Goal: Task Accomplishment & Management: Use online tool/utility

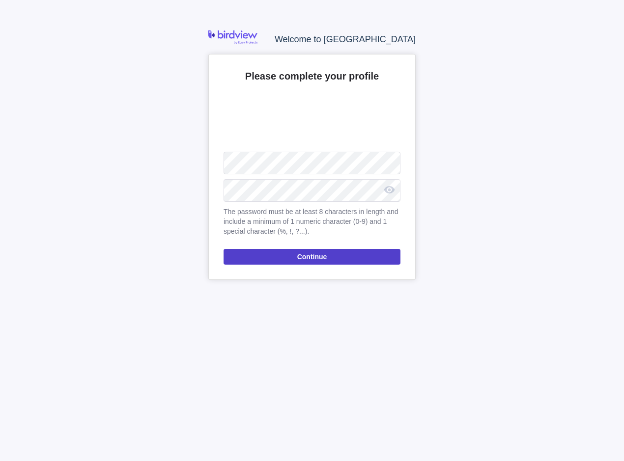
click at [322, 257] on span "Continue" at bounding box center [312, 257] width 30 height 12
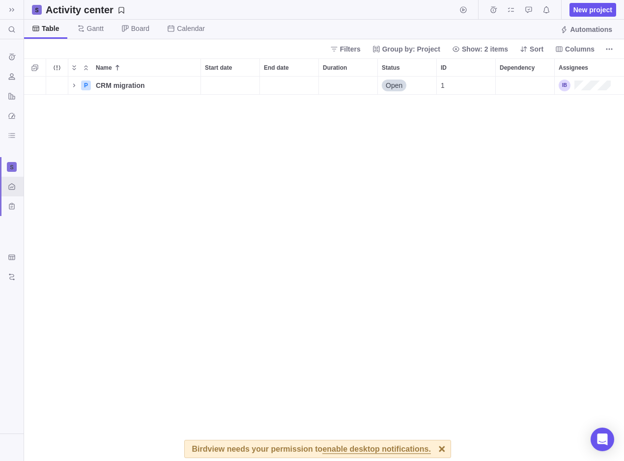
scroll to position [377, 592]
click at [75, 86] on icon "Name" at bounding box center [74, 86] width 8 height 8
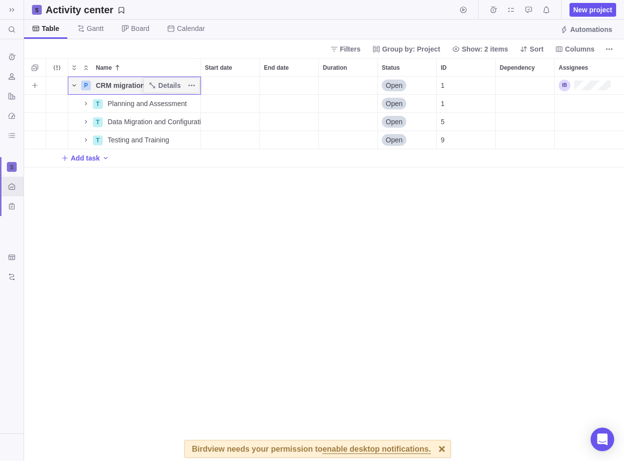
click at [77, 84] on icon "Name" at bounding box center [74, 86] width 8 height 8
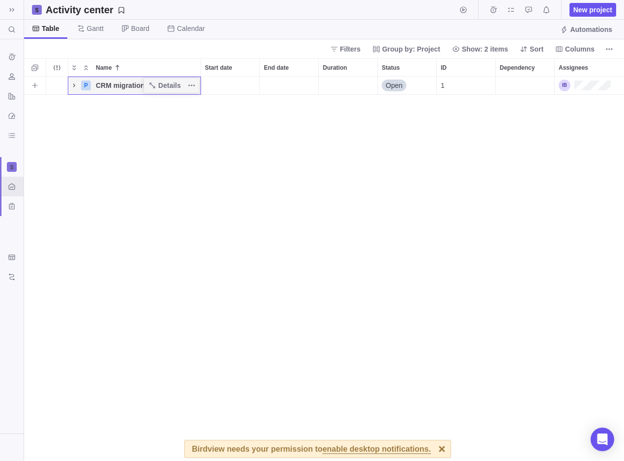
click at [77, 84] on icon "Name" at bounding box center [74, 86] width 8 height 8
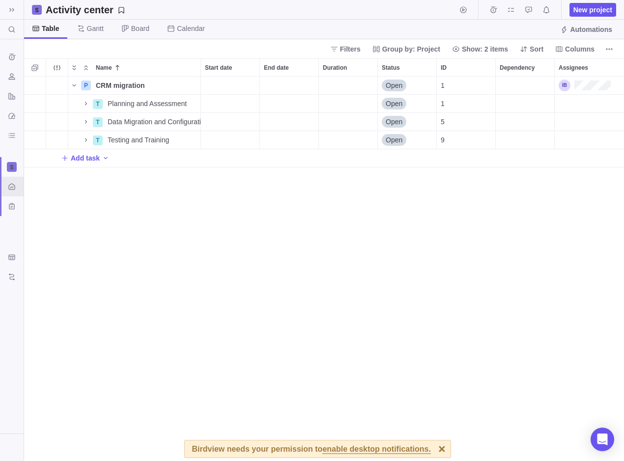
click at [373, 455] on div "Birdview needs your permission to enable desktop notifications." at bounding box center [311, 449] width 239 height 17
click at [84, 103] on icon "Name" at bounding box center [86, 104] width 8 height 8
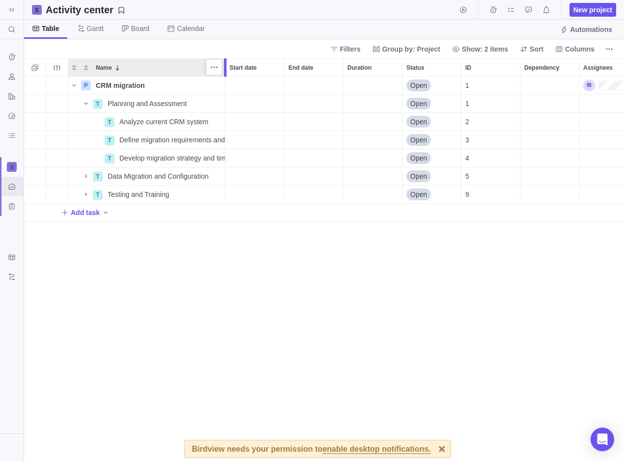
drag, startPoint x: 203, startPoint y: 67, endPoint x: 228, endPoint y: 68, distance: 25.1
click at [228, 68] on div at bounding box center [226, 67] width 8 height 18
click at [593, 104] on div "Assignees" at bounding box center [628, 104] width 98 height 18
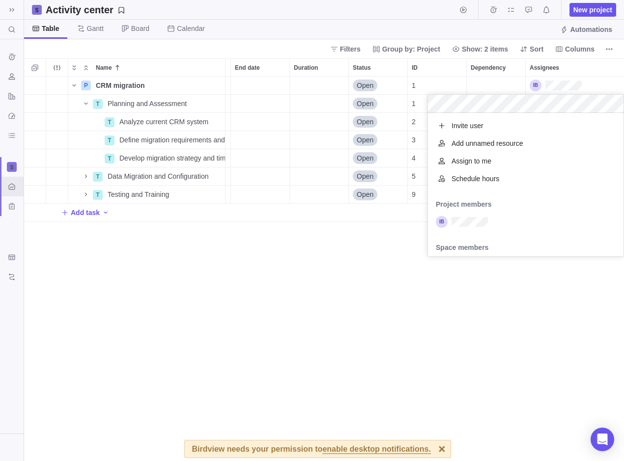
scroll to position [136, 188]
click at [10, 167] on body "Search (Ctrl+K) Time logs history Resources Reports Dashboard BI dashboards Act…" at bounding box center [312, 230] width 624 height 461
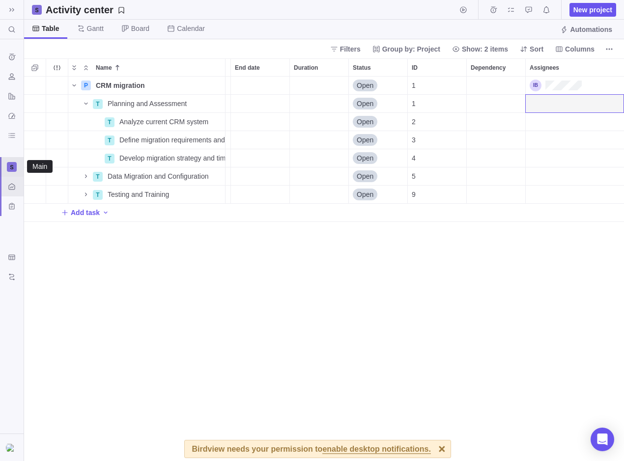
click at [10, 167] on icon at bounding box center [12, 167] width 6 height 6
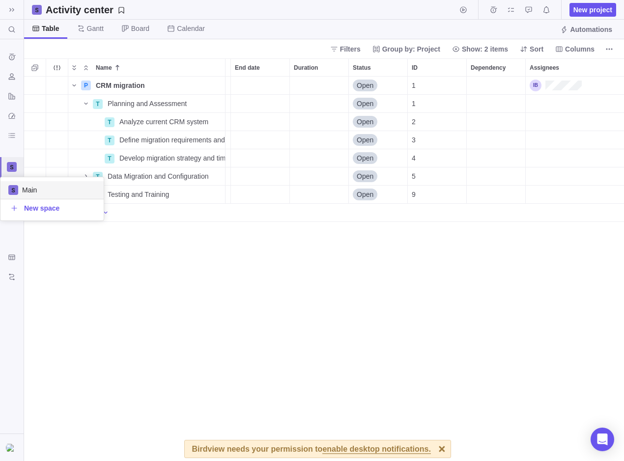
scroll to position [36, 96]
click at [74, 272] on body "Search (Ctrl+K) Time logs history Resources Reports Dashboard BI dashboards Act…" at bounding box center [312, 230] width 624 height 461
click at [8, 164] on div at bounding box center [12, 167] width 10 height 10
click at [23, 207] on div "New space" at bounding box center [33, 208] width 51 height 10
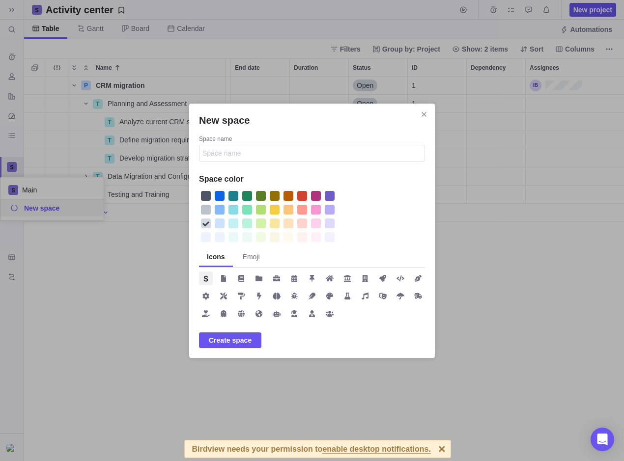
click at [300, 195] on div "New space" at bounding box center [302, 196] width 10 height 10
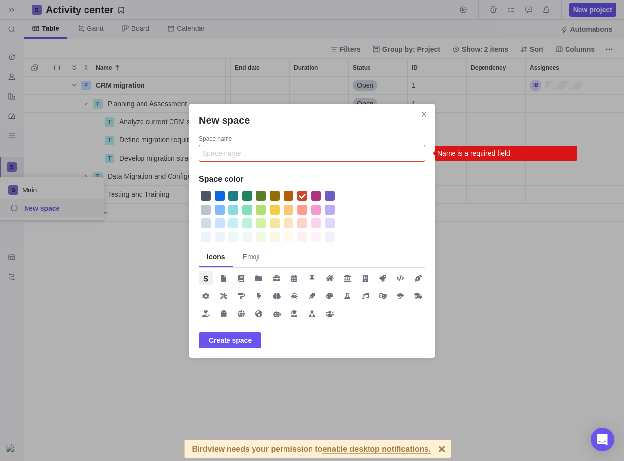
click at [248, 152] on input "Space name" at bounding box center [312, 153] width 226 height 17
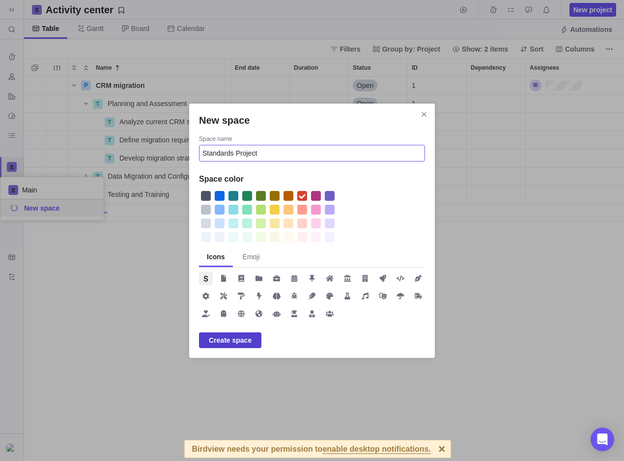
type input "Standards Project"
click at [228, 338] on span "Create space" at bounding box center [230, 340] width 43 height 12
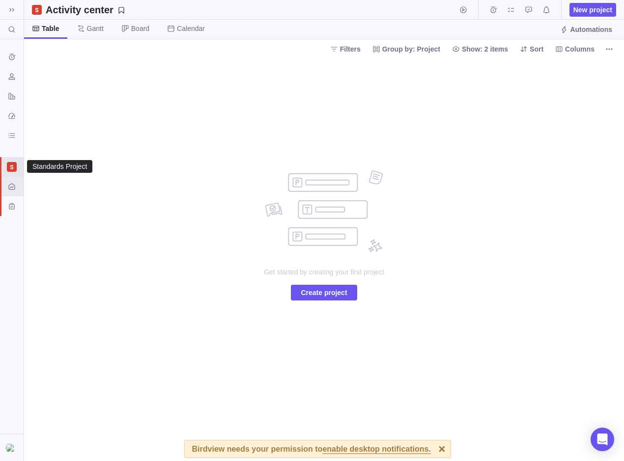
click at [10, 169] on icon at bounding box center [12, 167] width 6 height 6
click at [10, 166] on icon at bounding box center [12, 167] width 6 height 6
click at [12, 182] on div "Activity center" at bounding box center [12, 187] width 16 height 16
click at [12, 170] on div at bounding box center [12, 167] width 10 height 10
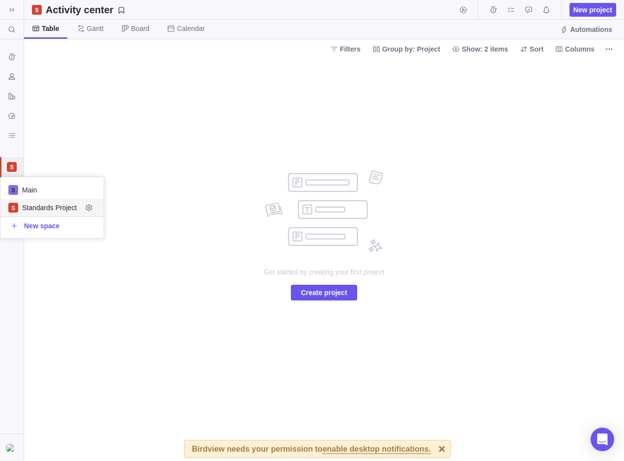
scroll to position [54, 96]
click at [24, 187] on span "Main" at bounding box center [59, 190] width 74 height 10
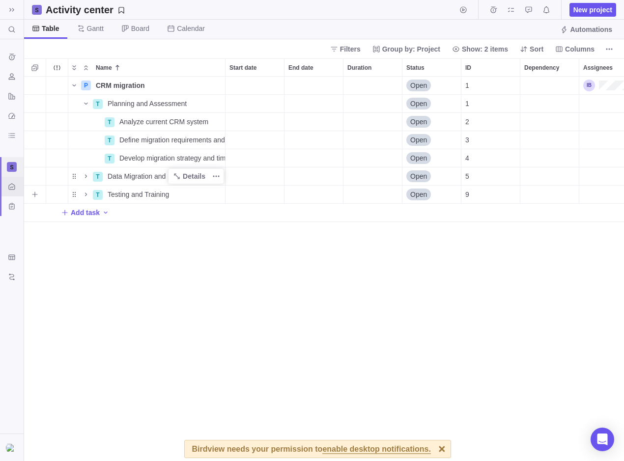
scroll to position [377, 592]
click at [11, 445] on img at bounding box center [12, 448] width 12 height 8
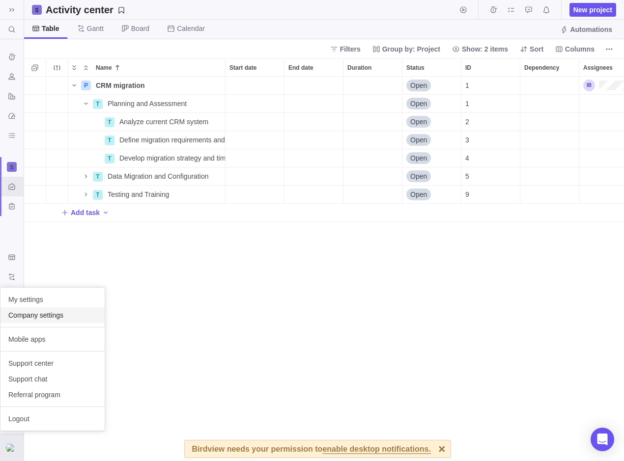
click at [29, 317] on span "Company settings" at bounding box center [52, 315] width 88 height 10
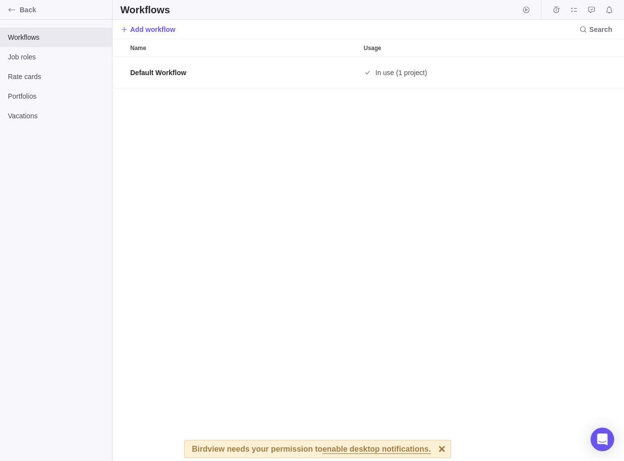
scroll to position [397, 504]
click at [21, 54] on span "Job roles" at bounding box center [56, 57] width 96 height 10
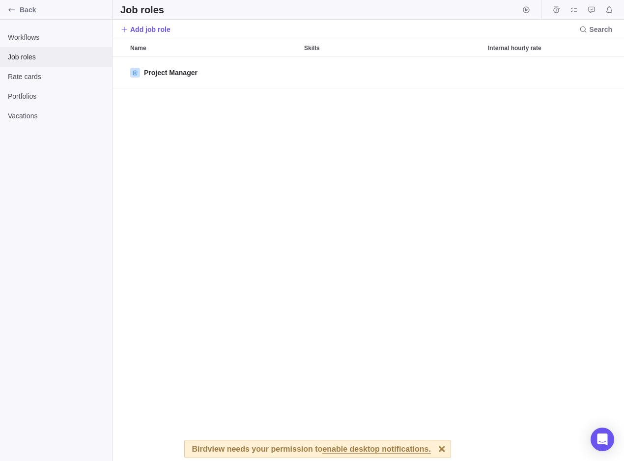
scroll to position [397, 504]
click at [136, 32] on span "Add job role" at bounding box center [150, 30] width 40 height 10
click at [497, 61] on textarea "New job role" at bounding box center [518, 62] width 192 height 17
click at [497, 62] on textarea "New job role" at bounding box center [518, 62] width 192 height 17
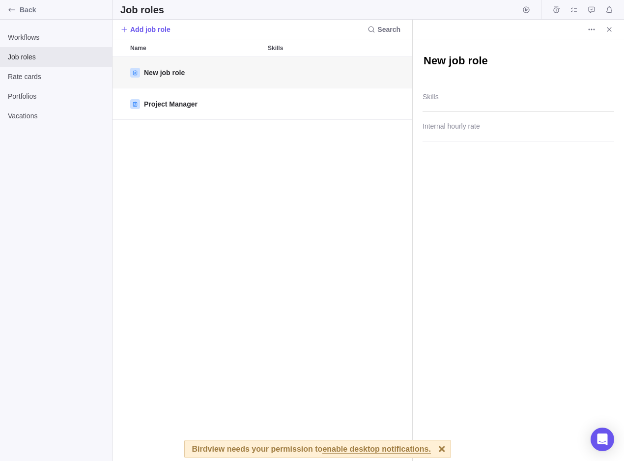
type textarea "x"
type textarea "New jroleob"
click at [491, 62] on textarea "New jroleob" at bounding box center [518, 62] width 192 height 17
drag, startPoint x: 491, startPoint y: 62, endPoint x: 427, endPoint y: 59, distance: 64.4
click at [427, 59] on textarea "New jroleob" at bounding box center [518, 62] width 192 height 17
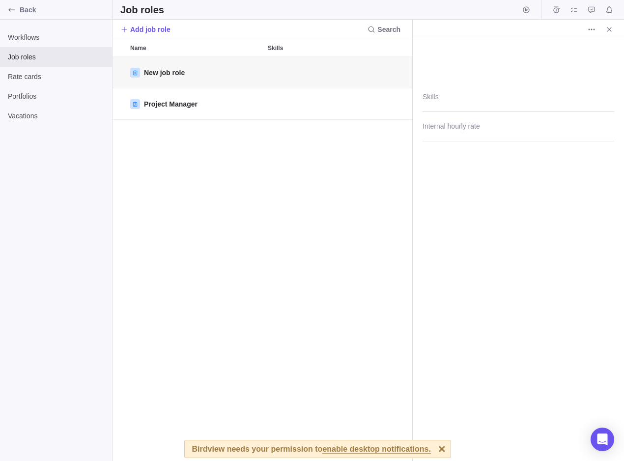
type textarea "x"
type textarea "P"
type textarea "x"
type textarea "Pr"
type textarea "x"
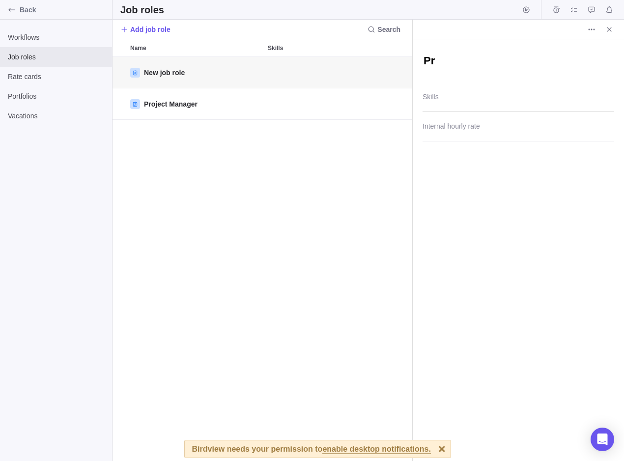
type textarea "Pro"
type textarea "x"
type textarea "Proj"
type textarea "x"
type textarea "Proje"
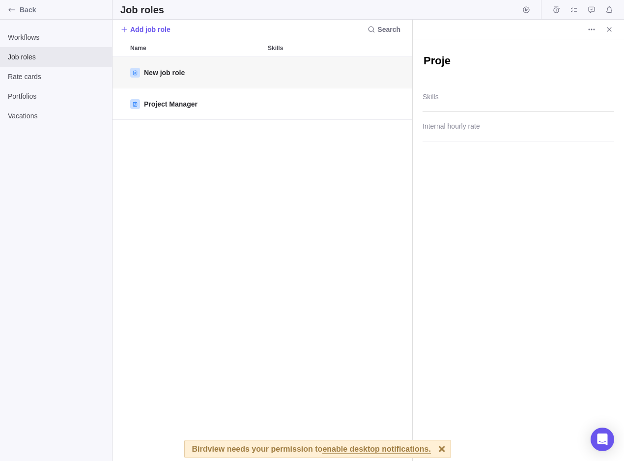
type textarea "x"
type textarea "Projev"
type textarea "x"
type textarea "Projevt"
type textarea "x"
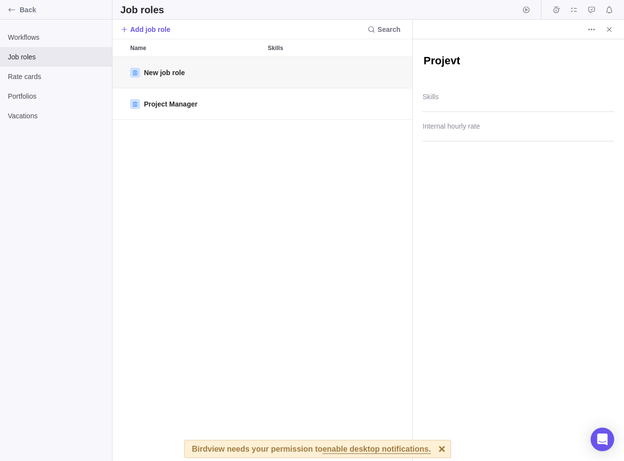
type textarea "Projevt"
type textarea "x"
type textarea "Projevt"
type textarea "x"
type textarea "Projev"
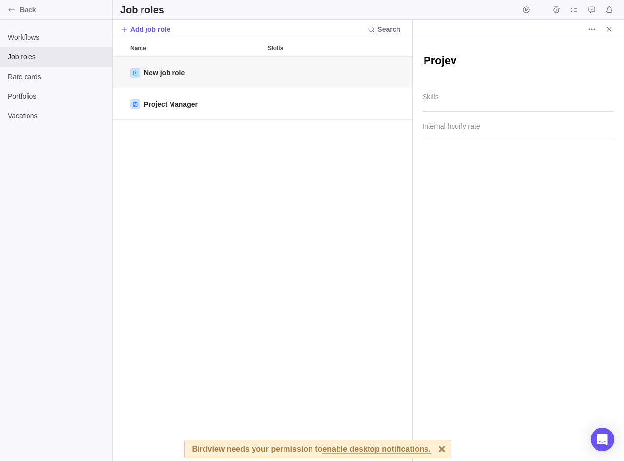
type textarea "x"
type textarea "Proje"
type textarea "x"
type textarea "ProjeC"
type textarea "x"
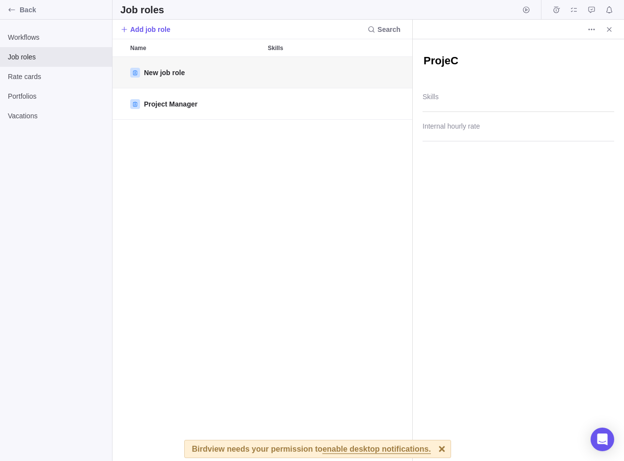
type textarea "ProjeCT"
type textarea "x"
type textarea "ProjeCT"
type textarea "x"
type textarea "ProjeCT"
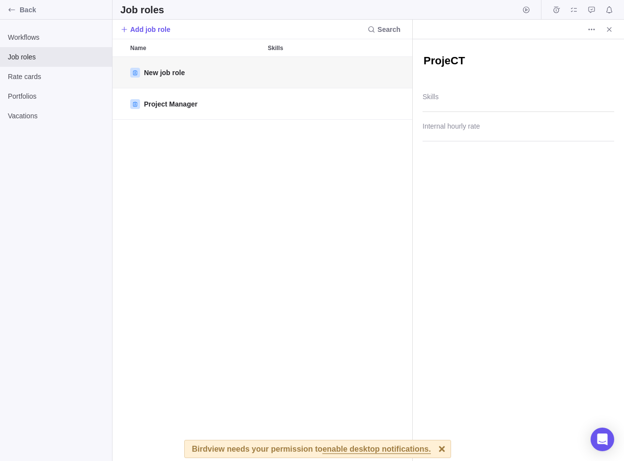
type textarea "x"
type textarea "ProjeC"
type textarea "x"
type textarea "Proje"
type textarea "x"
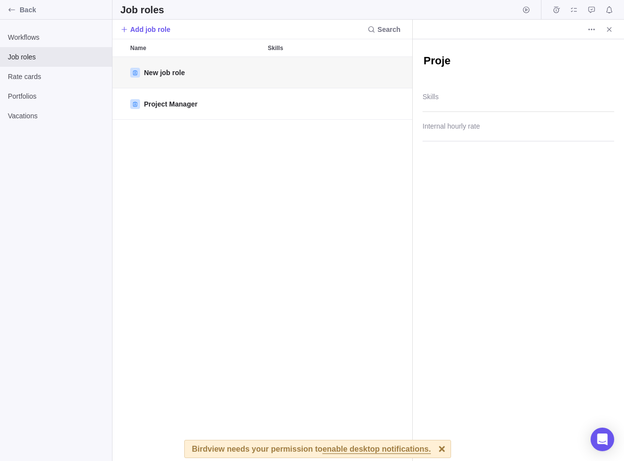
type textarea "Projec"
type textarea "x"
type textarea "Project"
type textarea "x"
type textarea "Project"
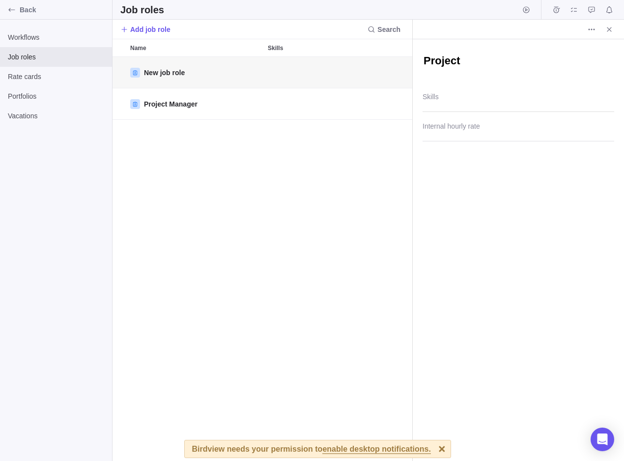
type textarea "x"
type textarea "Project V"
type textarea "x"
type textarea "Project"
type textarea "x"
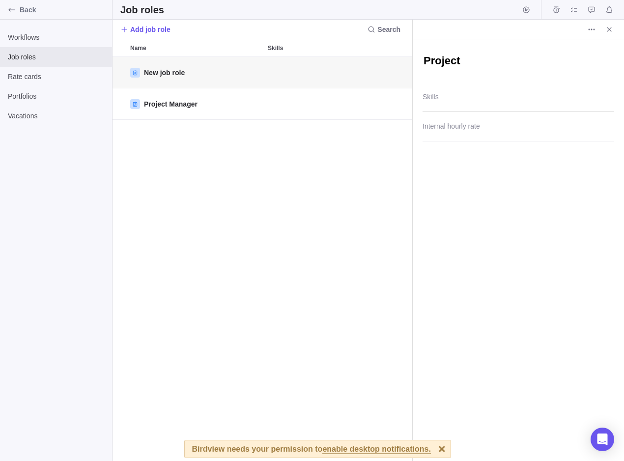
type textarea "Project C"
type textarea "x"
type textarea "Project Co"
type textarea "x"
type textarea "Project Coo"
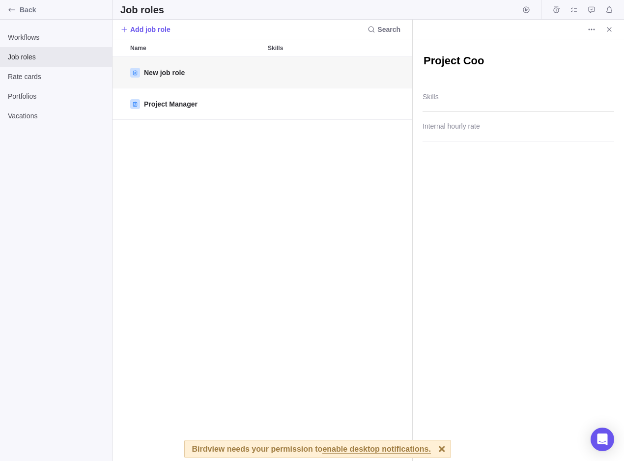
type textarea "x"
type textarea "Project Coor"
type textarea "x"
type textarea "Project Coord"
type textarea "x"
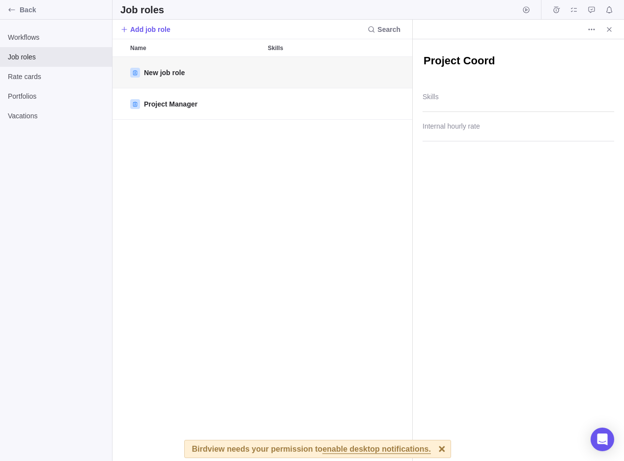
type textarea "Project Coordi"
type textarea "x"
type textarea "Project Coordin"
type textarea "x"
type textarea "Project Coordina"
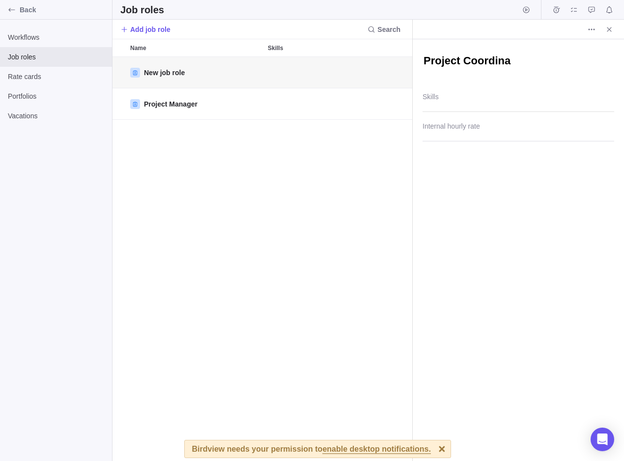
type textarea "x"
type textarea "Project Coordinat"
type textarea "x"
type textarea "Project Coordinato"
type textarea "x"
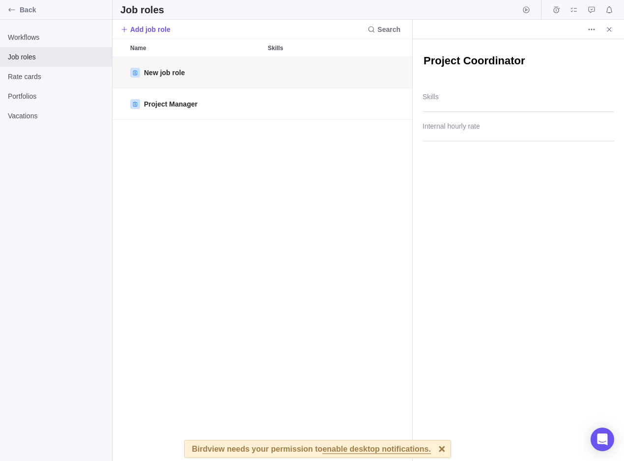
type textarea "Project Coordinator"
click at [324, 223] on div "New job role Project Manager" at bounding box center [262, 259] width 300 height 404
click at [517, 70] on textarea "Project Coordinator" at bounding box center [518, 62] width 192 height 17
click at [157, 30] on span "Add job role" at bounding box center [150, 30] width 40 height 10
type textarea "x"
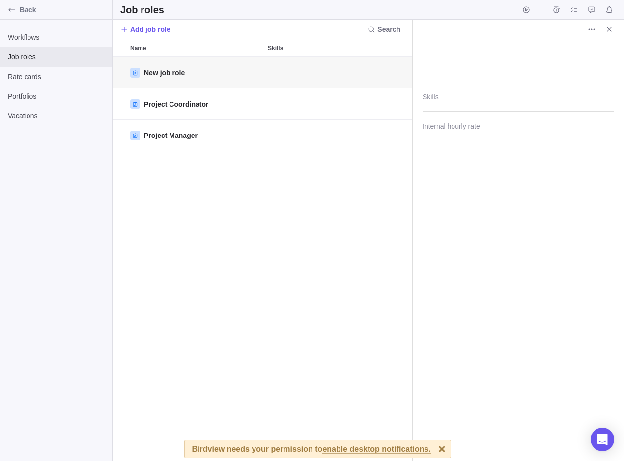
type textarea "x"
type textarea "D"
type textarea "x"
type textarea "Da"
type textarea "x"
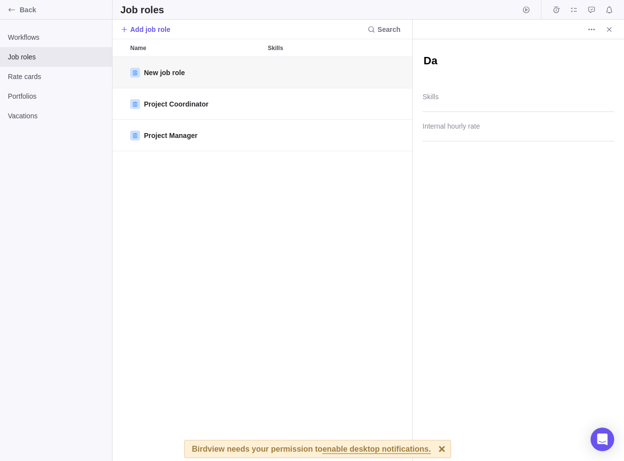
type textarea "Dat"
type textarea "x"
type textarea "Data"
type textarea "x"
type textarea "Data"
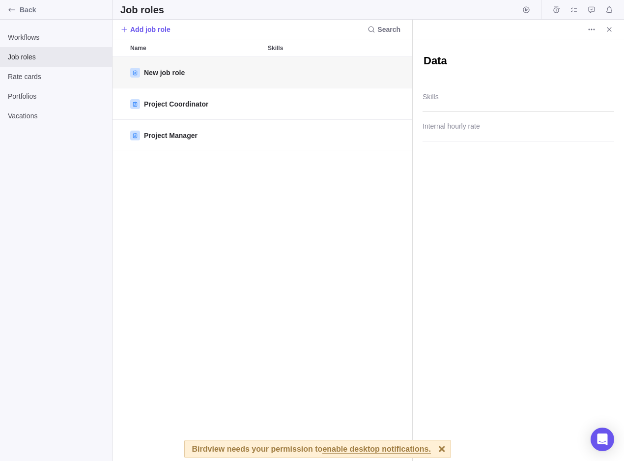
type textarea "x"
type textarea "Data A"
type textarea "x"
type textarea "Data An"
type textarea "x"
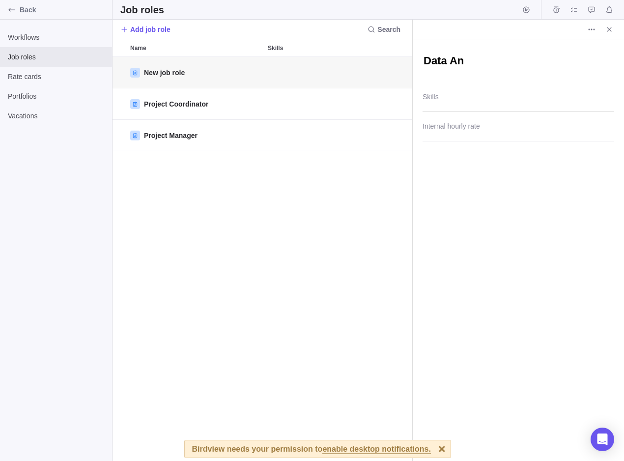
type textarea "Data [PERSON_NAME]"
type textarea "x"
type textarea "Data Anal"
type textarea "x"
type textarea "Data Analy"
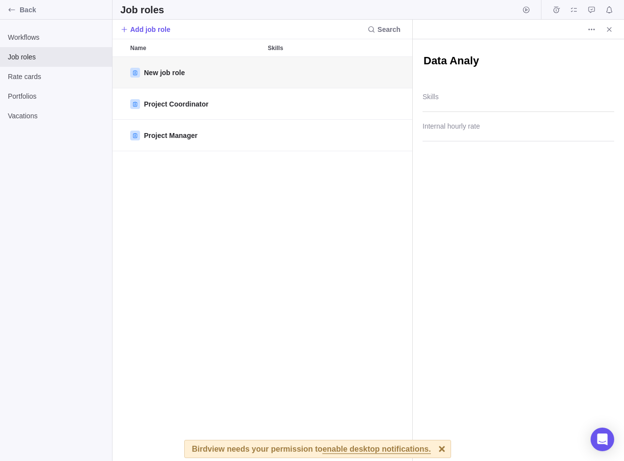
type textarea "x"
type textarea "Data Analys"
type textarea "x"
type textarea "Data Analyst"
click at [357, 189] on div "New job role Project Coordinator Project Manager" at bounding box center [262, 259] width 300 height 404
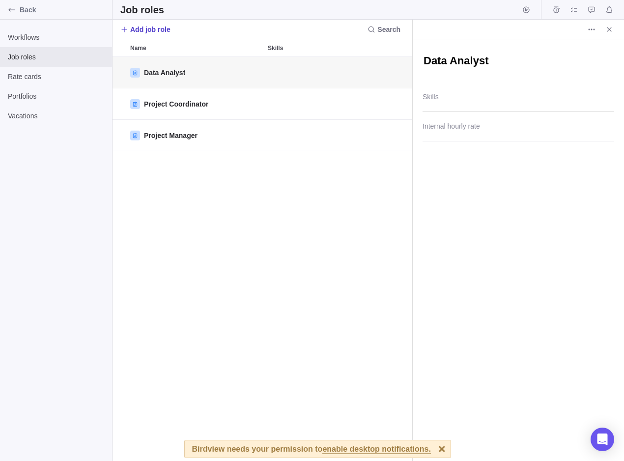
click at [146, 30] on span "Add job role" at bounding box center [150, 30] width 40 height 10
type textarea "x"
type textarea "B"
type textarea "x"
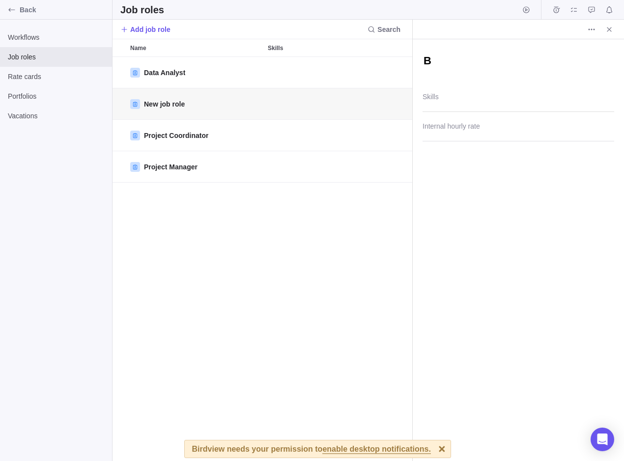
type textarea "Bu"
type textarea "x"
type textarea "Bus"
type textarea "x"
type textarea "Busi"
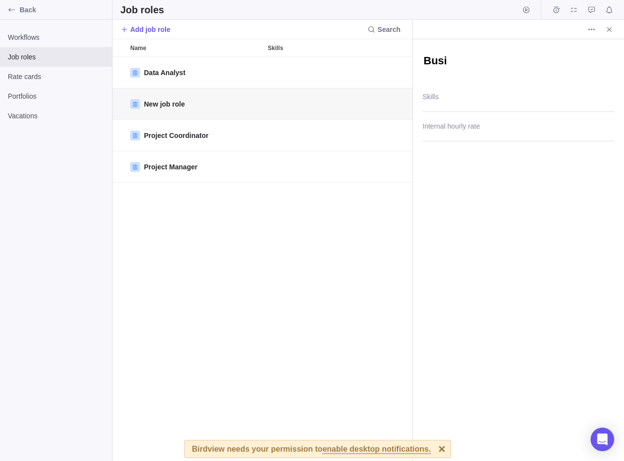
type textarea "x"
type textarea "Busin"
type textarea "x"
type textarea "Busine"
type textarea "x"
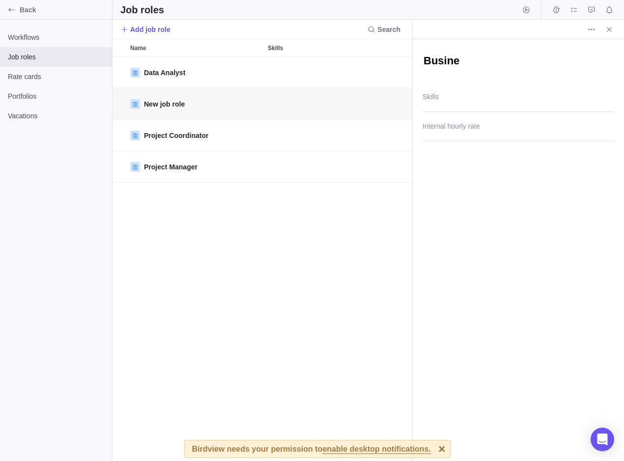
type textarea "Busines"
type textarea "x"
type textarea "Business"
type textarea "x"
type textarea "Business"
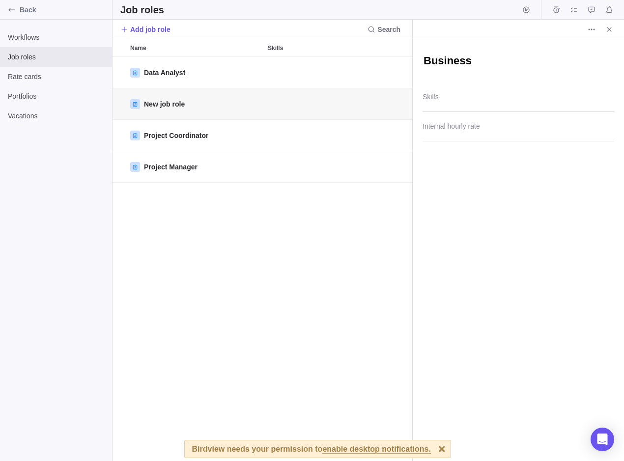
type textarea "x"
type textarea "Business A"
type textarea "x"
type textarea "Business An"
type textarea "x"
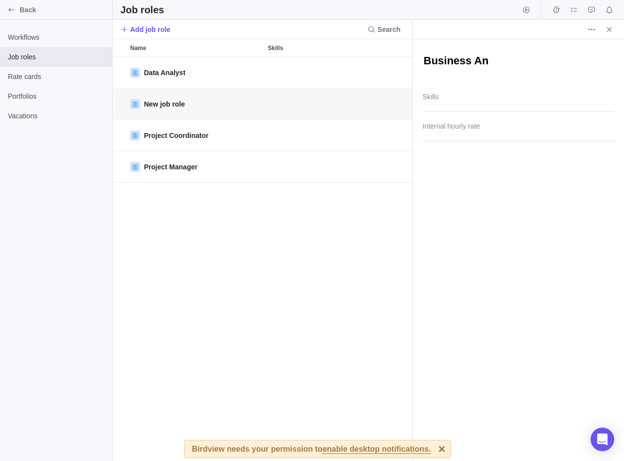
type textarea "Business [PERSON_NAME]"
type textarea "x"
type textarea "Business Anal"
type textarea "x"
type textarea "Business Analy"
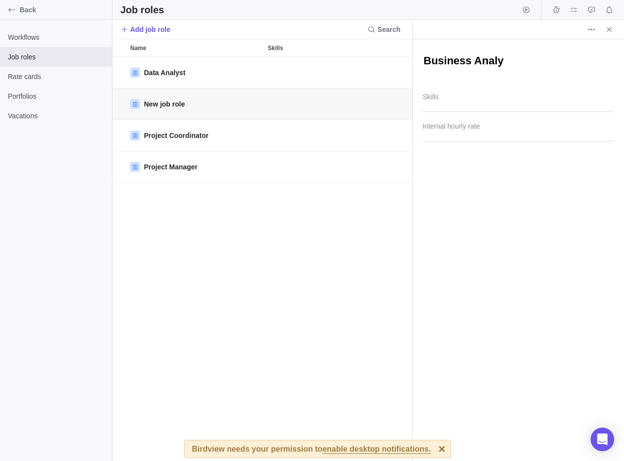
type textarea "x"
type textarea "Business Analys"
type textarea "x"
type textarea "Business Analyst"
type textarea "x"
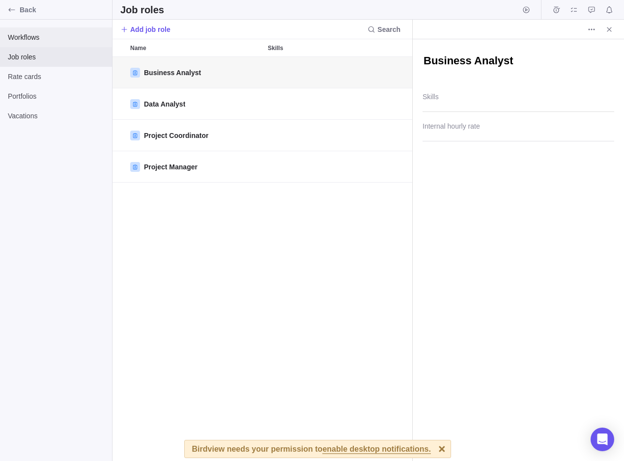
click at [32, 36] on span "Workflows" at bounding box center [56, 37] width 96 height 10
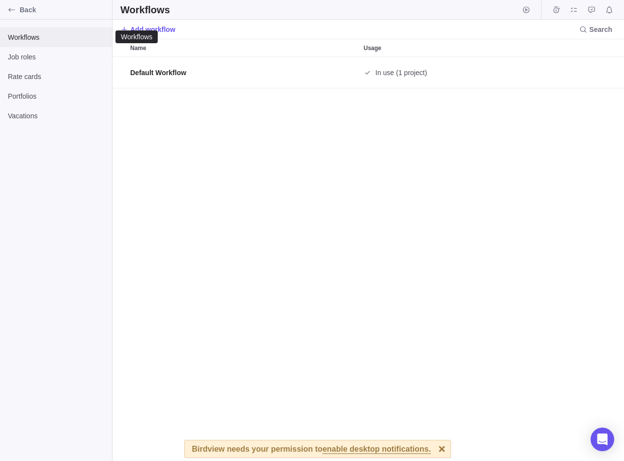
scroll to position [8, 8]
click at [13, 8] on icon "Back" at bounding box center [12, 10] width 8 height 8
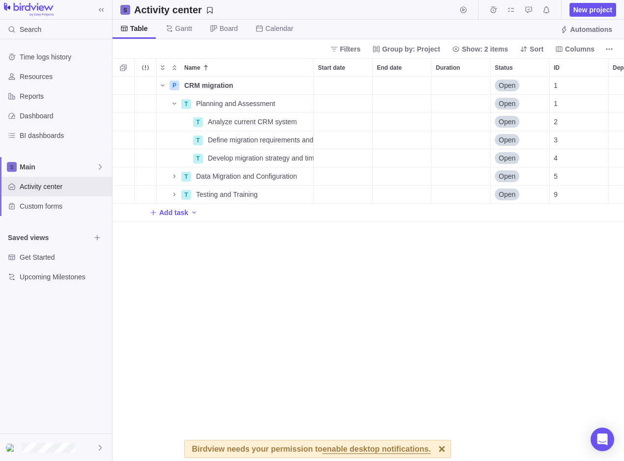
scroll to position [377, 504]
click at [433, 448] on div at bounding box center [441, 449] width 17 height 17
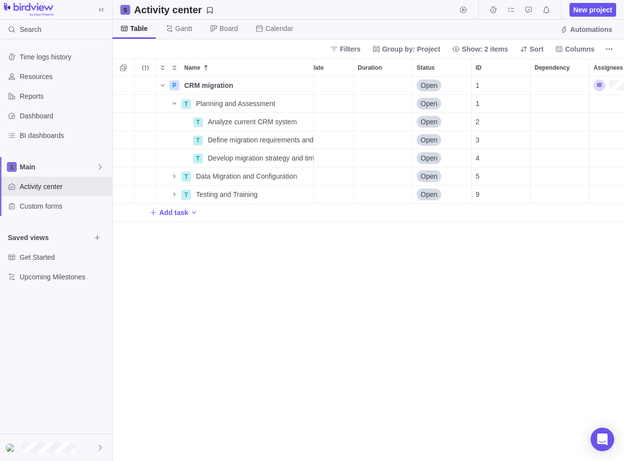
scroll to position [0, 83]
click at [591, 101] on div "Assignees" at bounding box center [633, 104] width 98 height 18
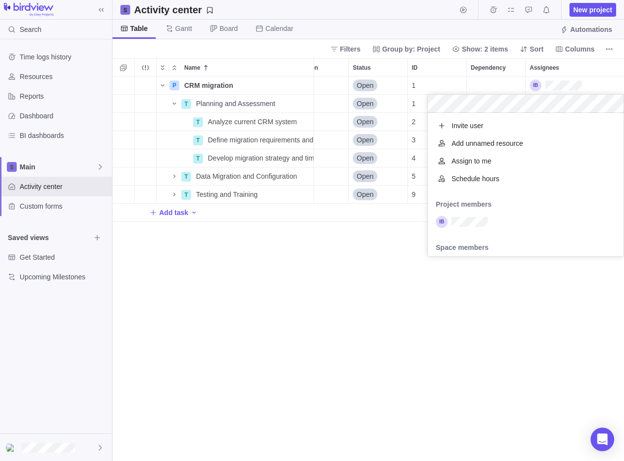
scroll to position [136, 188]
click at [505, 144] on span "Add unnamed resource" at bounding box center [487, 143] width 72 height 10
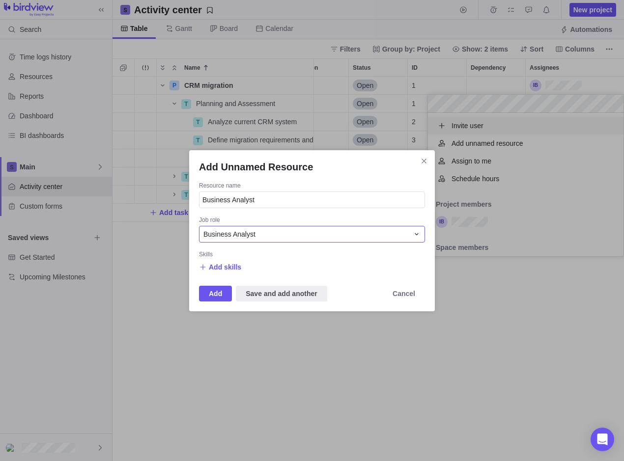
click at [420, 233] on icon "Add Unnamed Resource" at bounding box center [417, 234] width 8 height 8
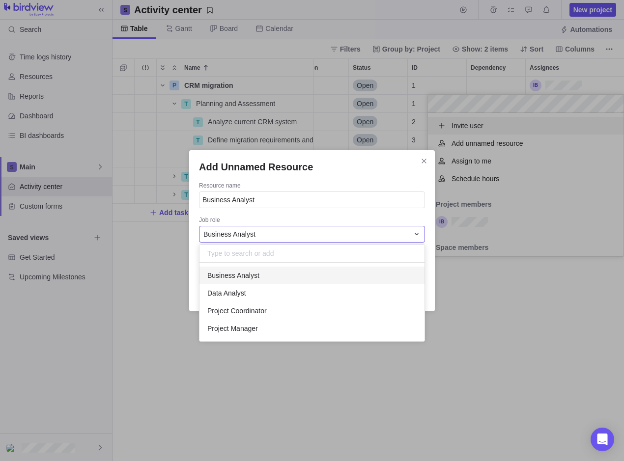
scroll to position [71, 218]
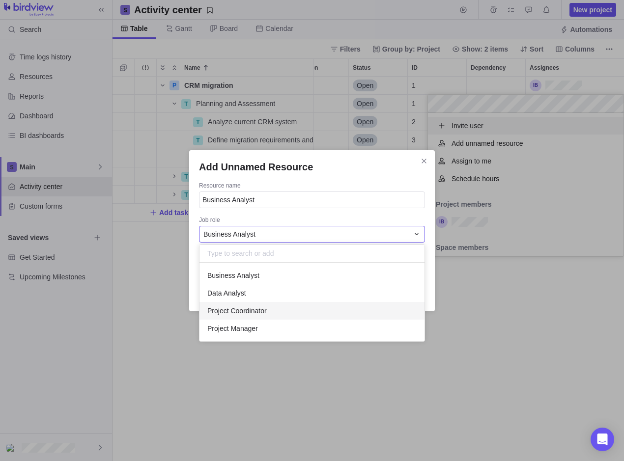
click at [269, 309] on div "Project Coordinator" at bounding box center [311, 311] width 225 height 18
type input "Project Coordinator"
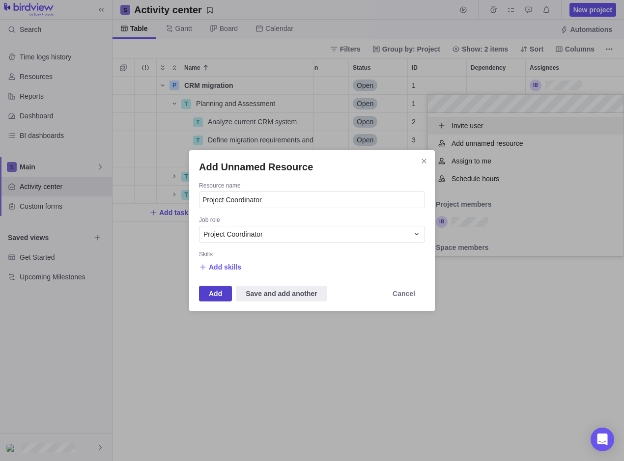
click at [215, 296] on span "Add" at bounding box center [215, 294] width 13 height 12
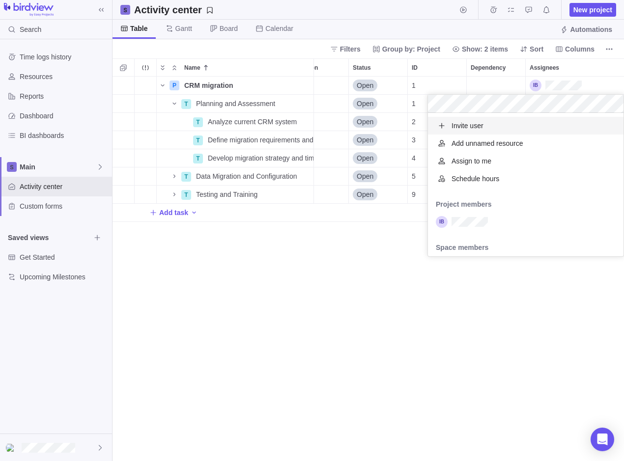
click at [483, 141] on span "Add unnamed resource" at bounding box center [487, 143] width 72 height 10
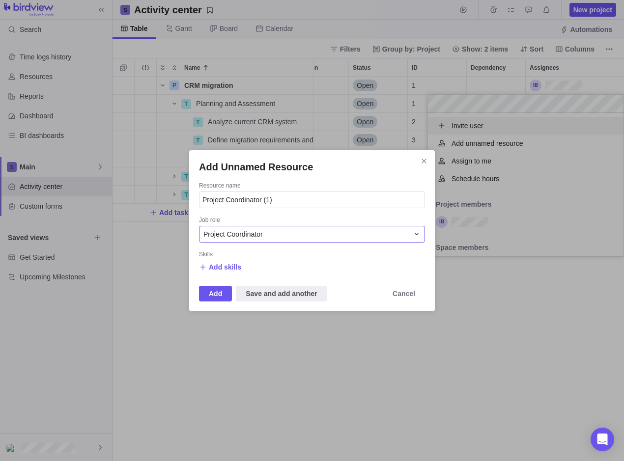
click at [393, 234] on div "Project Coordinator" at bounding box center [305, 234] width 205 height 10
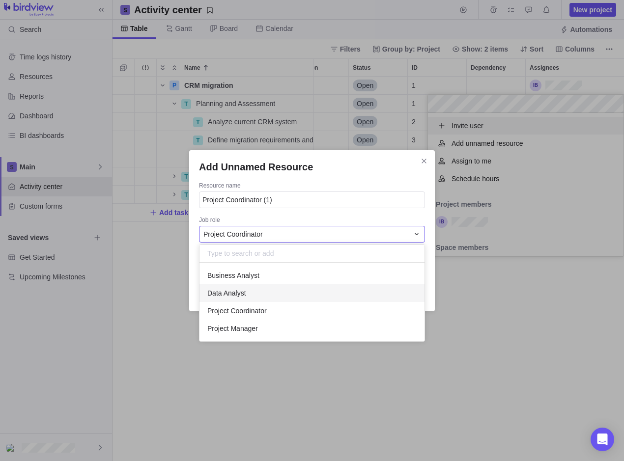
click at [229, 296] on span "Data Analyst" at bounding box center [226, 293] width 39 height 10
type input "Data Analyst"
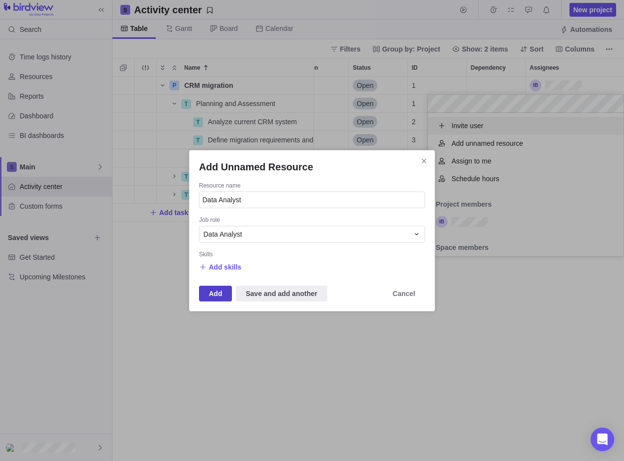
click at [217, 295] on span "Add" at bounding box center [215, 294] width 13 height 12
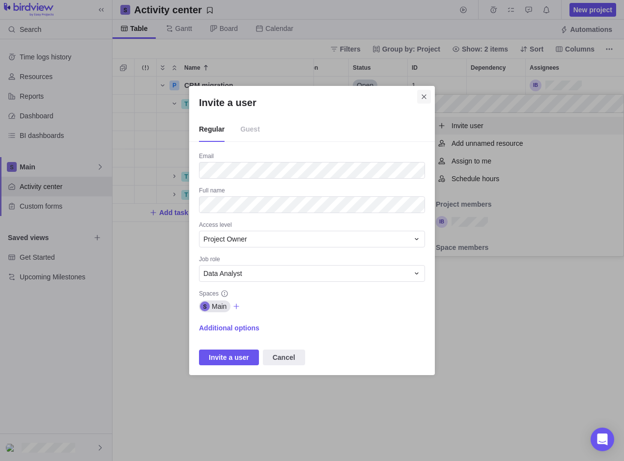
click at [425, 96] on icon "Close" at bounding box center [423, 96] width 4 height 4
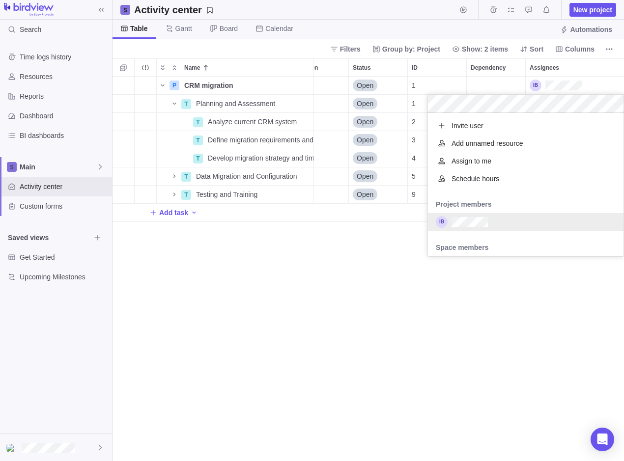
click at [548, 334] on div "P CRM migration Details Open 1 T Planning and Assessment Details Open 1 T Analy…" at bounding box center [367, 269] width 511 height 385
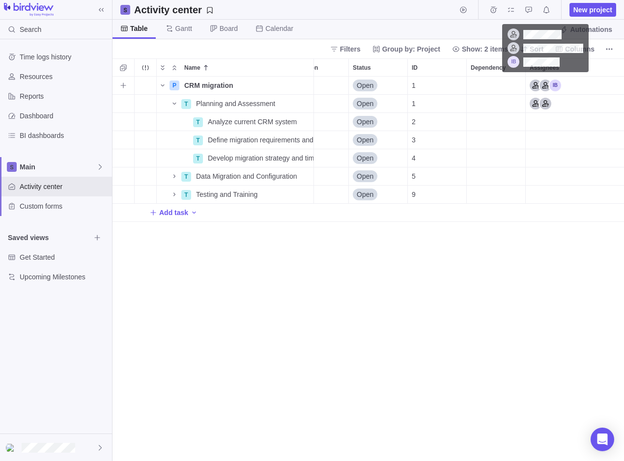
click at [540, 85] on div "Assignees" at bounding box center [544, 86] width 31 height 12
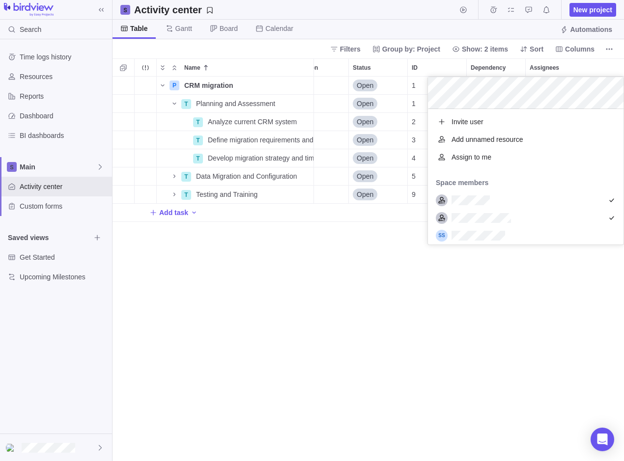
scroll to position [128, 188]
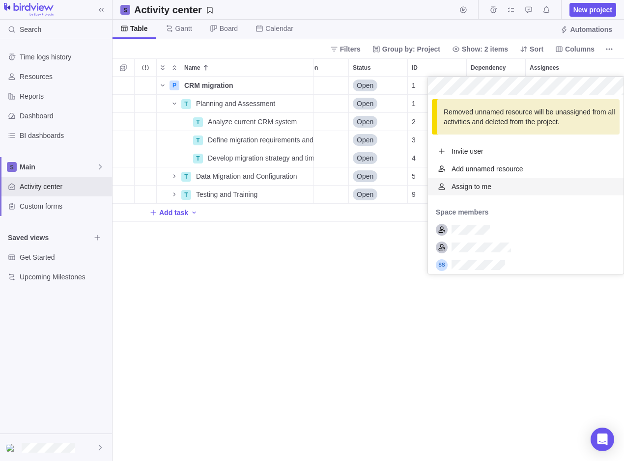
click at [394, 248] on div "P CRM migration Details Open 1 T Planning and Assessment Details Open 1 T Analy…" at bounding box center [367, 269] width 511 height 385
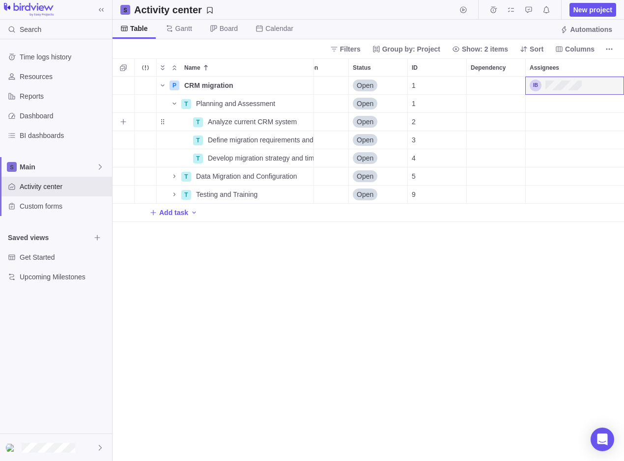
click at [529, 120] on div "Assignees" at bounding box center [574, 122] width 98 height 18
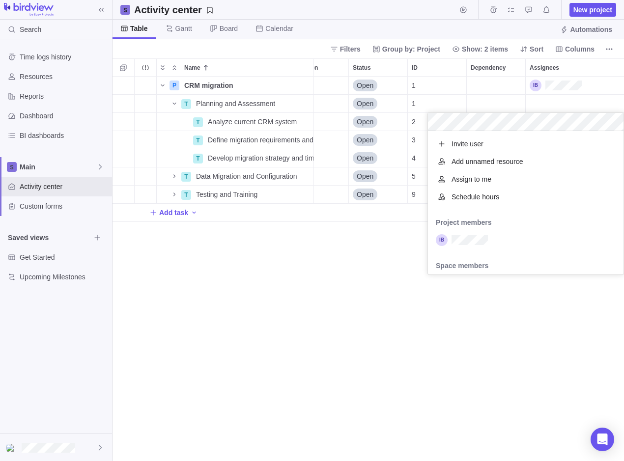
scroll to position [0, 0]
click at [481, 163] on span "Add unnamed resource" at bounding box center [487, 162] width 72 height 10
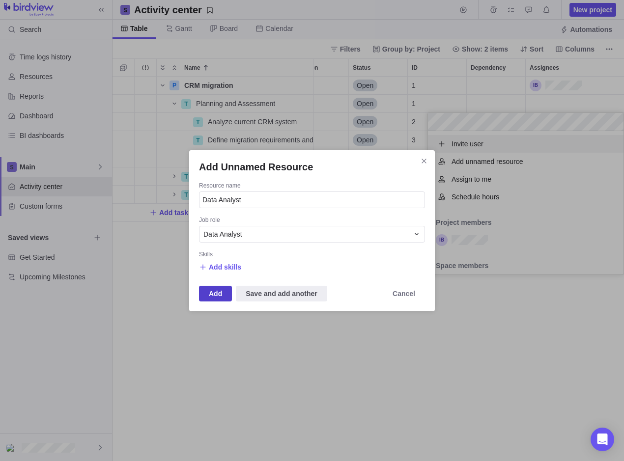
click at [214, 291] on span "Add" at bounding box center [215, 294] width 13 height 12
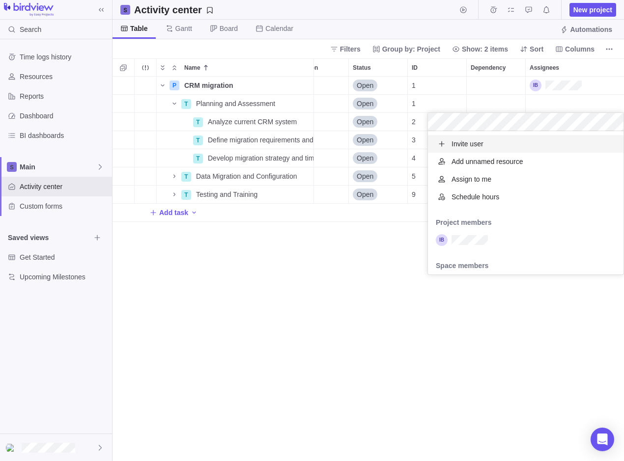
click at [287, 304] on div "P CRM migration Details Open 1 T Planning and Assessment Details Open 1 T Analy…" at bounding box center [367, 269] width 511 height 385
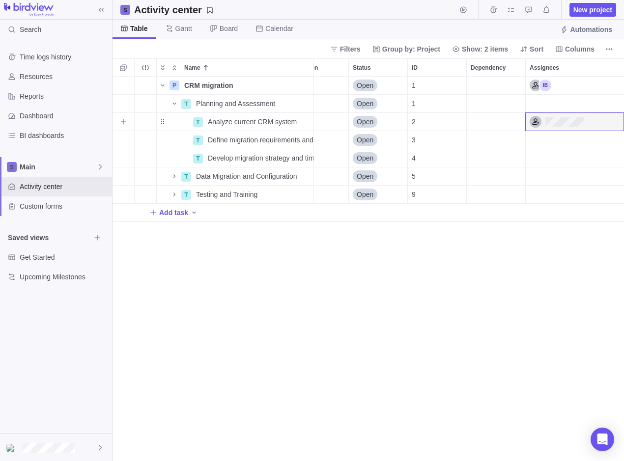
click at [590, 117] on div "Assignees" at bounding box center [574, 122] width 98 height 18
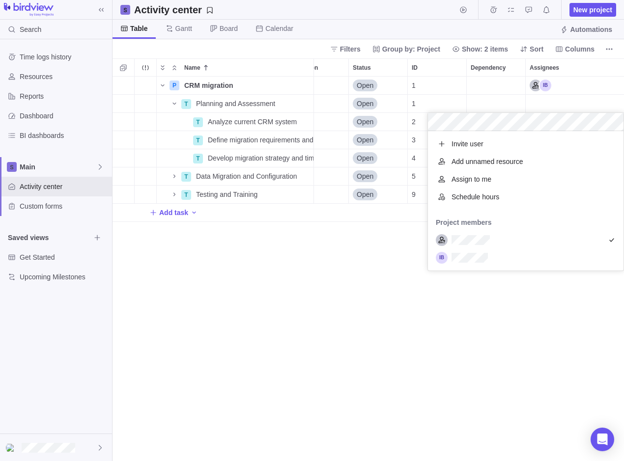
scroll to position [132, 188]
click at [482, 180] on span "Assign to me" at bounding box center [471, 179] width 40 height 10
click at [470, 163] on span "Add unnamed resource" at bounding box center [487, 162] width 72 height 10
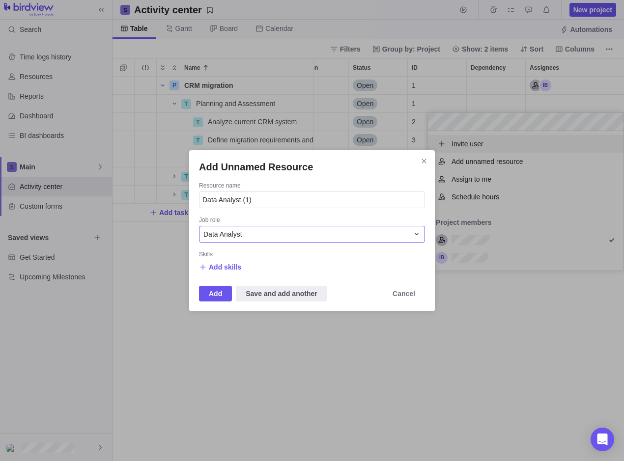
click at [271, 236] on div "Data Analyst" at bounding box center [305, 234] width 205 height 10
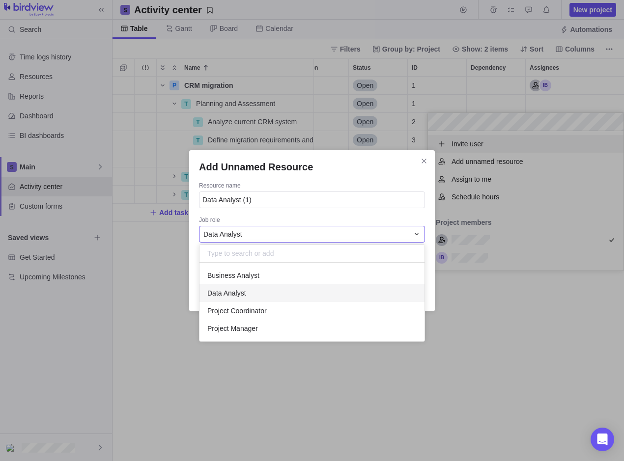
scroll to position [71, 218]
click at [253, 275] on span "Business Analyst" at bounding box center [233, 276] width 52 height 10
type input "Business Analyst"
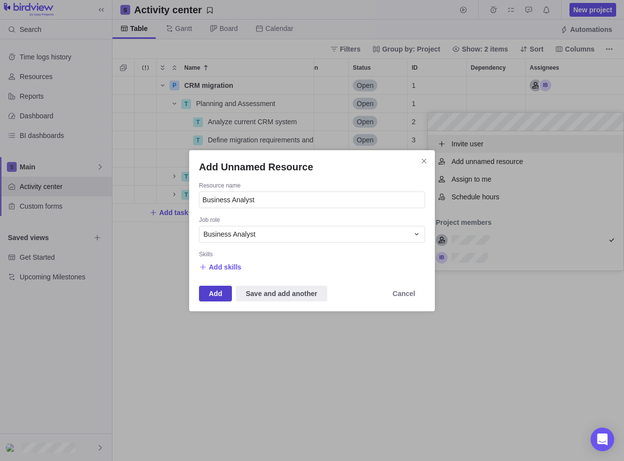
click at [213, 298] on span "Add" at bounding box center [215, 294] width 13 height 12
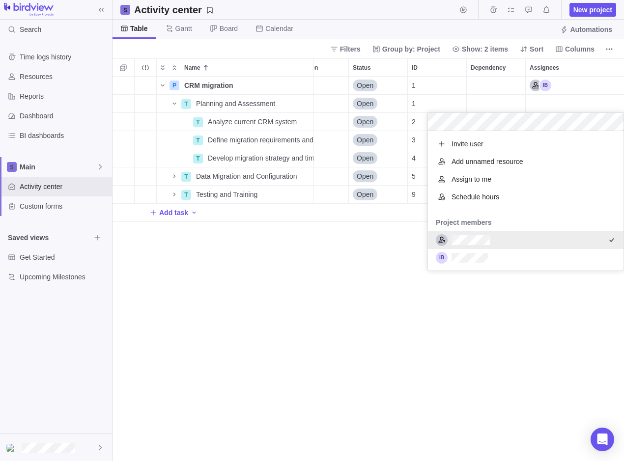
click at [312, 277] on div "P CRM migration Details Open 1 T Planning and Assessment Details Open 1 T Analy…" at bounding box center [367, 269] width 511 height 385
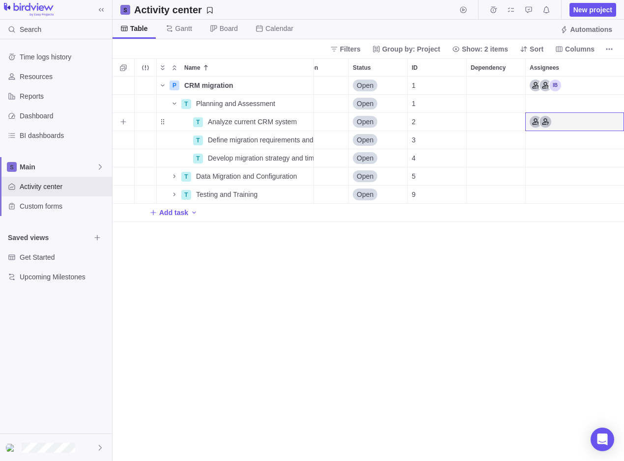
click at [545, 118] on div "Assignees" at bounding box center [540, 122] width 22 height 12
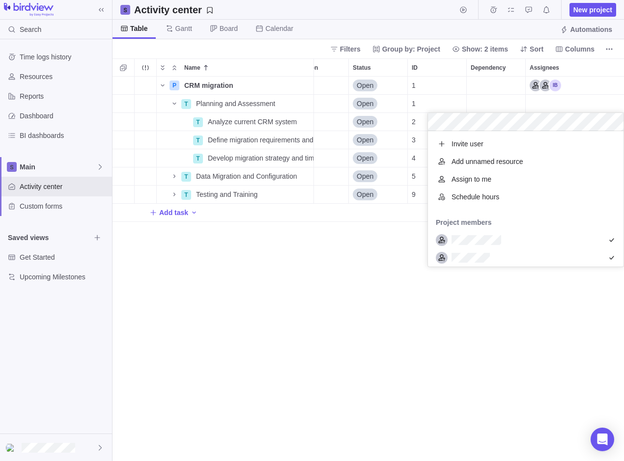
scroll to position [128, 188]
click at [319, 291] on div "P CRM migration Details Open 1 T Planning and Assessment Details Open 1 T Analy…" at bounding box center [367, 269] width 511 height 385
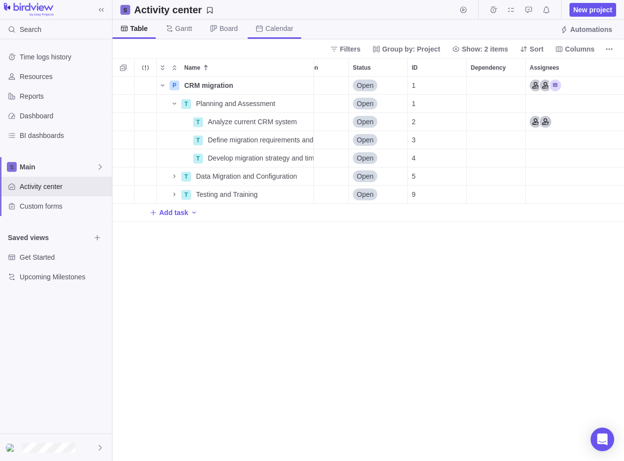
click at [271, 27] on span "Calendar" at bounding box center [279, 29] width 28 height 10
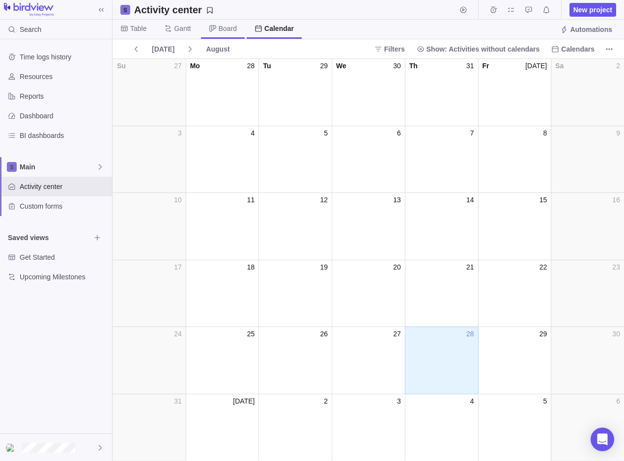
click at [231, 30] on span "Board" at bounding box center [228, 29] width 18 height 10
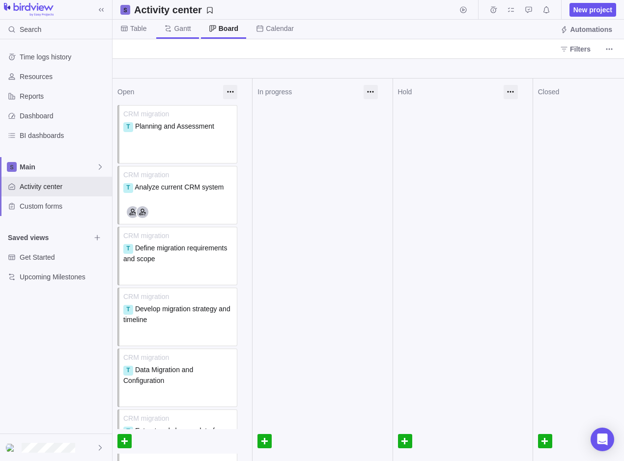
click at [179, 28] on span "Gantt" at bounding box center [182, 29] width 17 height 10
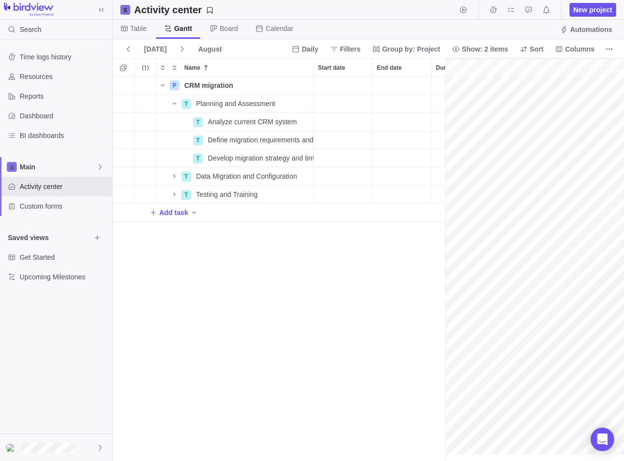
scroll to position [0, 82]
click at [138, 28] on span "Table" at bounding box center [138, 29] width 16 height 10
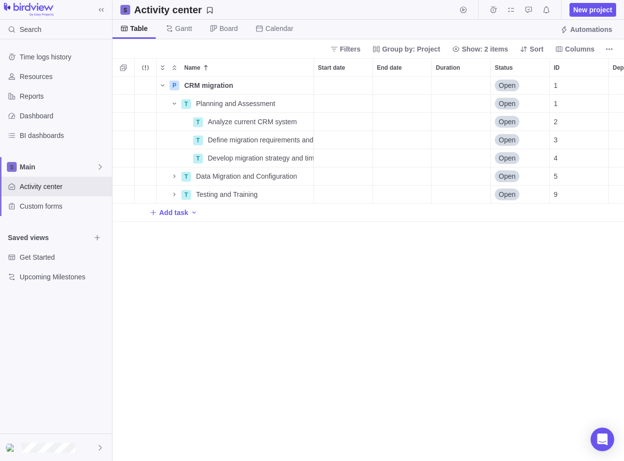
scroll to position [377, 504]
click at [448, 83] on div "Duration" at bounding box center [461, 86] width 58 height 18
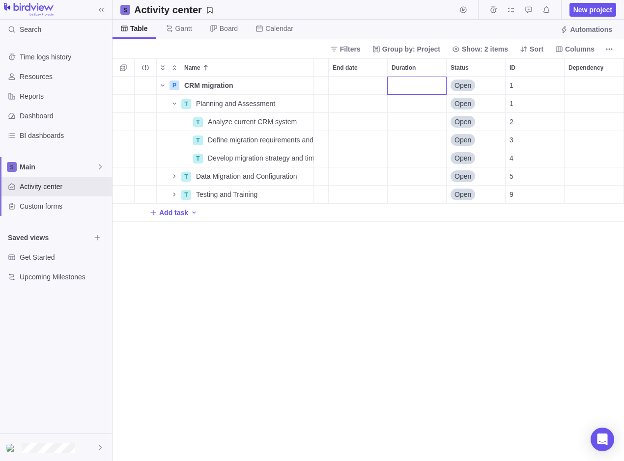
scroll to position [0, 82]
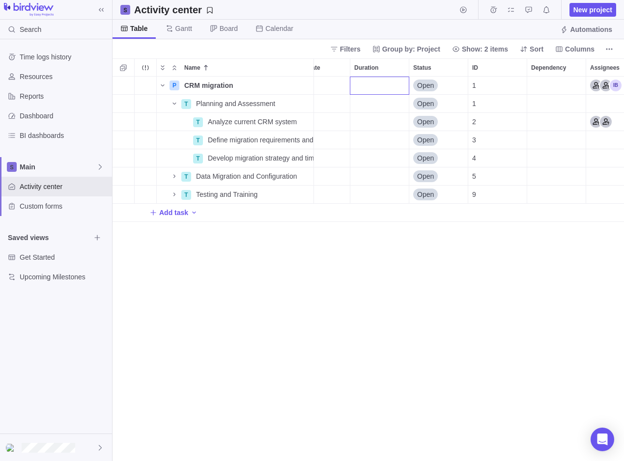
click at [610, 47] on body "Search Time logs history Resources Reports Dashboard BI dashboards Main Activit…" at bounding box center [312, 230] width 624 height 461
click at [609, 49] on icon "More actions" at bounding box center [608, 48] width 1 height 1
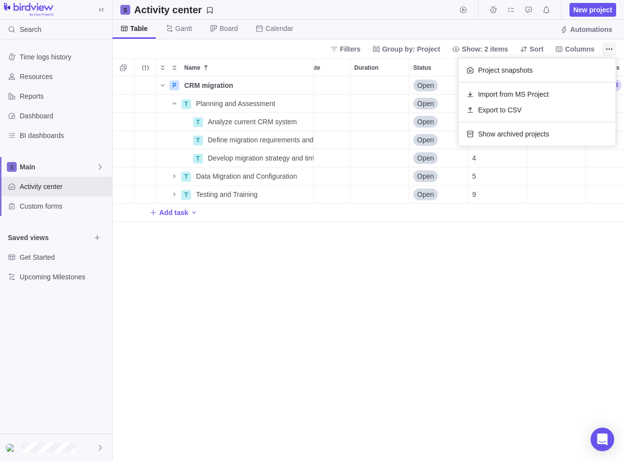
click at [605, 48] on icon "More actions" at bounding box center [609, 49] width 8 height 8
click at [606, 49] on icon "More actions" at bounding box center [609, 49] width 8 height 8
click at [511, 68] on span "Project snapshots" at bounding box center [505, 70] width 55 height 10
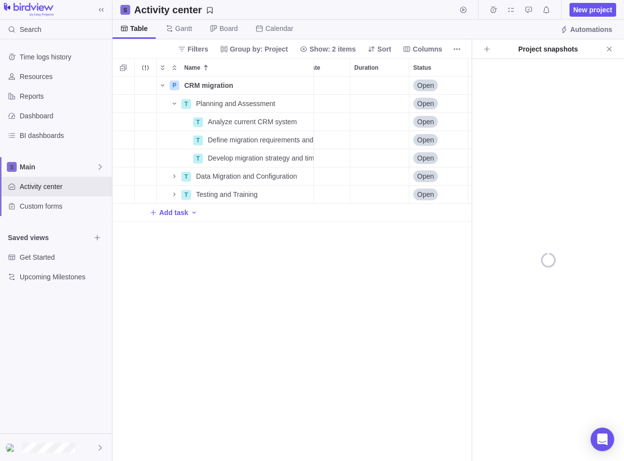
scroll to position [377, 352]
click at [486, 48] on icon "Create project snapshot" at bounding box center [487, 49] width 8 height 8
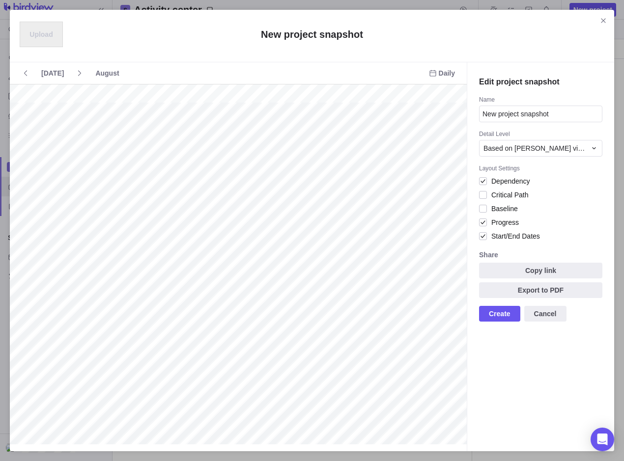
scroll to position [0, 82]
click at [596, 147] on icon at bounding box center [594, 148] width 8 height 8
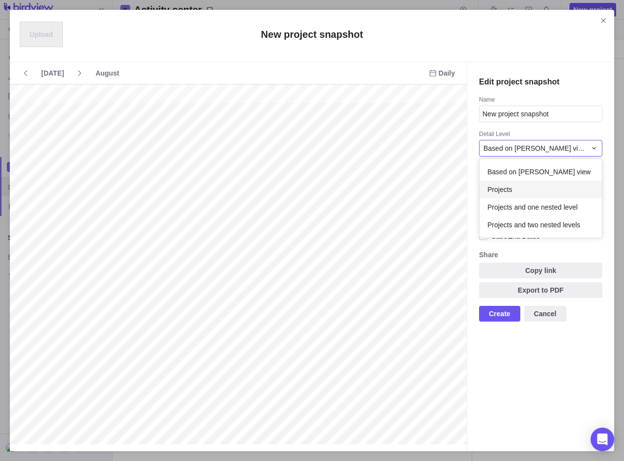
click at [542, 192] on div "Projects" at bounding box center [540, 190] width 122 height 18
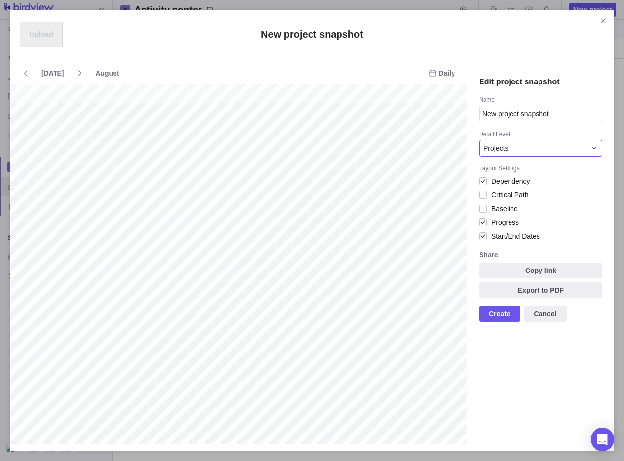
click at [591, 146] on icon at bounding box center [594, 148] width 8 height 8
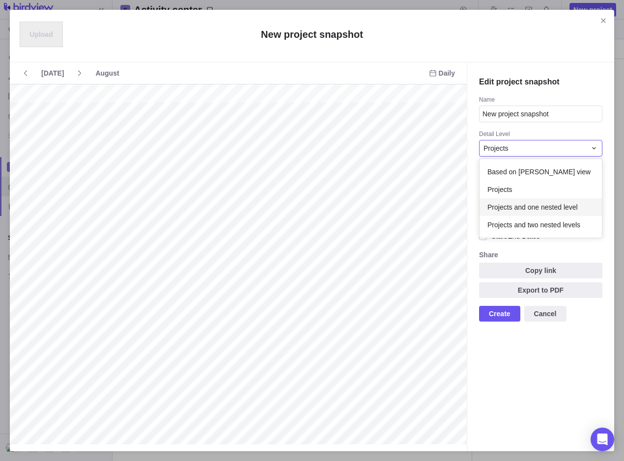
click at [579, 207] on div "Projects and one nested level" at bounding box center [540, 207] width 122 height 18
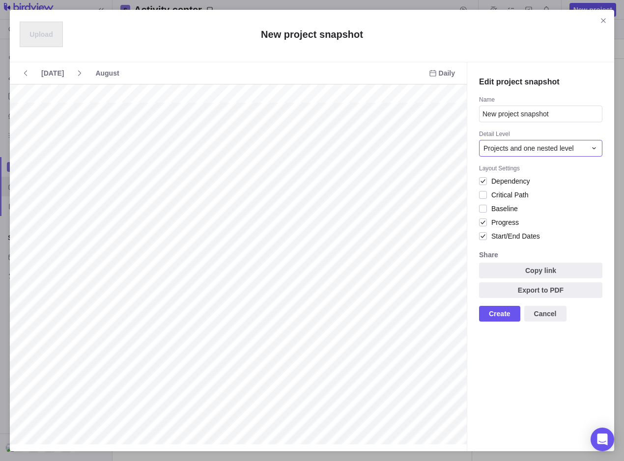
click at [587, 151] on div "Projects and one nested level" at bounding box center [540, 148] width 123 height 17
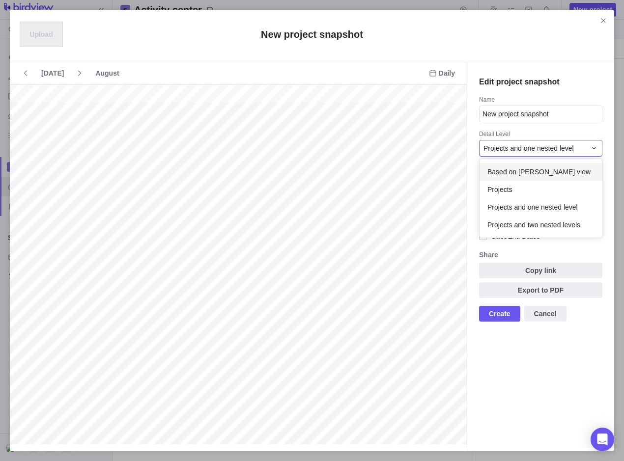
click at [551, 175] on div "Based on [PERSON_NAME] view" at bounding box center [540, 172] width 122 height 18
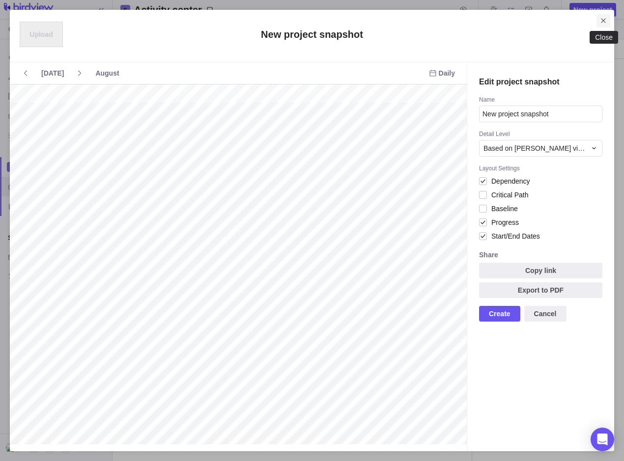
click at [605, 21] on icon "Close" at bounding box center [603, 21] width 8 height 8
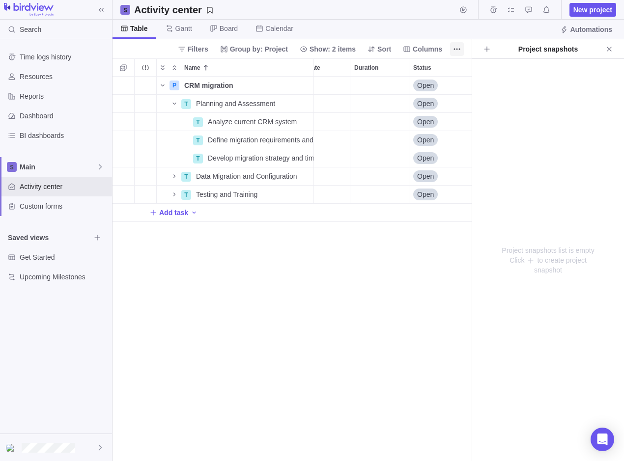
click at [611, 47] on icon "Close" at bounding box center [609, 49] width 8 height 8
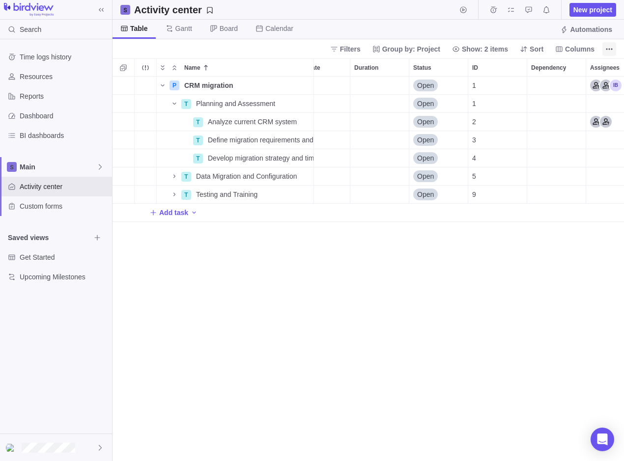
scroll to position [377, 504]
click at [608, 50] on icon "More actions" at bounding box center [609, 49] width 8 height 8
click at [259, 293] on body "Search Time logs history Resources Reports Dashboard BI dashboards Main Activit…" at bounding box center [312, 230] width 624 height 461
click at [575, 65] on icon "More actions" at bounding box center [575, 67] width 8 height 8
click at [559, 275] on div "Name Start date End date Duration Status ID Dependency Assignees P CRM migratio…" at bounding box center [367, 259] width 511 height 403
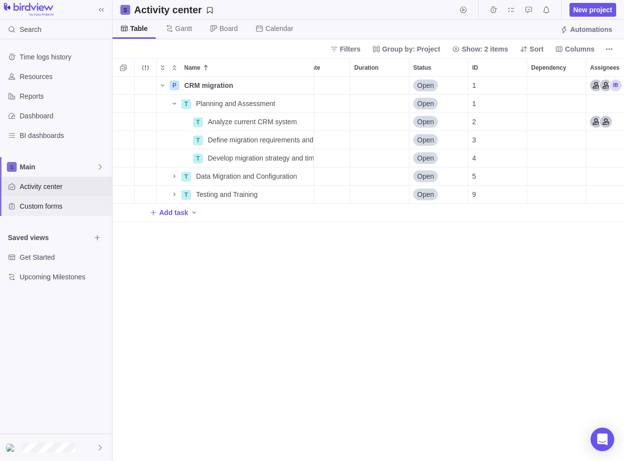
click at [54, 205] on span "Custom forms" at bounding box center [64, 206] width 88 height 10
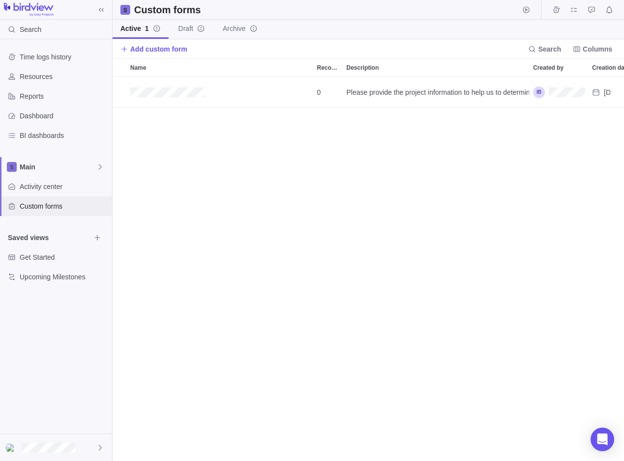
scroll to position [377, 504]
click at [57, 114] on span "Dashboard" at bounding box center [64, 116] width 88 height 10
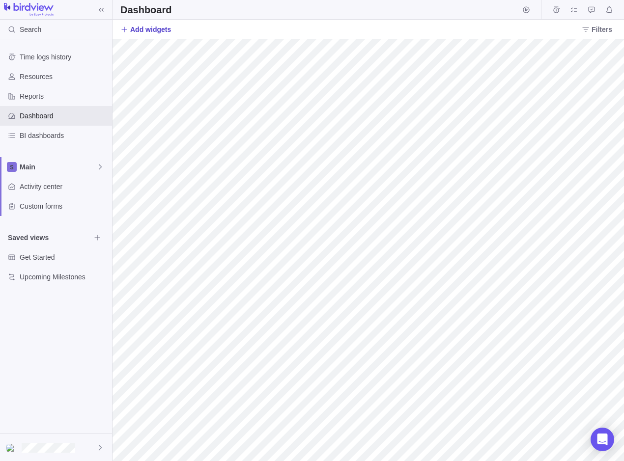
click at [135, 25] on span "Add widgets" at bounding box center [150, 30] width 41 height 10
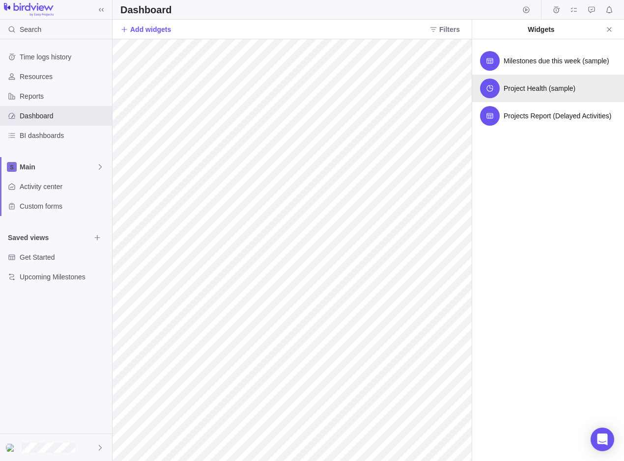
click at [544, 91] on span "Project Health (sample)" at bounding box center [539, 88] width 72 height 10
click at [492, 92] on icon at bounding box center [490, 88] width 8 height 8
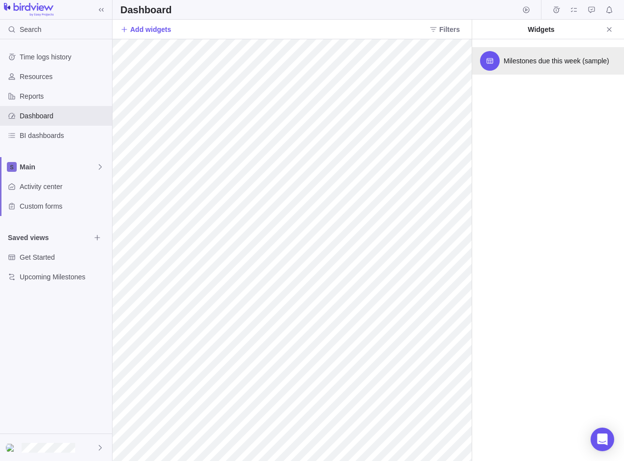
click at [562, 59] on span "Milestones due this week (sample)" at bounding box center [556, 61] width 106 height 10
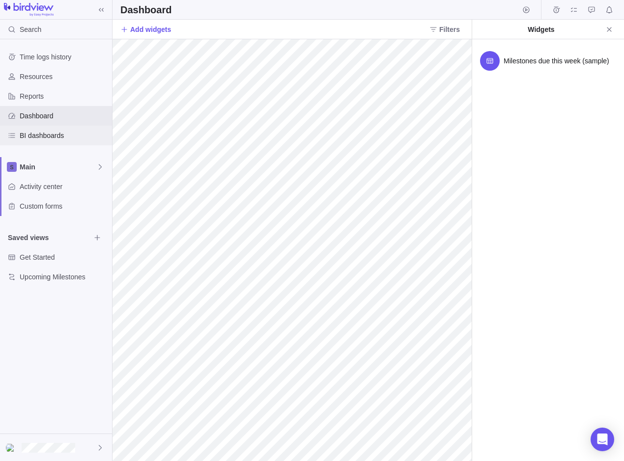
click at [43, 135] on span "BI dashboards" at bounding box center [64, 136] width 88 height 10
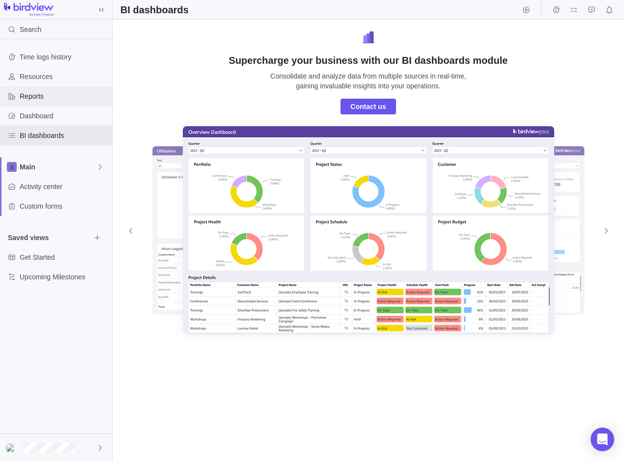
click at [30, 98] on span "Reports" at bounding box center [64, 96] width 88 height 10
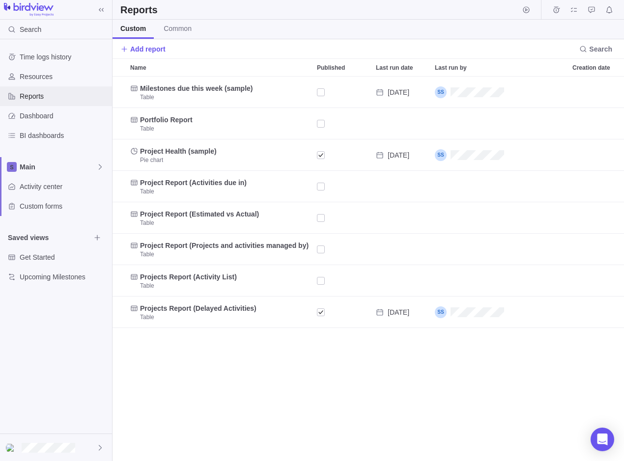
scroll to position [377, 504]
click at [41, 75] on span "Resources" at bounding box center [64, 77] width 88 height 10
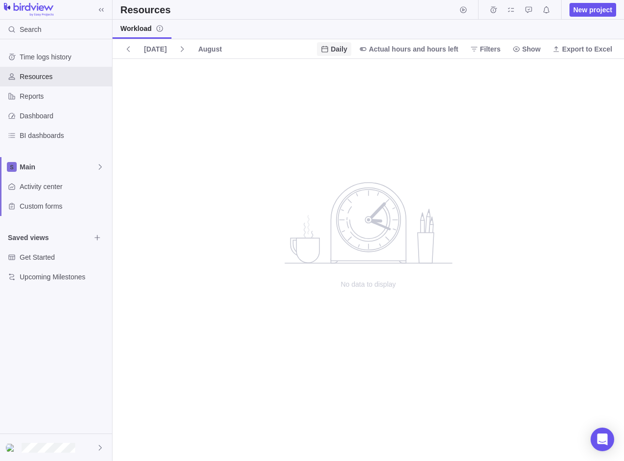
click at [347, 52] on span "Daily" at bounding box center [339, 49] width 16 height 10
click at [201, 50] on span "August" at bounding box center [210, 49] width 24 height 10
click at [44, 61] on body "Search Time logs history Resources Reports Dashboard BI dashboards Main Activit…" at bounding box center [312, 230] width 624 height 461
click at [42, 58] on span "Time logs history" at bounding box center [64, 57] width 88 height 10
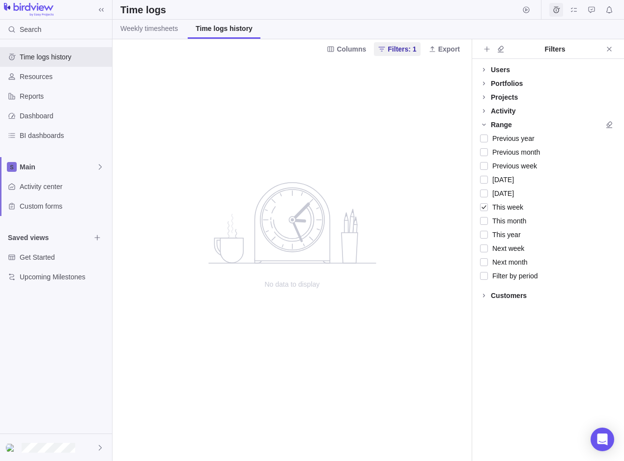
click at [556, 11] on icon "Time logs" at bounding box center [556, 9] width 6 height 6
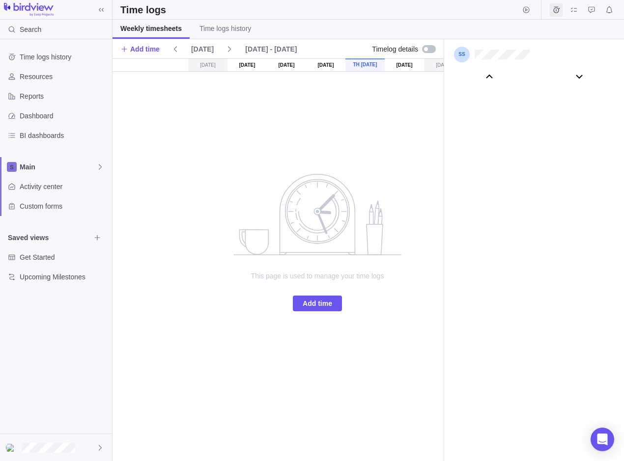
scroll to position [54597, 0]
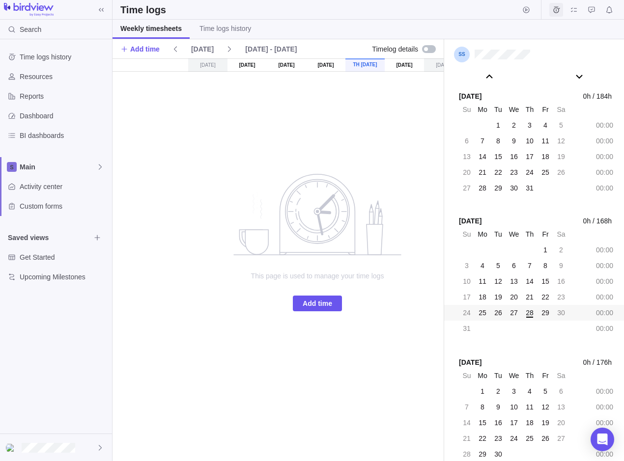
click at [556, 11] on icon "Time logs" at bounding box center [556, 9] width 6 height 6
click at [46, 186] on span "Activity center" at bounding box center [64, 187] width 88 height 10
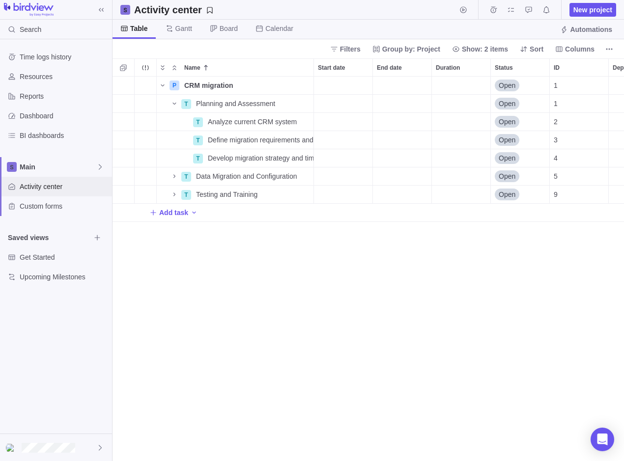
scroll to position [377, 504]
click at [462, 10] on icon "Start timer" at bounding box center [463, 10] width 8 height 8
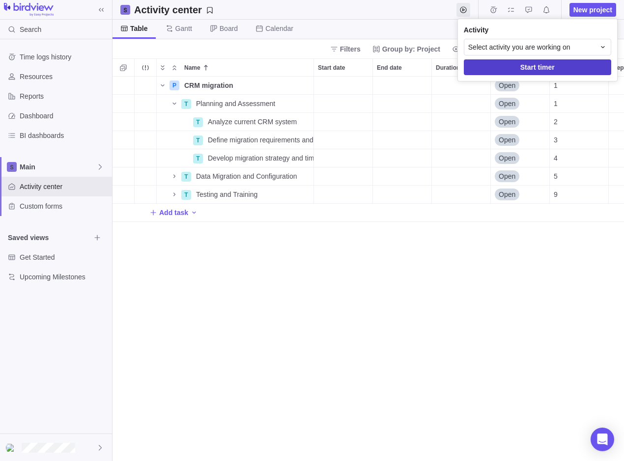
click at [510, 66] on span "Start timer" at bounding box center [537, 67] width 147 height 16
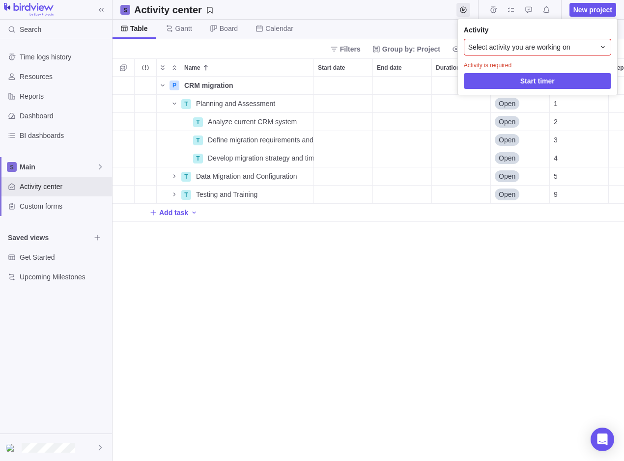
click at [525, 48] on span "Select activity you are working on" at bounding box center [519, 47] width 102 height 10
click at [518, 84] on span "Sorry, nothing was found" at bounding box center [510, 85] width 76 height 10
click at [594, 46] on div "Select activity you are working on" at bounding box center [531, 47] width 127 height 10
click at [523, 82] on span "Start timer" at bounding box center [537, 81] width 34 height 12
click at [240, 113] on body "Search Time logs history Resources Reports Dashboard BI dashboards Main Activit…" at bounding box center [312, 230] width 624 height 461
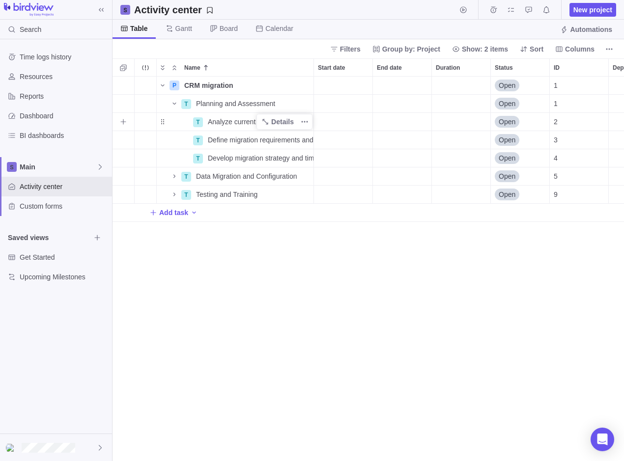
click at [241, 122] on span "Analyze current CRM system" at bounding box center [252, 122] width 89 height 10
click at [465, 9] on body "Search Time logs history Resources Reports Dashboard BI dashboards Main Activit…" at bounding box center [312, 230] width 624 height 461
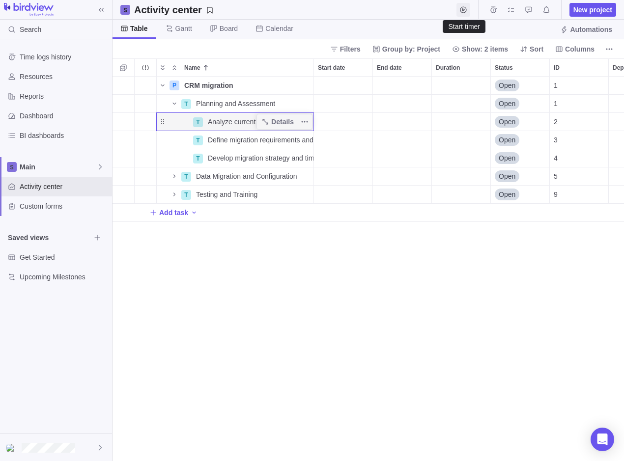
click at [466, 8] on icon "Start timer" at bounding box center [463, 9] width 6 height 6
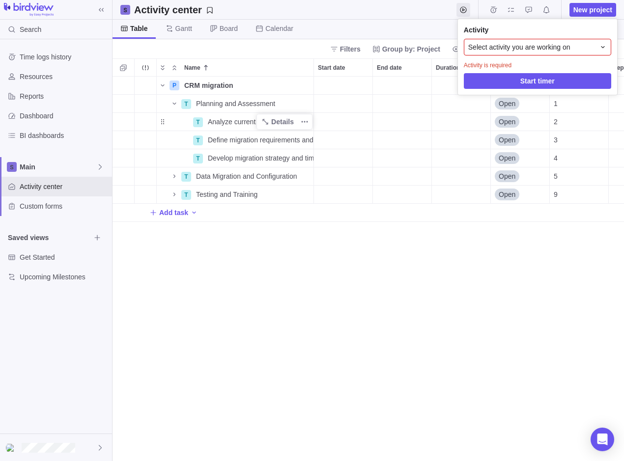
click at [426, 15] on body "Search Time logs history Resources Reports Dashboard BI dashboards Main Activit…" at bounding box center [312, 230] width 624 height 461
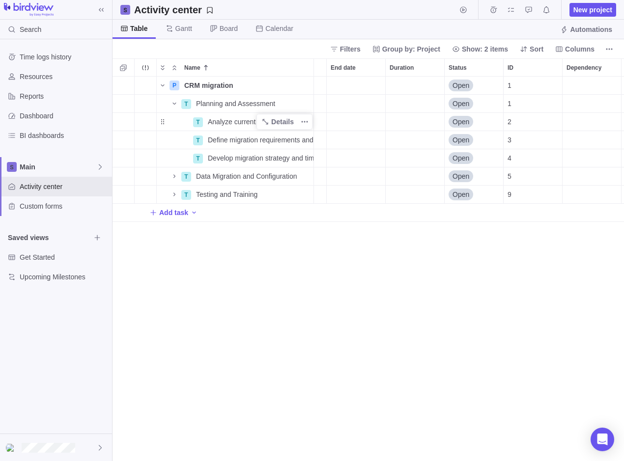
scroll to position [0, 54]
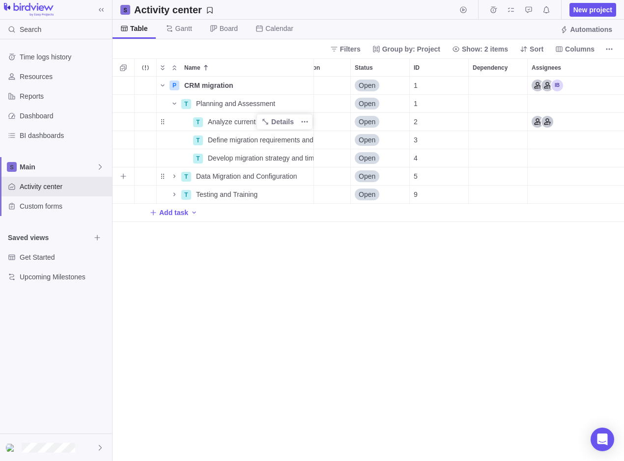
click at [556, 176] on div "Assignees" at bounding box center [576, 176] width 98 height 18
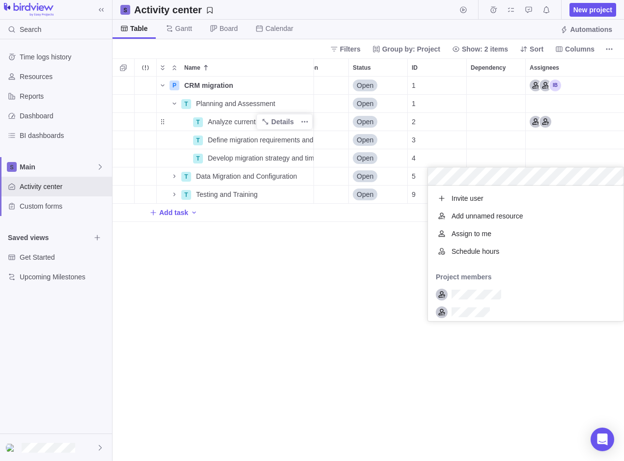
scroll to position [128, 188]
click at [492, 237] on div "Assign to me" at bounding box center [525, 234] width 195 height 18
click at [369, 269] on div "P CRM migration Details Open 1 T Planning and Assessment Details Open 1 T Analy…" at bounding box center [367, 269] width 511 height 385
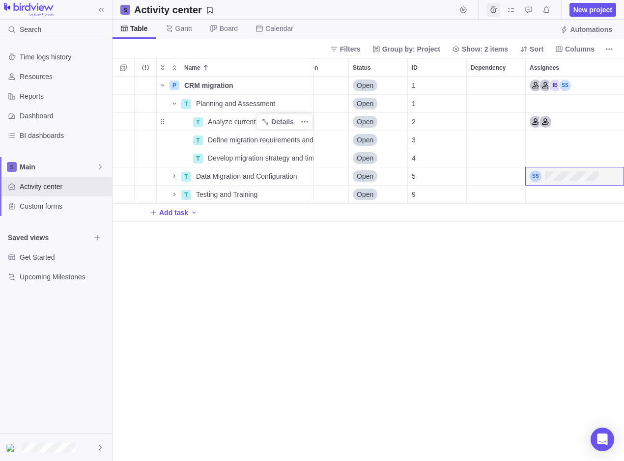
click at [494, 8] on icon "Time logs" at bounding box center [493, 10] width 8 height 8
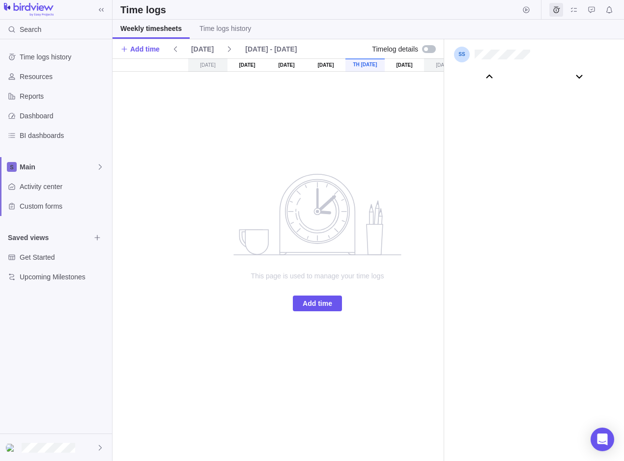
scroll to position [54597, 0]
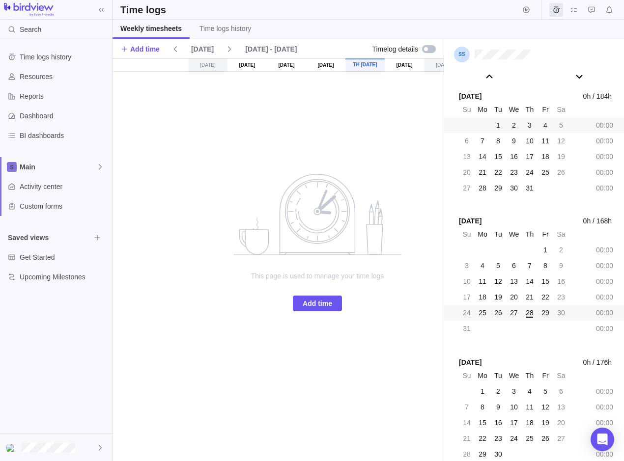
click at [500, 123] on div "1" at bounding box center [498, 125] width 14 height 14
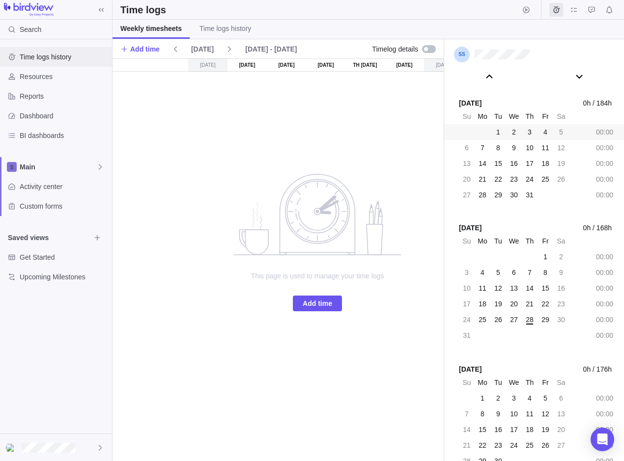
click at [51, 59] on span "Time logs history" at bounding box center [64, 57] width 88 height 10
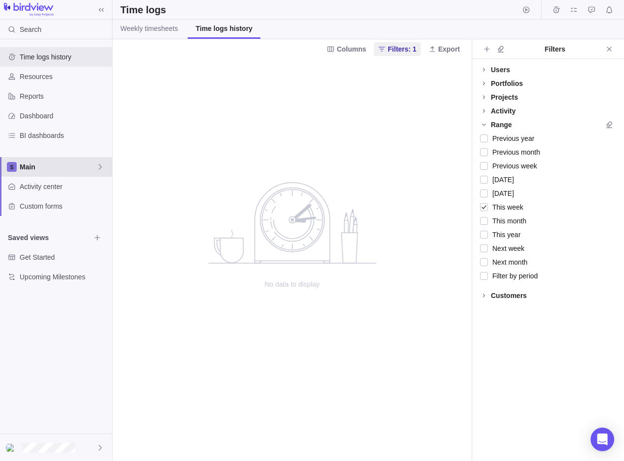
click at [44, 171] on span "Main" at bounding box center [58, 167] width 77 height 10
click at [59, 192] on span "Main" at bounding box center [63, 190] width 74 height 10
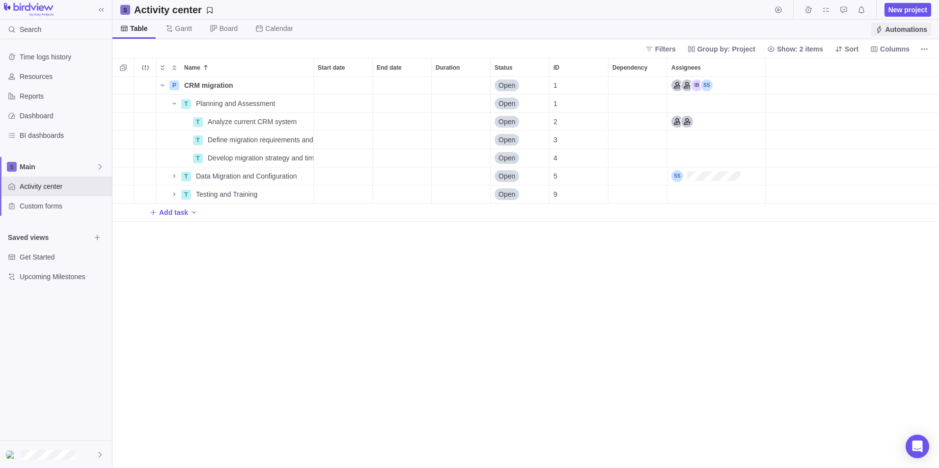
click at [623, 27] on span "Automations" at bounding box center [906, 30] width 42 height 10
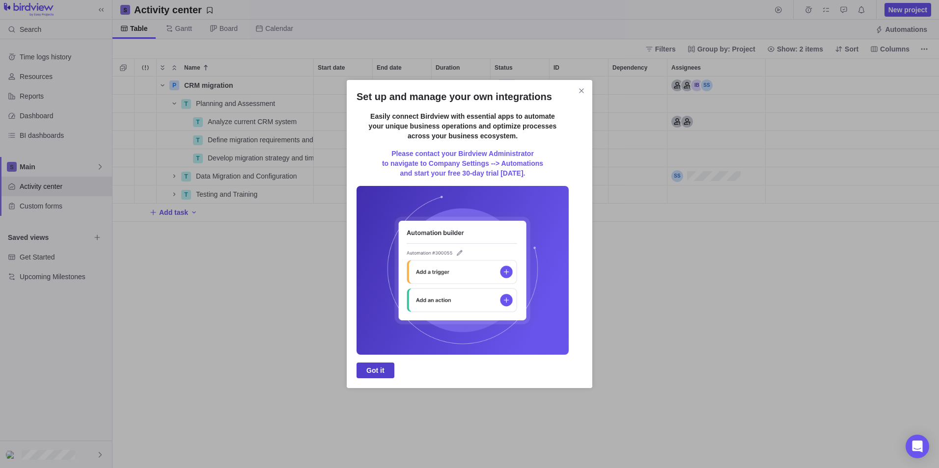
click at [361, 371] on span "Got it" at bounding box center [376, 371] width 38 height 16
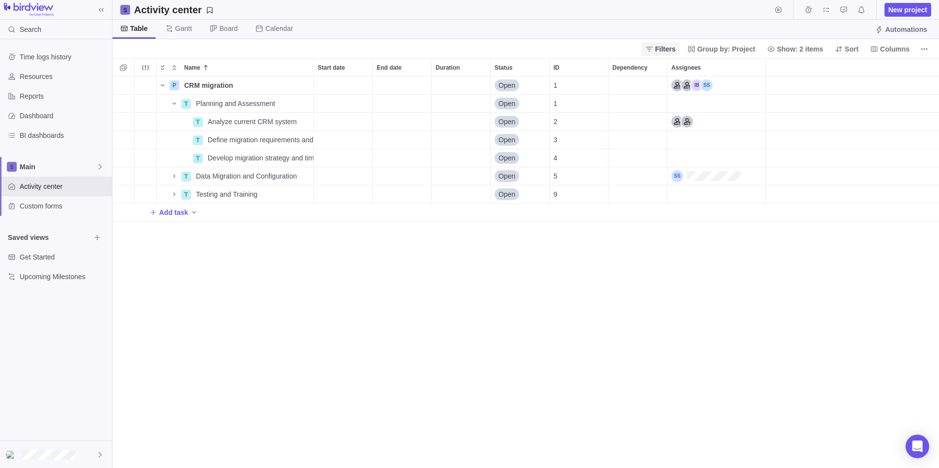
click at [623, 54] on span "Filters" at bounding box center [660, 49] width 38 height 14
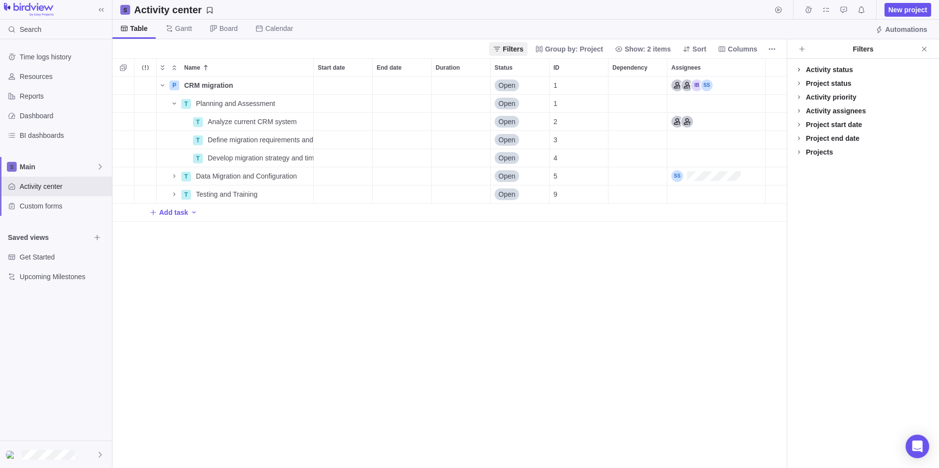
click at [623, 71] on icon at bounding box center [799, 69] width 2 height 3
click at [623, 99] on span at bounding box center [799, 103] width 14 height 14
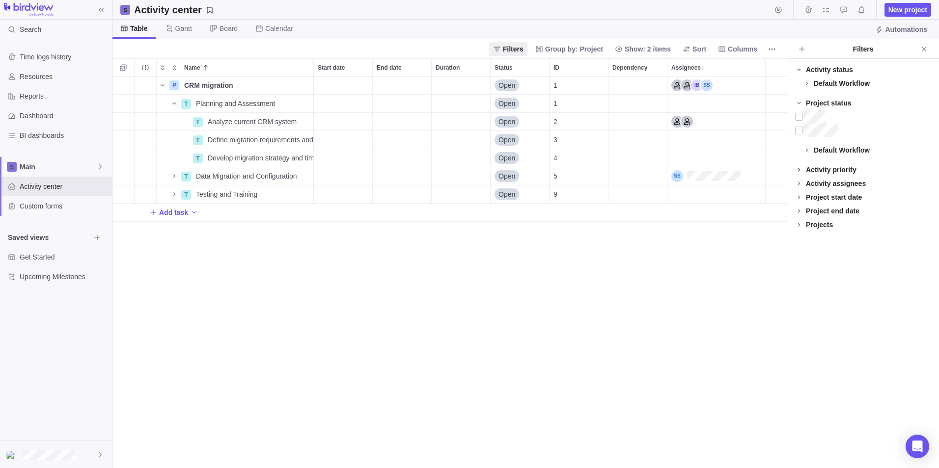
click at [623, 168] on icon at bounding box center [799, 170] width 8 height 8
click at [623, 183] on div at bounding box center [799, 184] width 8 height 14
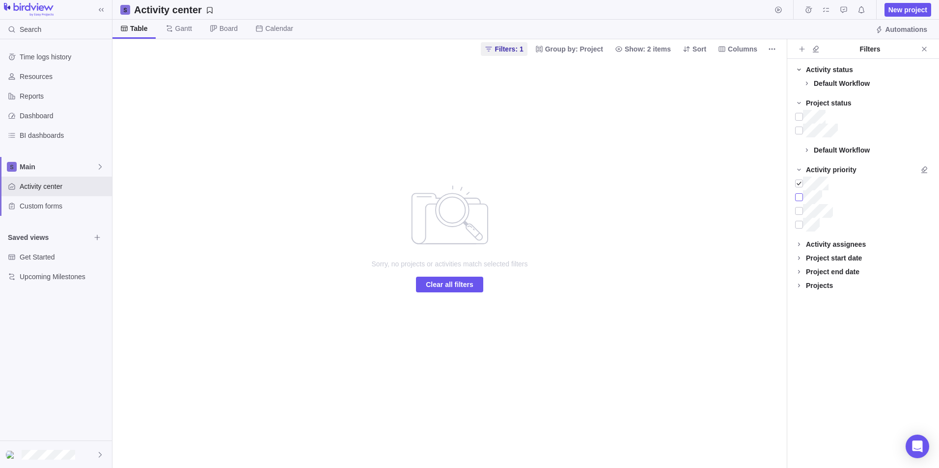
click at [623, 197] on div at bounding box center [799, 198] width 8 height 14
click at [623, 186] on div at bounding box center [799, 184] width 8 height 14
click at [623, 197] on div at bounding box center [799, 198] width 8 height 14
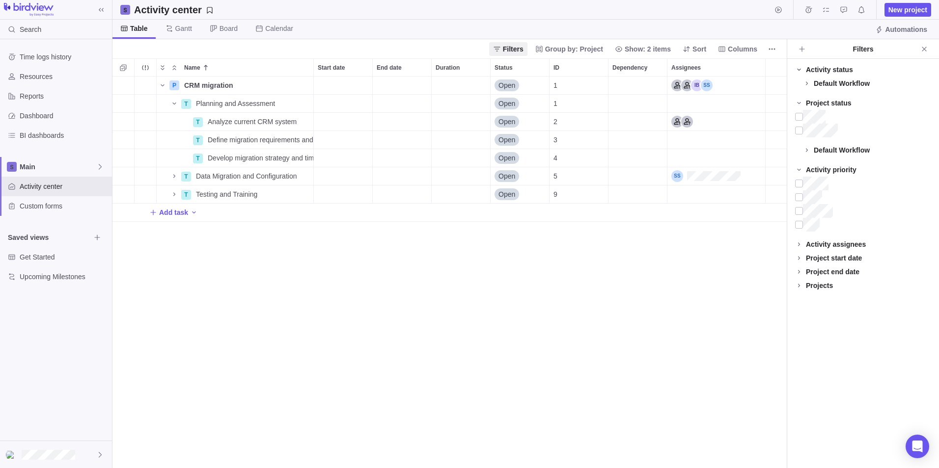
drag, startPoint x: 726, startPoint y: 286, endPoint x: 726, endPoint y: 281, distance: 4.9
click at [623, 281] on div "P CRM migration Details Open 1 T Planning and Assessment Details Open 1 T Analy…" at bounding box center [449, 273] width 674 height 392
click at [336, 90] on div "Start date" at bounding box center [343, 86] width 58 height 18
click at [446, 83] on div "Name Start date End date Duration Status ID Dependency Assignees P CRM migratio…" at bounding box center [449, 263] width 674 height 410
click at [446, 83] on div "Duration" at bounding box center [461, 86] width 58 height 18
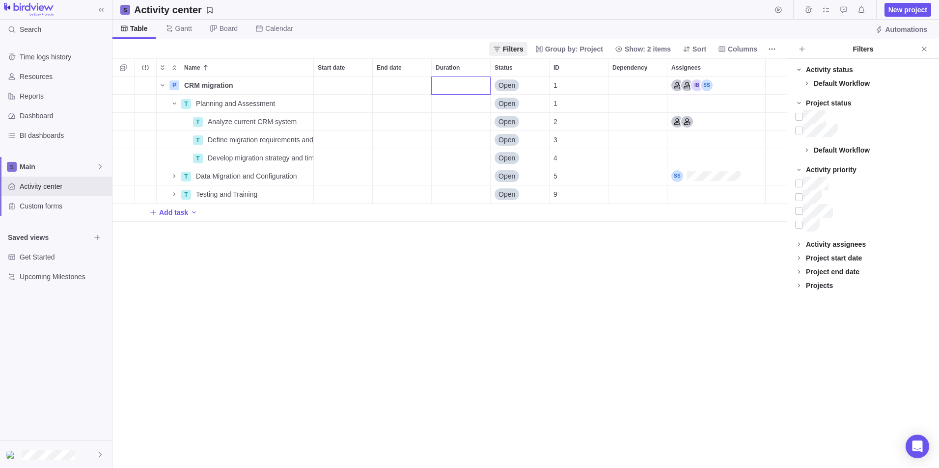
click at [623, 286] on div "Name Start date End date Duration Status ID Dependency Assignees P CRM migratio…" at bounding box center [449, 263] width 674 height 410
click at [623, 48] on icon "Close" at bounding box center [924, 49] width 8 height 8
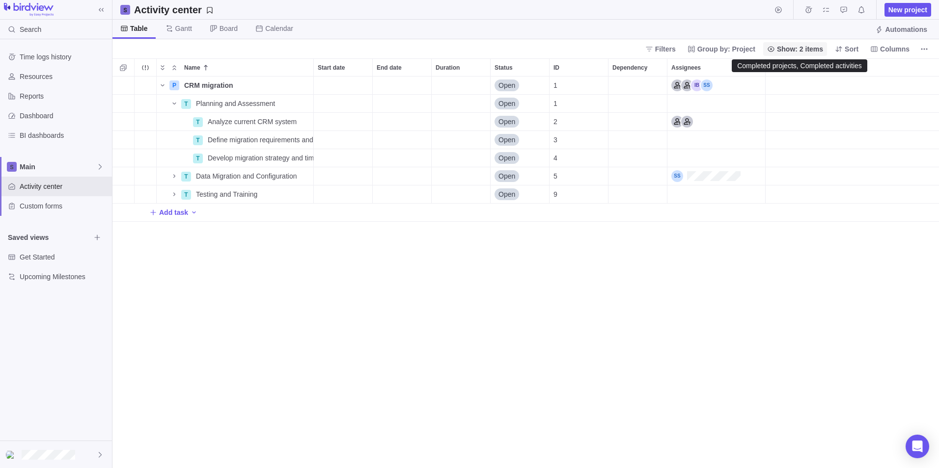
click at [623, 54] on span "Show: 2 items" at bounding box center [795, 49] width 64 height 14
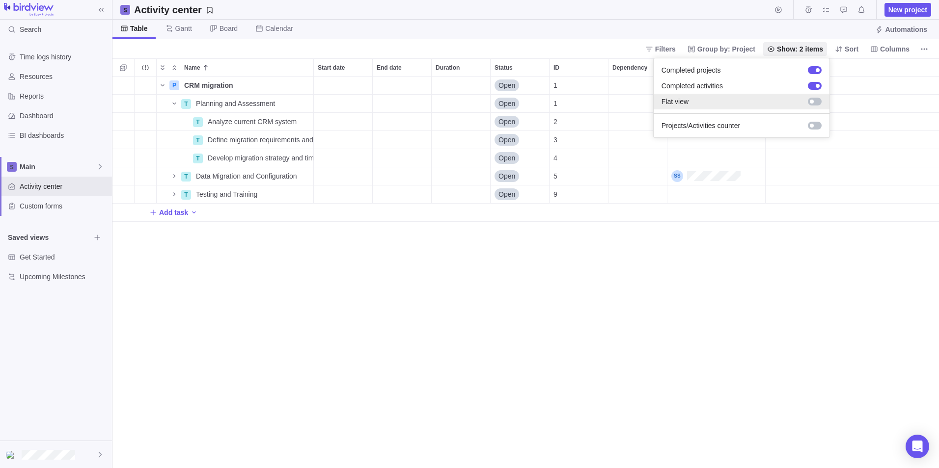
click at [623, 104] on div at bounding box center [815, 102] width 14 height 8
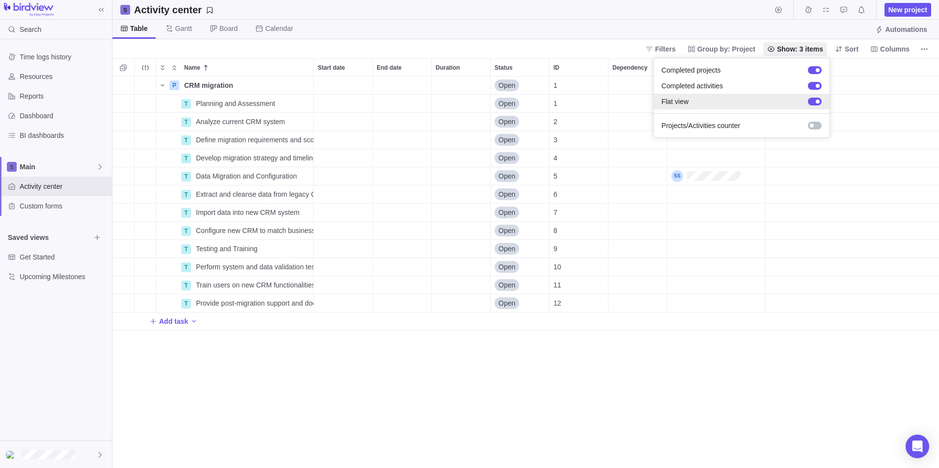
click at [623, 99] on div at bounding box center [815, 102] width 14 height 8
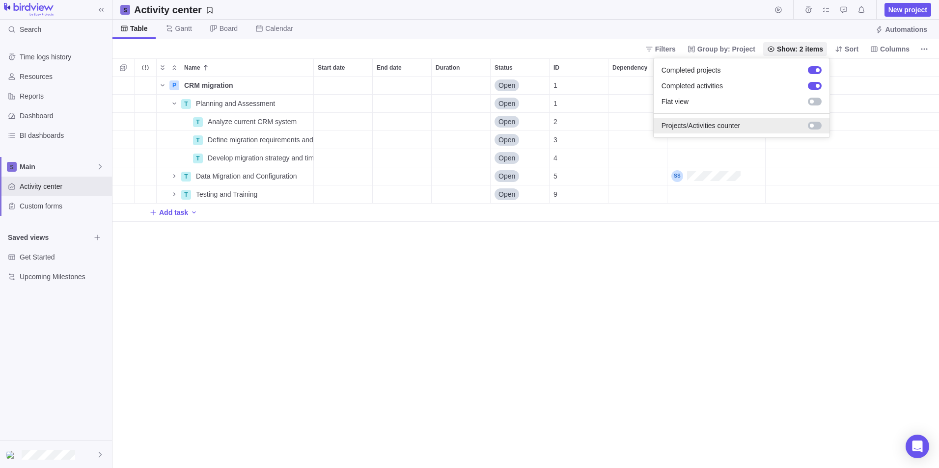
click at [623, 126] on div at bounding box center [815, 126] width 14 height 8
click at [623, 125] on div at bounding box center [815, 126] width 14 height 8
drag, startPoint x: 647, startPoint y: 285, endPoint x: 653, endPoint y: 285, distance: 5.9
click at [623, 285] on body "Search Time logs history Resources Reports Dashboard BI dashboards Main Activit…" at bounding box center [469, 234] width 939 height 468
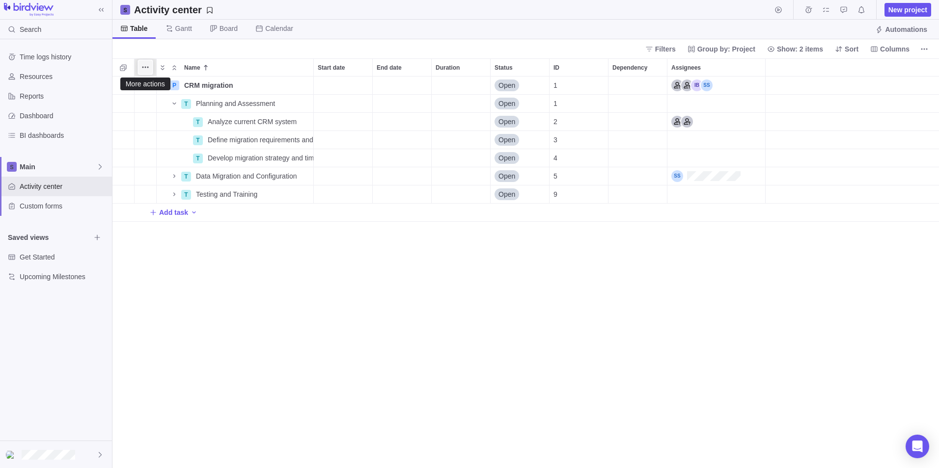
click at [139, 67] on span "More actions" at bounding box center [145, 67] width 14 height 14
click at [220, 29] on body "Search Time logs history Resources Reports Dashboard BI dashboards Main Activit…" at bounding box center [469, 234] width 939 height 468
click at [220, 29] on span "Board" at bounding box center [229, 29] width 18 height 10
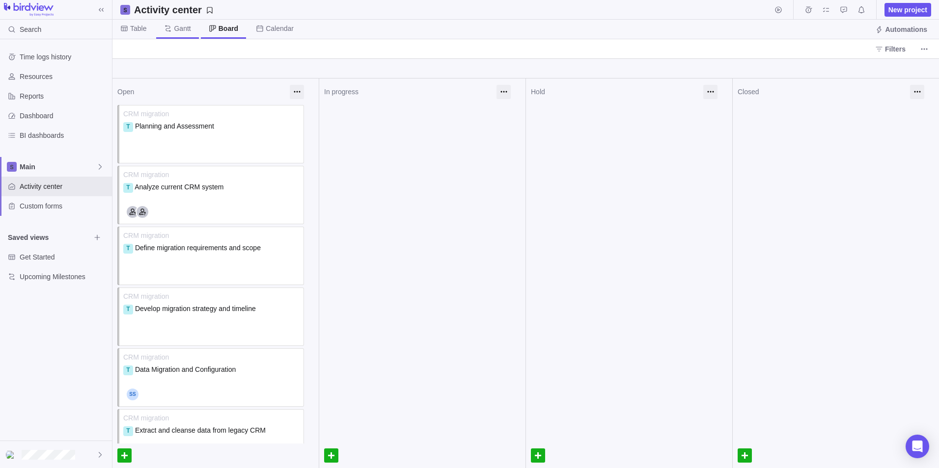
click at [186, 28] on span "Gantt" at bounding box center [182, 29] width 17 height 10
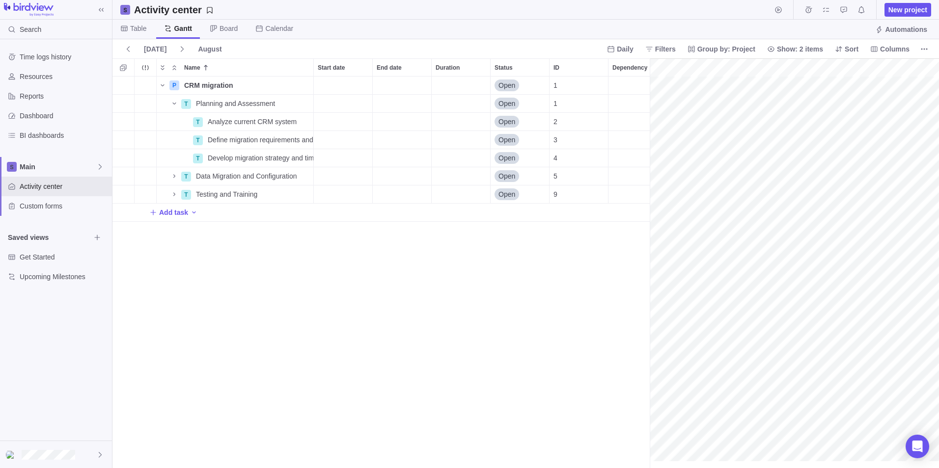
scroll to position [0, 82]
click at [129, 24] on span "Table" at bounding box center [133, 29] width 42 height 19
click at [43, 258] on span "Get Started" at bounding box center [55, 257] width 71 height 10
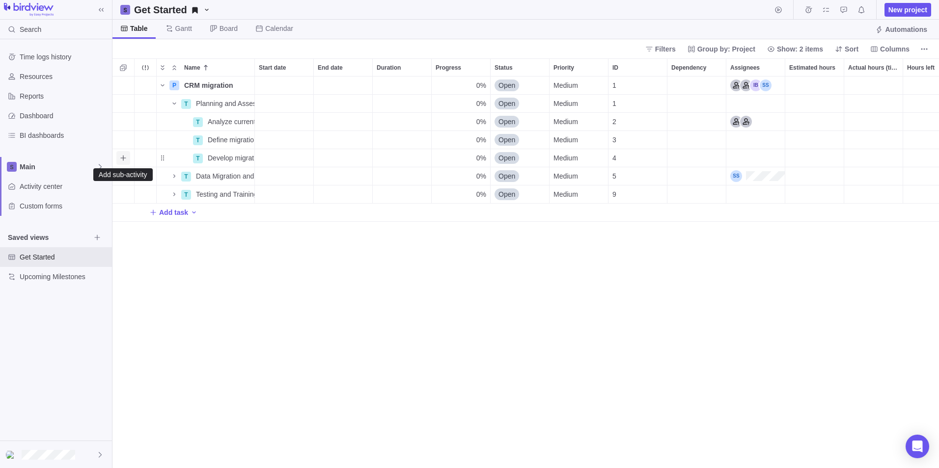
click at [124, 159] on icon "Add sub-activity" at bounding box center [123, 158] width 8 height 8
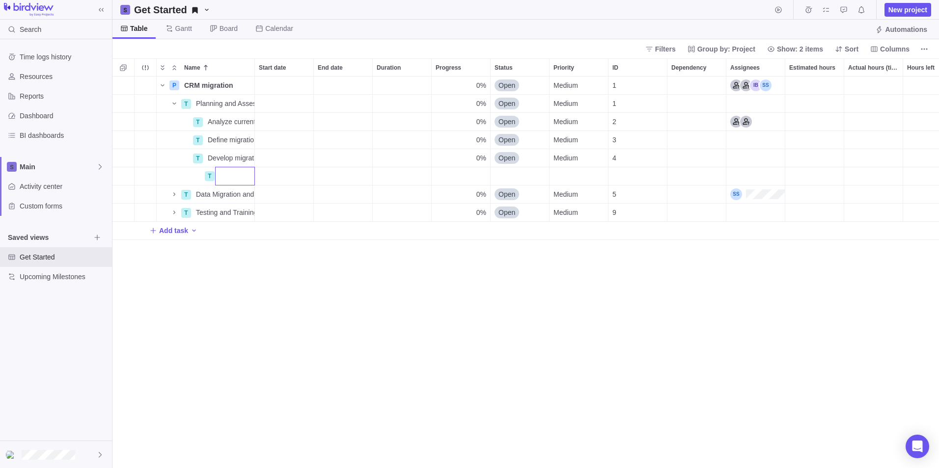
click at [285, 304] on div "P CRM migration Details 0% Open Medium 1 T Planning and Assessment Details 0% O…" at bounding box center [525, 273] width 826 height 392
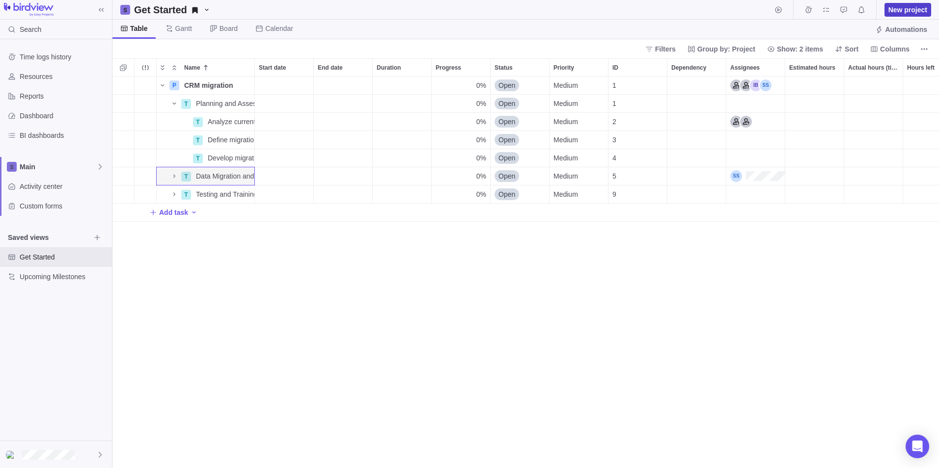
click at [623, 9] on span "New project" at bounding box center [907, 10] width 39 height 10
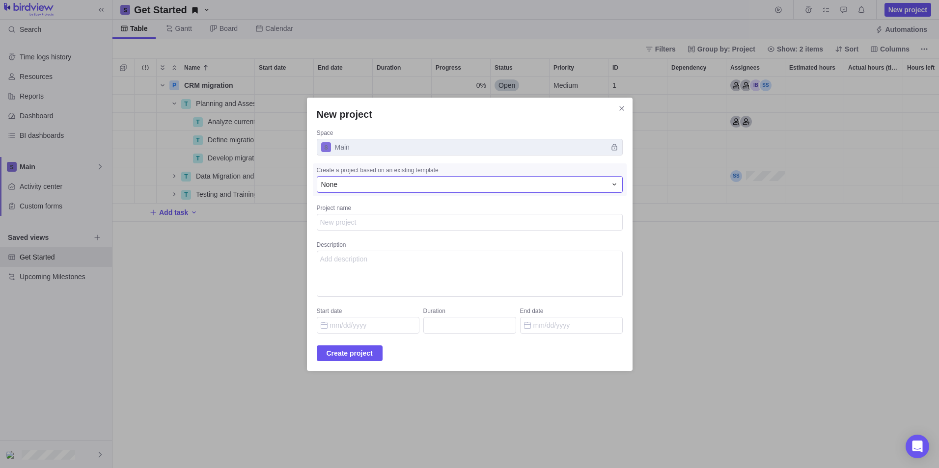
type textarea "x"
click at [400, 180] on div "None" at bounding box center [463, 185] width 285 height 10
click at [604, 112] on div "New project Space Main Create a project based on an existing template None None…" at bounding box center [469, 234] width 939 height 468
click at [618, 111] on icon "Close" at bounding box center [622, 109] width 8 height 8
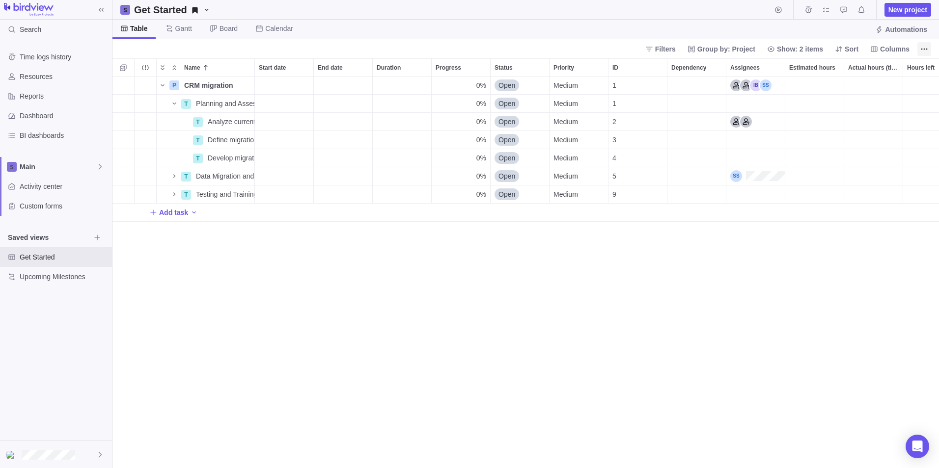
click at [623, 51] on icon "More actions" at bounding box center [924, 49] width 8 height 8
click at [623, 71] on span "Project snapshots" at bounding box center [820, 70] width 55 height 10
click at [623, 48] on icon "Create project snapshot" at bounding box center [802, 49] width 8 height 8
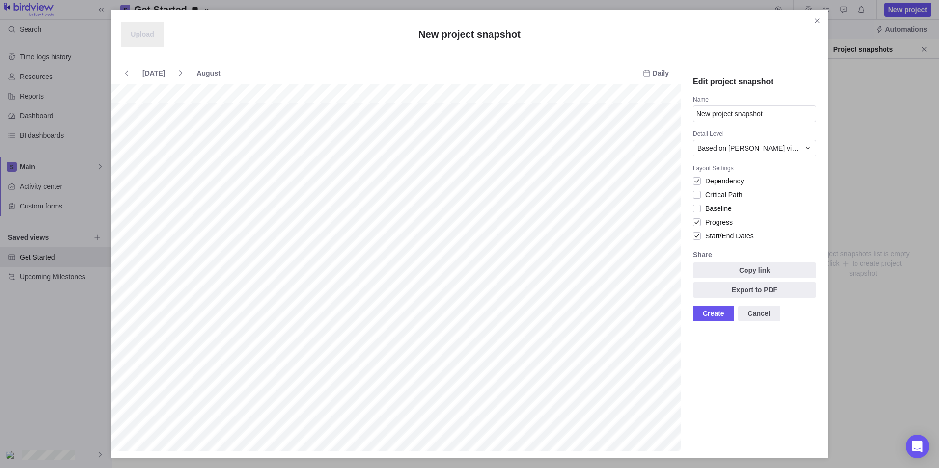
scroll to position [0, 82]
click at [623, 20] on icon "Close" at bounding box center [817, 21] width 8 height 8
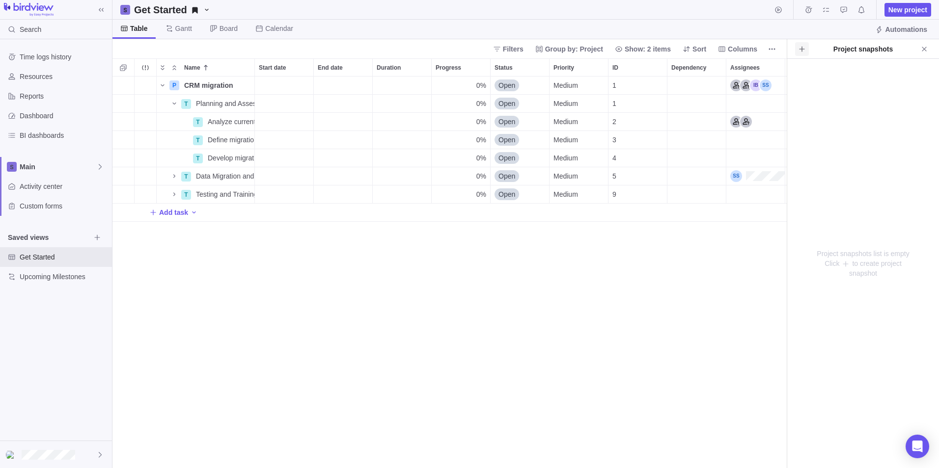
click at [623, 52] on icon "Create project snapshot" at bounding box center [802, 49] width 8 height 8
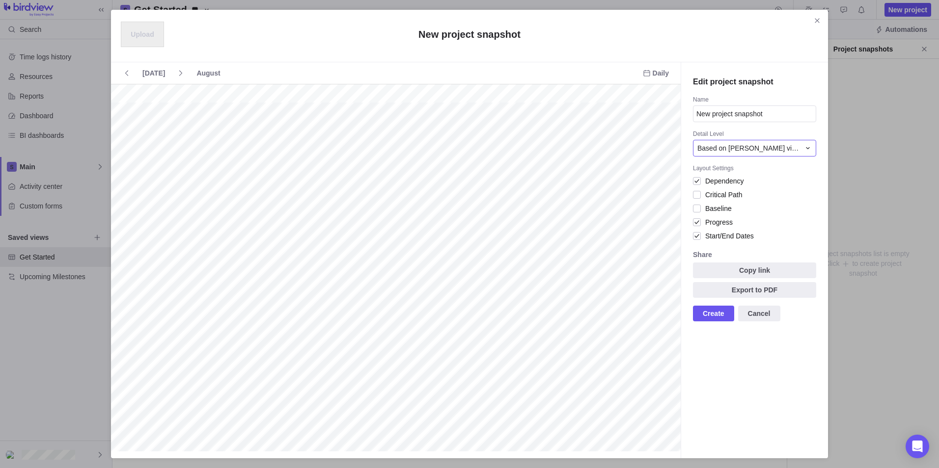
click at [623, 148] on div "Based on [PERSON_NAME] view" at bounding box center [748, 148] width 103 height 10
click at [623, 116] on div "Edit project snapshot Name New project snapshot Detail Level Based on [PERSON_N…" at bounding box center [754, 260] width 147 height 396
click at [623, 191] on span "Critical Path" at bounding box center [721, 195] width 41 height 14
click at [623, 205] on span "Baseline" at bounding box center [716, 209] width 31 height 14
click at [623, 309] on span "Create" at bounding box center [714, 314] width 22 height 12
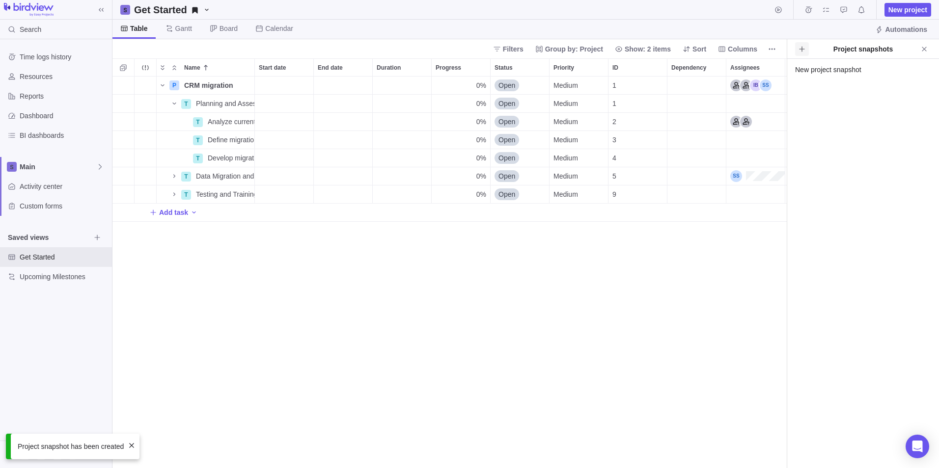
click at [623, 50] on icon "Create project snapshot" at bounding box center [802, 49] width 8 height 8
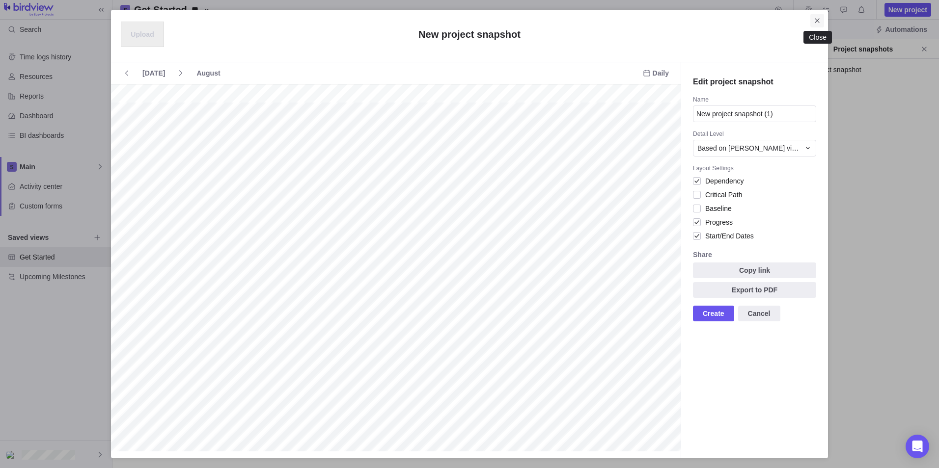
click at [623, 24] on icon "Close" at bounding box center [817, 21] width 8 height 8
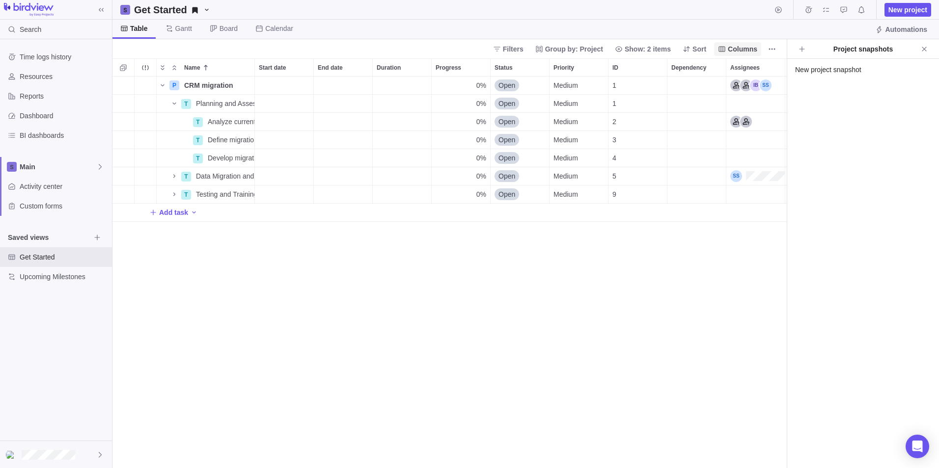
click at [623, 48] on span "Columns" at bounding box center [742, 49] width 29 height 10
type input "pro"
click at [623, 102] on div "Pro [PERSON_NAME]" at bounding box center [794, 105] width 157 height 14
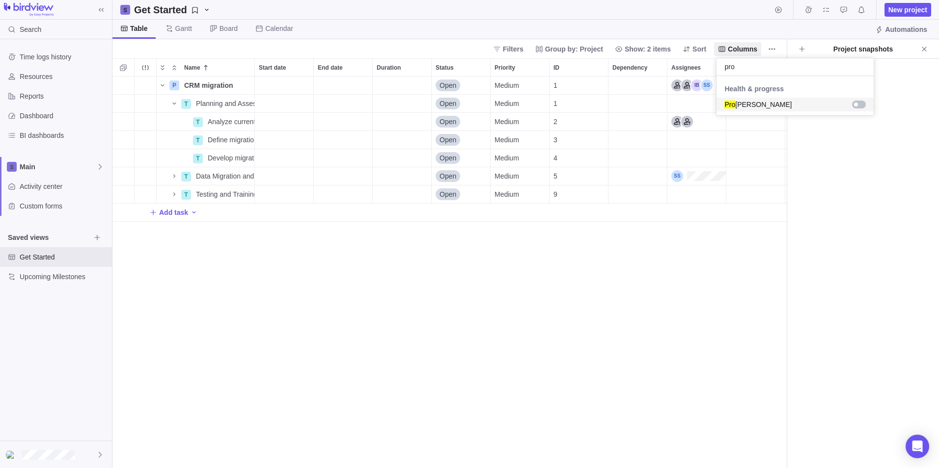
click at [623, 293] on body "Search Time logs history Resources Reports Dashboard BI dashboards Main Activit…" at bounding box center [469, 234] width 939 height 468
click at [623, 52] on span "Columns" at bounding box center [742, 49] width 29 height 10
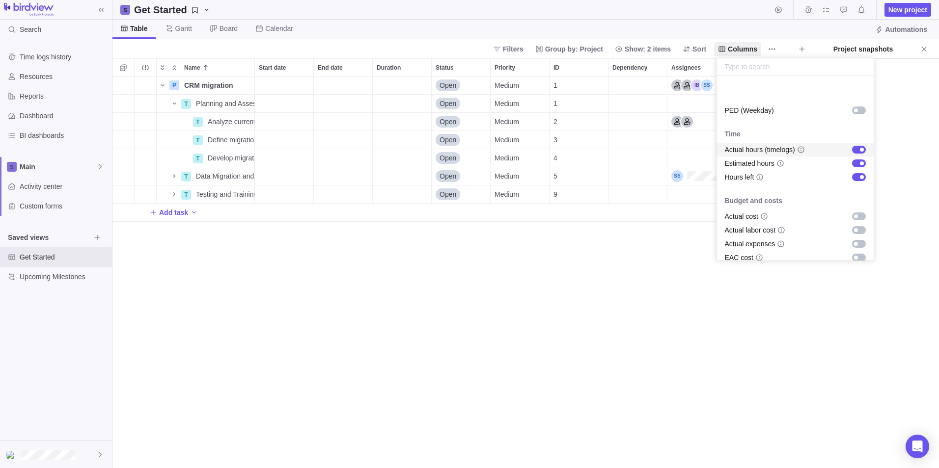
scroll to position [344, 0]
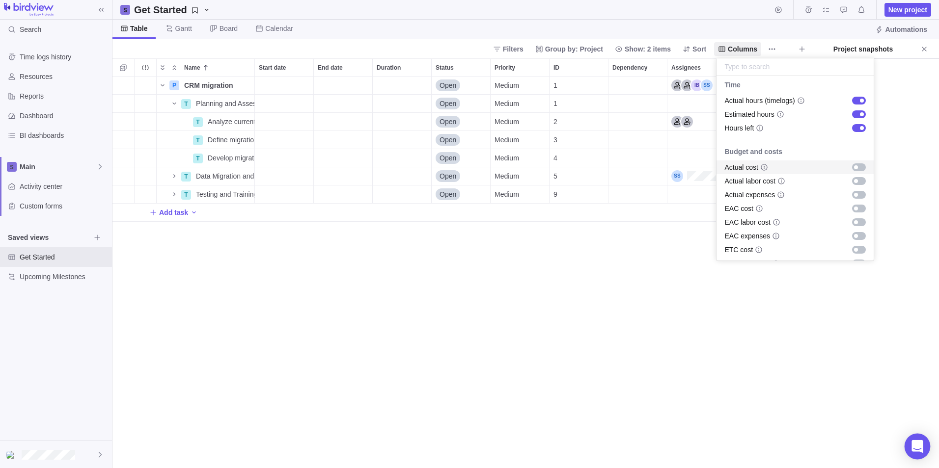
click at [623, 442] on body "Search Time logs history Resources Reports Dashboard BI dashboards Main Activit…" at bounding box center [469, 234] width 939 height 468
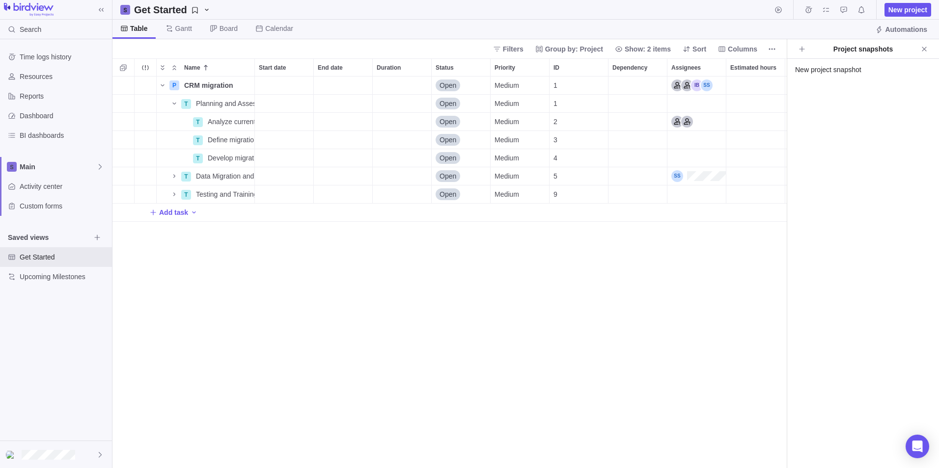
drag, startPoint x: 915, startPoint y: 440, endPoint x: 896, endPoint y: 413, distance: 32.4
click at [623, 435] on body "Search Time logs history Resources Reports Dashboard BI dashboards Main Activit…" at bounding box center [469, 234] width 939 height 468
click at [623, 442] on icon "Open Intercom Messenger" at bounding box center [916, 447] width 11 height 13
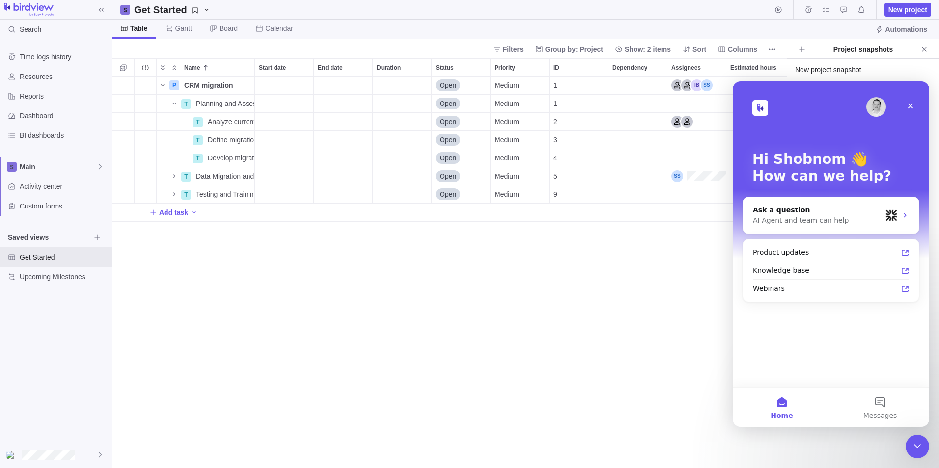
scroll to position [0, 0]
click at [623, 219] on div "AI Agent and team can help" at bounding box center [817, 221] width 129 height 10
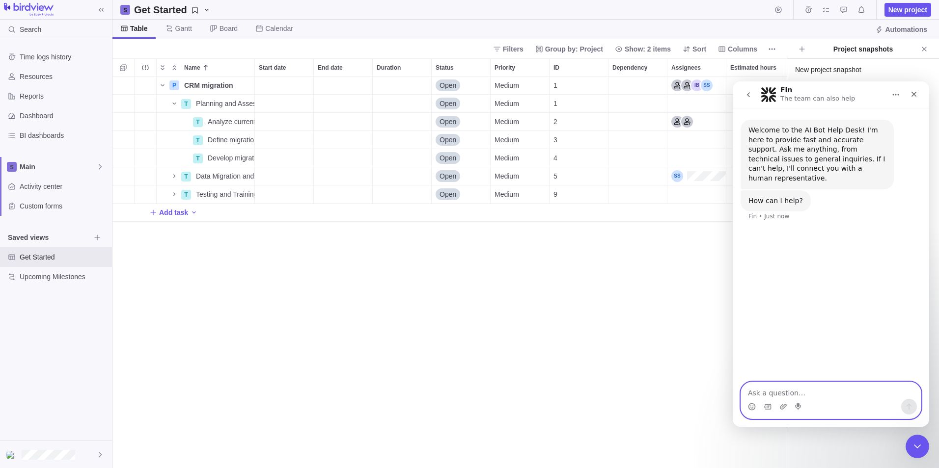
click at [623, 389] on textarea "Ask a question…" at bounding box center [831, 391] width 180 height 17
paste textarea "Real-time communication (chat, comments, or integrations with messaging apps)."
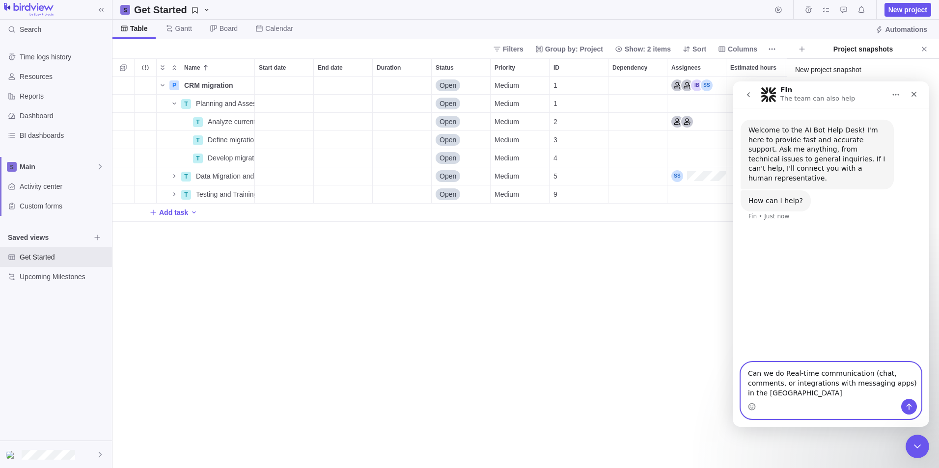
type textarea "Can we do Real-time communication (chat, comments, or integrations with messagi…"
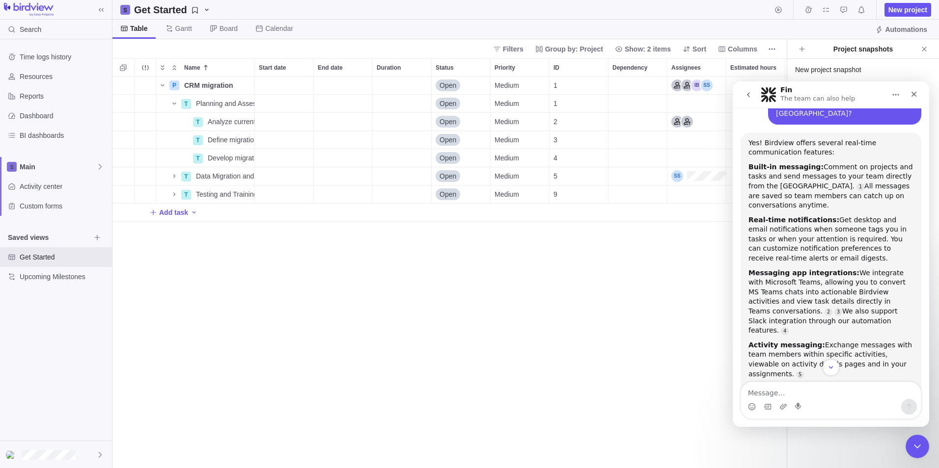
scroll to position [177, 0]
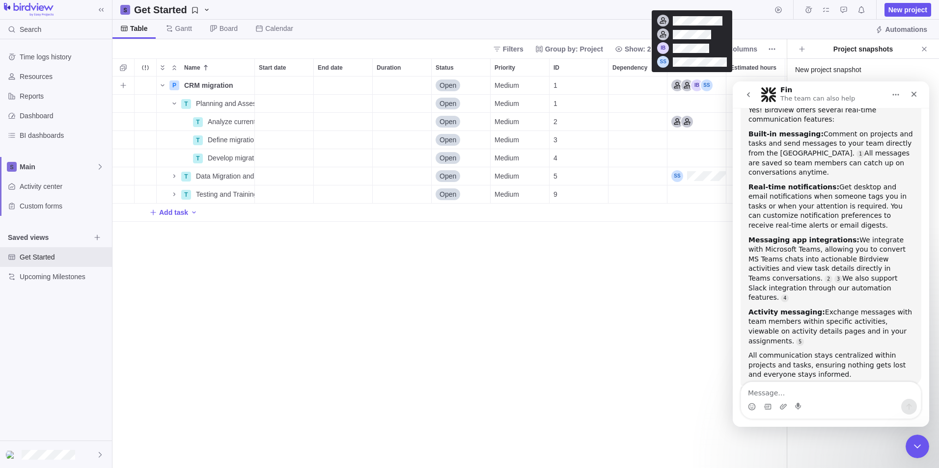
click at [623, 87] on div "Assignees" at bounding box center [691, 86] width 41 height 12
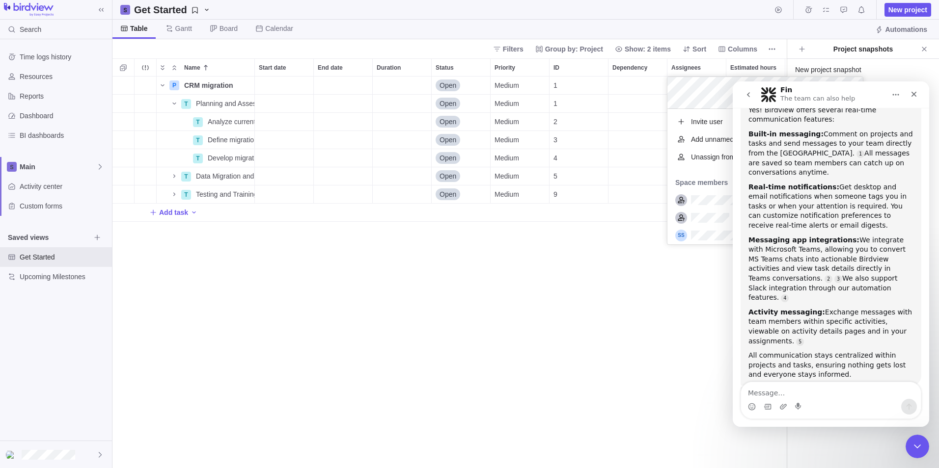
scroll to position [128, 188]
click at [611, 266] on div "P CRM migration Details Open Medium 1 T Planning and Assessment Details Open Me…" at bounding box center [449, 273] width 674 height 392
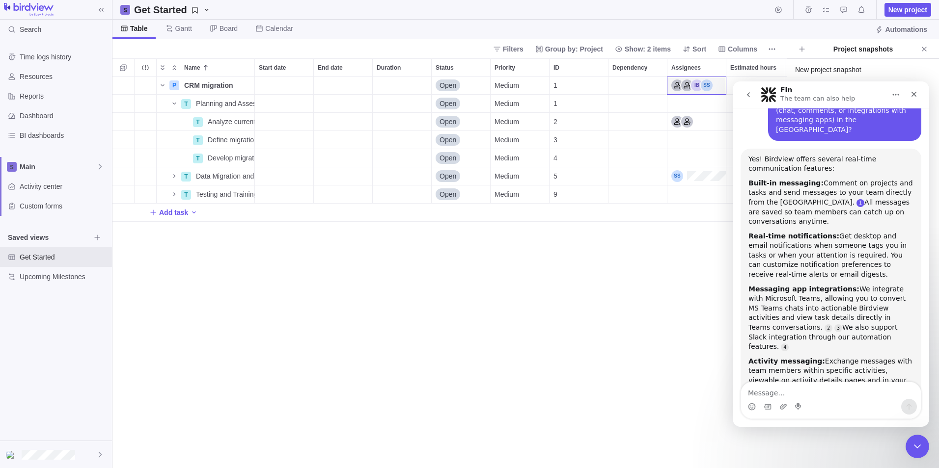
click at [623, 199] on link "Source reference 118128057:" at bounding box center [860, 203] width 8 height 8
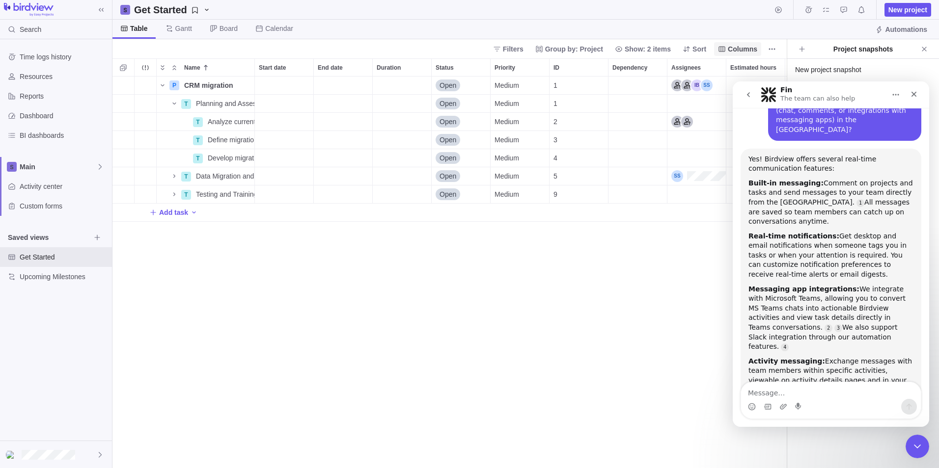
click at [623, 50] on span "Columns" at bounding box center [742, 49] width 29 height 10
click at [623, 69] on input "text" at bounding box center [794, 67] width 157 height 18
type input "mess"
click at [623, 276] on body "Search Time logs history Resources Reports Dashboard BI dashboards Main Activit…" at bounding box center [469, 234] width 939 height 468
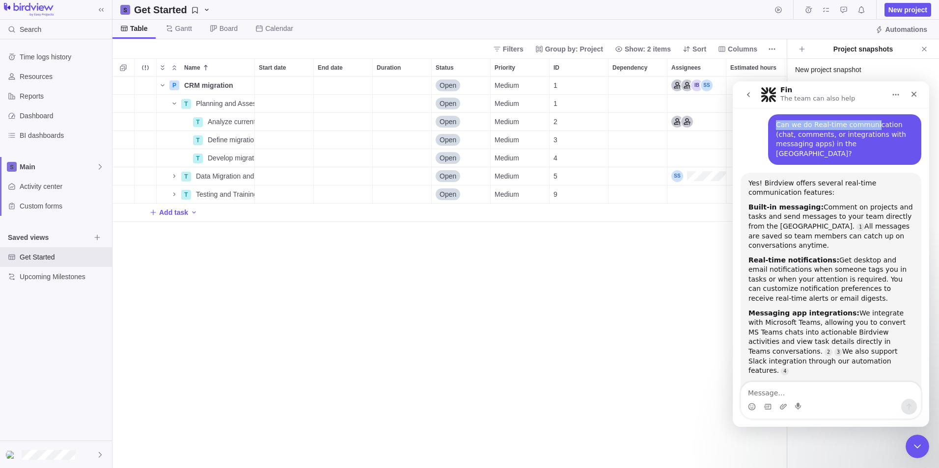
drag, startPoint x: 847, startPoint y: 87, endPoint x: 866, endPoint y: 110, distance: 29.6
click at [623, 110] on div "Fin The team can also help Welcome to the AI Bot Help Desk! I'm here to provide…" at bounding box center [831, 255] width 196 height 346
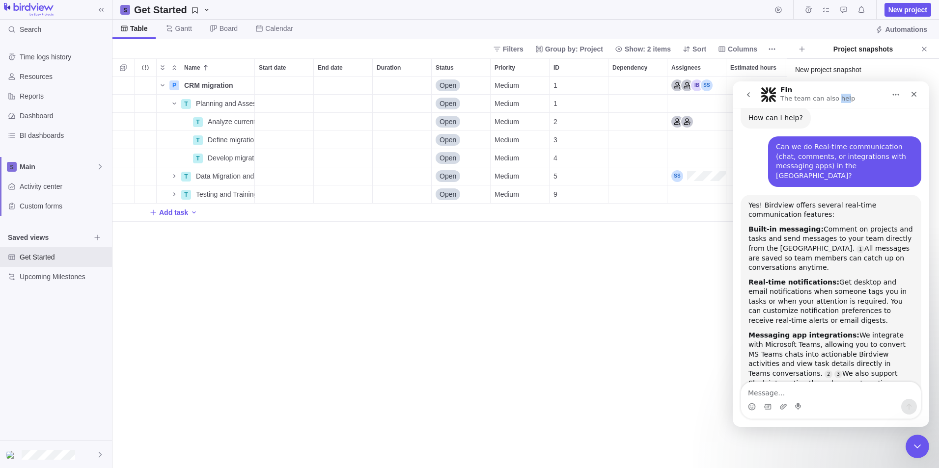
drag, startPoint x: 866, startPoint y: 110, endPoint x: 843, endPoint y: 100, distance: 25.1
click at [623, 100] on div "Fin The team can also help" at bounding box center [818, 94] width 77 height 17
click at [623, 249] on div "P CRM migration Details Open Medium 1 T Planning and Assessment Details Open Me…" at bounding box center [449, 273] width 674 height 392
click at [623, 92] on icon "go back" at bounding box center [748, 95] width 8 height 8
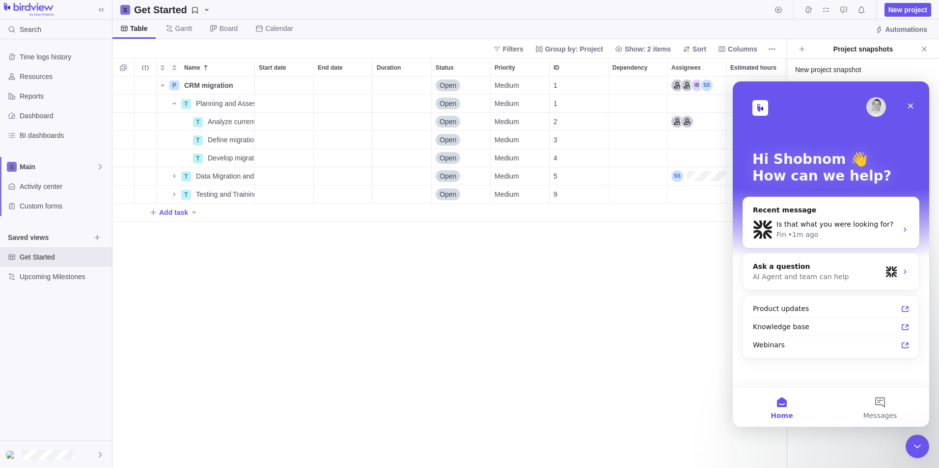
scroll to position [0, 0]
click at [623, 107] on icon "Close" at bounding box center [910, 106] width 5 height 5
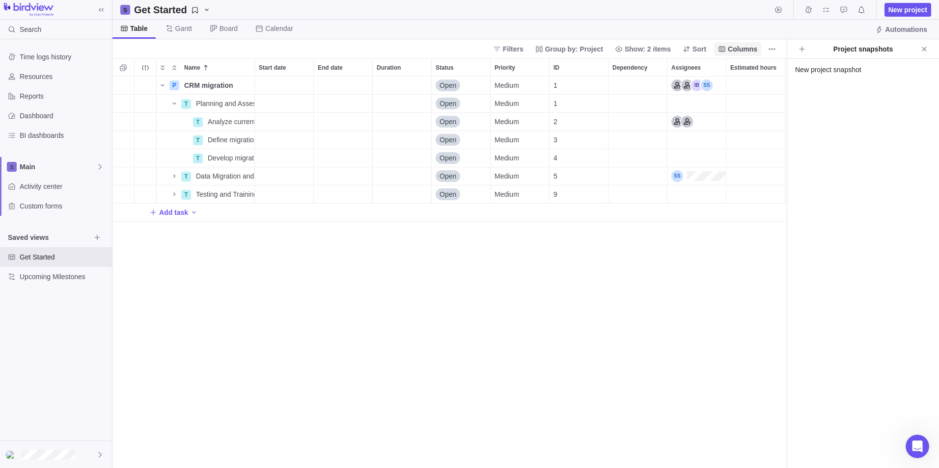
click at [623, 53] on span "Columns" at bounding box center [742, 49] width 29 height 10
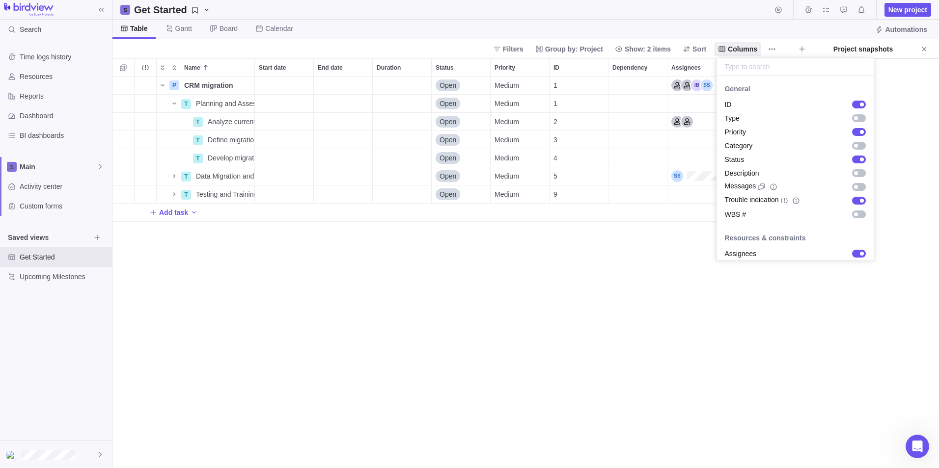
click at [623, 65] on input "text" at bounding box center [794, 67] width 157 height 18
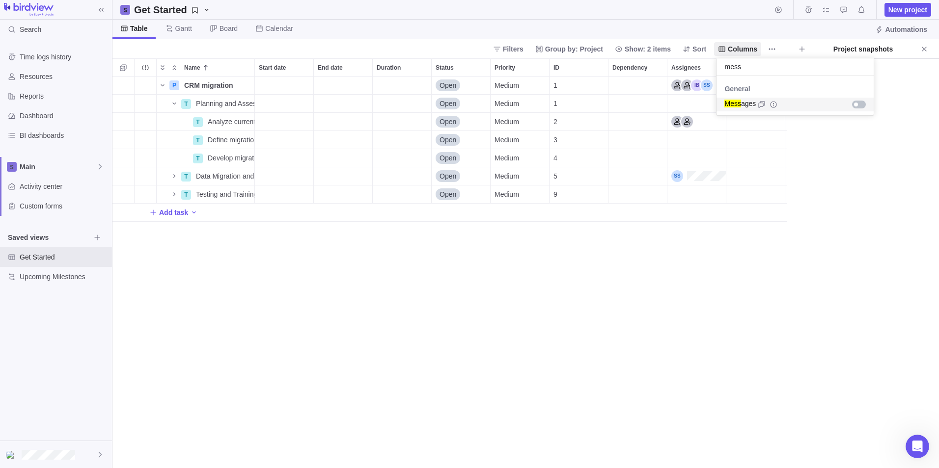
type input "mess"
click at [623, 102] on span "Mess ages" at bounding box center [739, 105] width 31 height 12
click at [623, 250] on body "Search Time logs history Resources Reports Dashboard BI dashboards Main Activit…" at bounding box center [469, 234] width 939 height 468
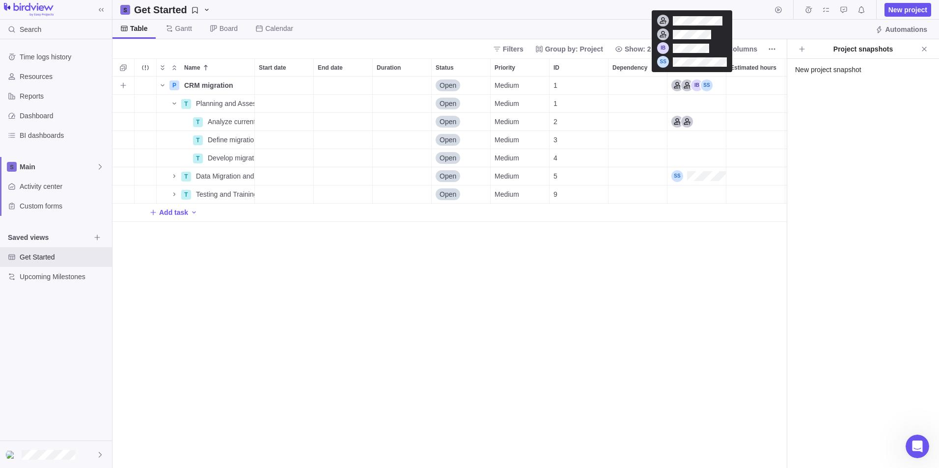
click at [623, 85] on div "Assignees" at bounding box center [691, 86] width 41 height 12
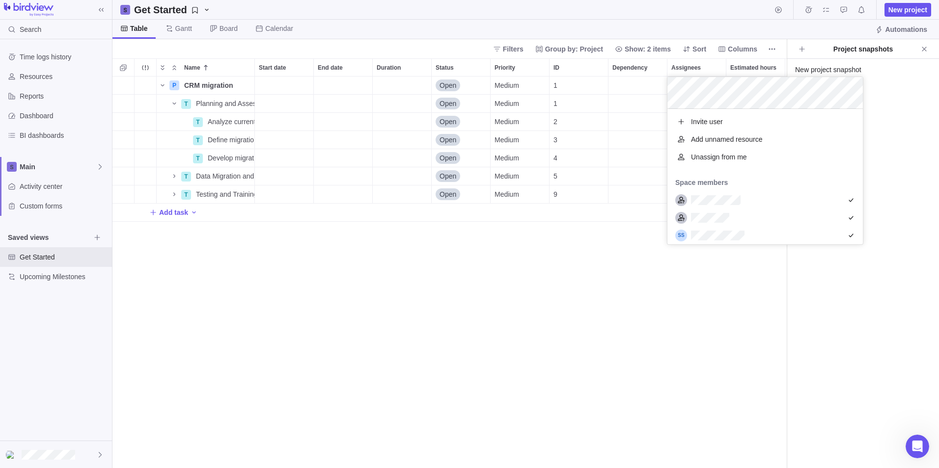
scroll to position [128, 188]
drag, startPoint x: 640, startPoint y: 275, endPoint x: 638, endPoint y: 271, distance: 5.1
click at [623, 275] on div "P CRM migration Details Open Medium 1 T Planning and Assessment Details Open Me…" at bounding box center [449, 273] width 674 height 392
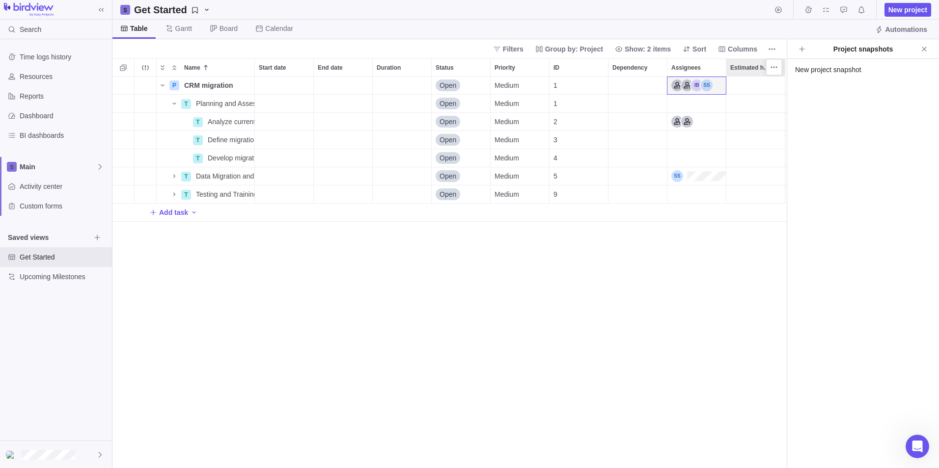
click at [623, 64] on span "Estimated hours" at bounding box center [750, 68] width 41 height 10
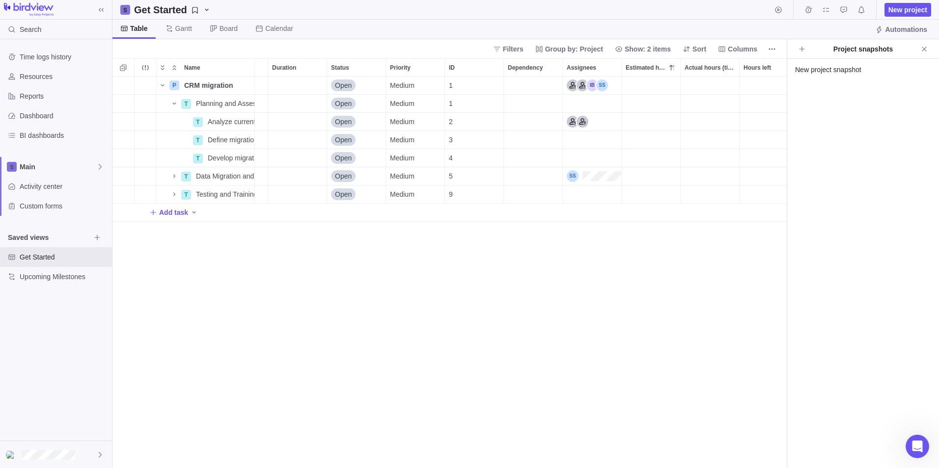
scroll to position [0, 159]
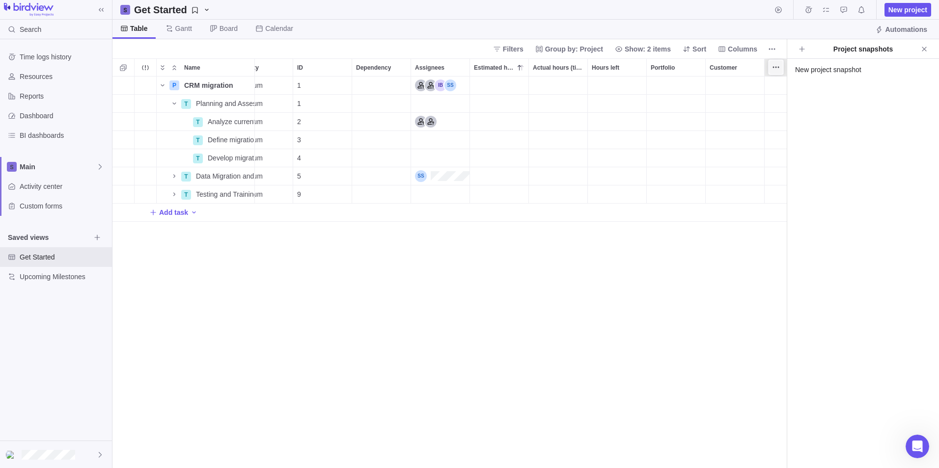
click at [623, 68] on icon "More actions" at bounding box center [776, 67] width 8 height 8
click at [623, 84] on div "Name Start date End date Duration Status Priority ID Dependency Assignees Estim…" at bounding box center [449, 263] width 674 height 410
click at [623, 84] on div "Messages" at bounding box center [776, 86] width 22 height 18
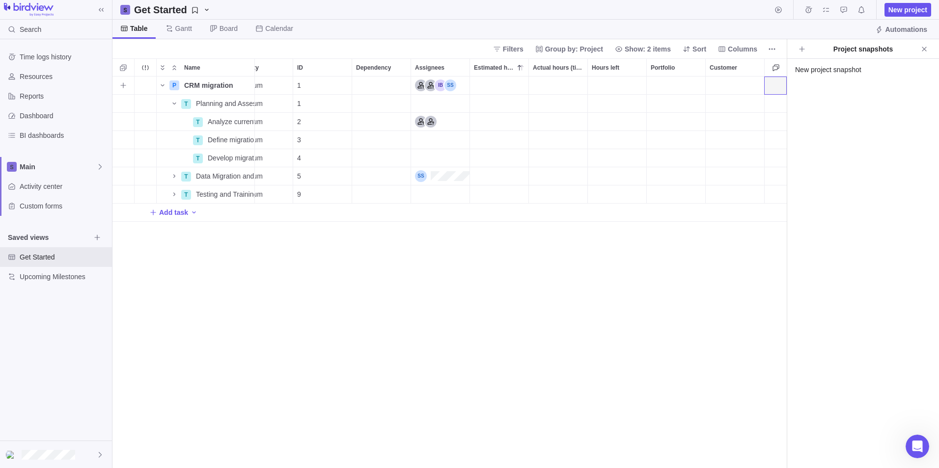
click at [623, 84] on div "Messages" at bounding box center [776, 86] width 22 height 18
click at [623, 69] on icon "More actions" at bounding box center [776, 67] width 8 height 8
click at [623, 125] on span "About Messages" at bounding box center [814, 128] width 51 height 10
click at [623, 82] on div "Messages" at bounding box center [776, 86] width 22 height 18
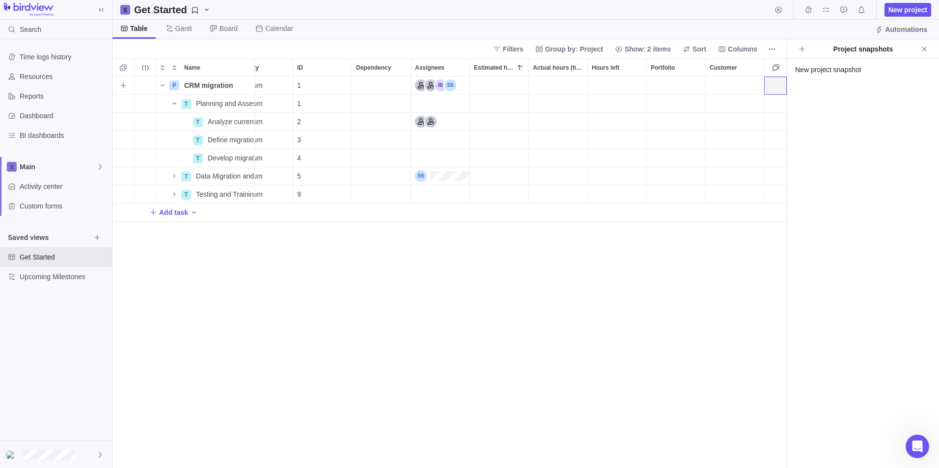
click at [623, 77] on div "Messages" at bounding box center [776, 86] width 22 height 18
click at [623, 46] on icon "Close" at bounding box center [924, 49] width 8 height 8
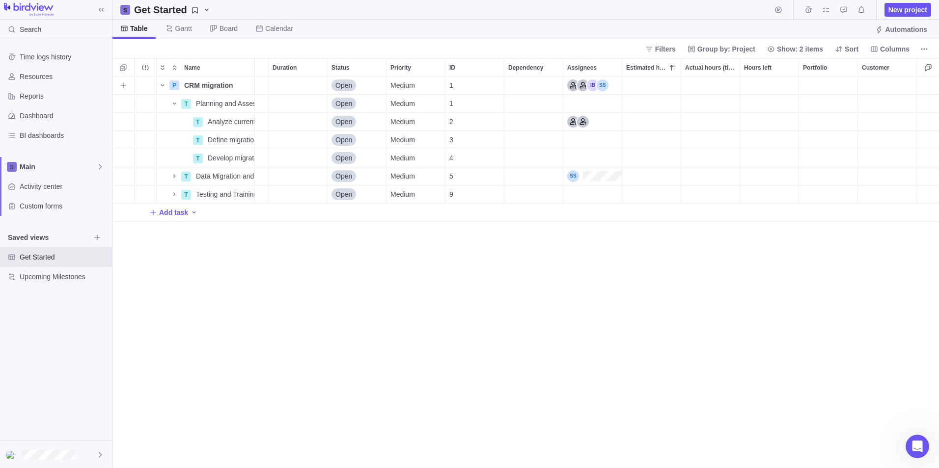
click at [623, 84] on div "Messages" at bounding box center [928, 86] width 22 height 18
click at [623, 86] on div "Messages" at bounding box center [928, 86] width 22 height 18
click at [623, 82] on div "Messages" at bounding box center [928, 86] width 22 height 18
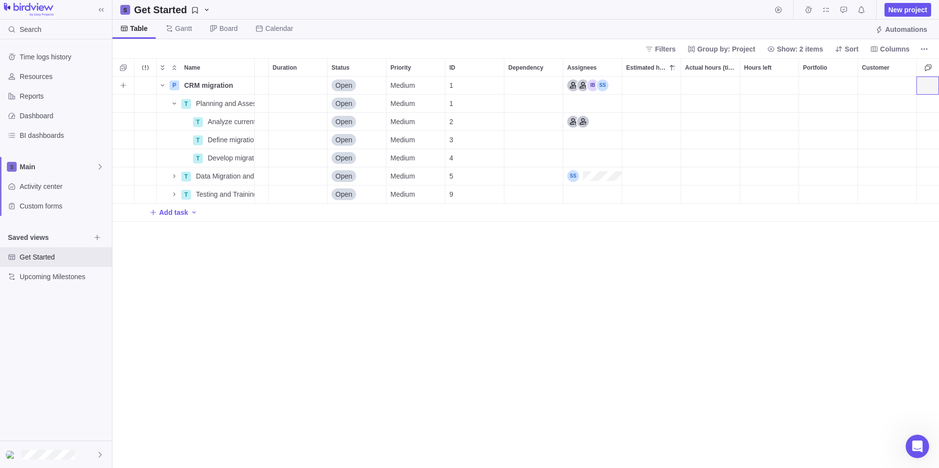
click at [623, 82] on div "Messages" at bounding box center [928, 86] width 22 height 18
click at [623, 172] on div "Messages" at bounding box center [928, 176] width 22 height 18
click at [623, 176] on div "Messages" at bounding box center [928, 176] width 22 height 18
click at [56, 188] on span "Activity center" at bounding box center [64, 187] width 88 height 10
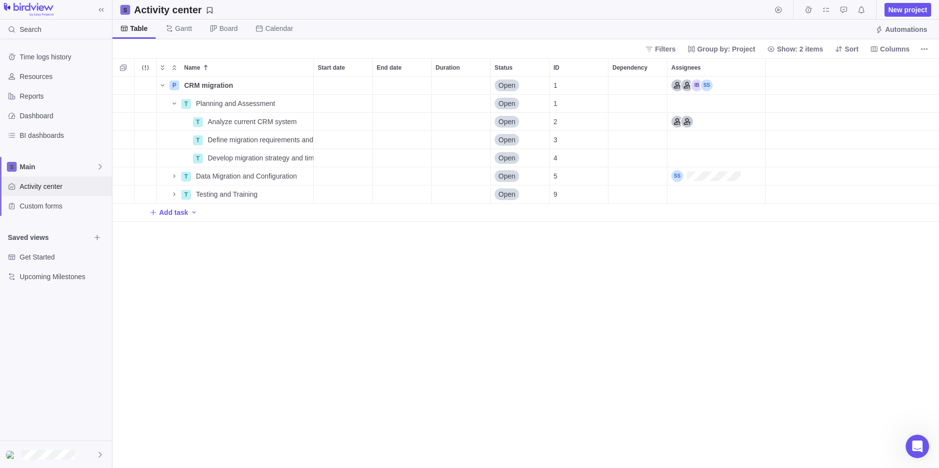
scroll to position [385, 819]
click at [245, 120] on span "Analyze current CRM system" at bounding box center [252, 122] width 89 height 10
click at [623, 116] on div "Name Start date End date Duration Status ID Dependency Assignees P CRM migratio…" at bounding box center [525, 263] width 826 height 410
click at [623, 120] on div "Assignees" at bounding box center [716, 122] width 98 height 18
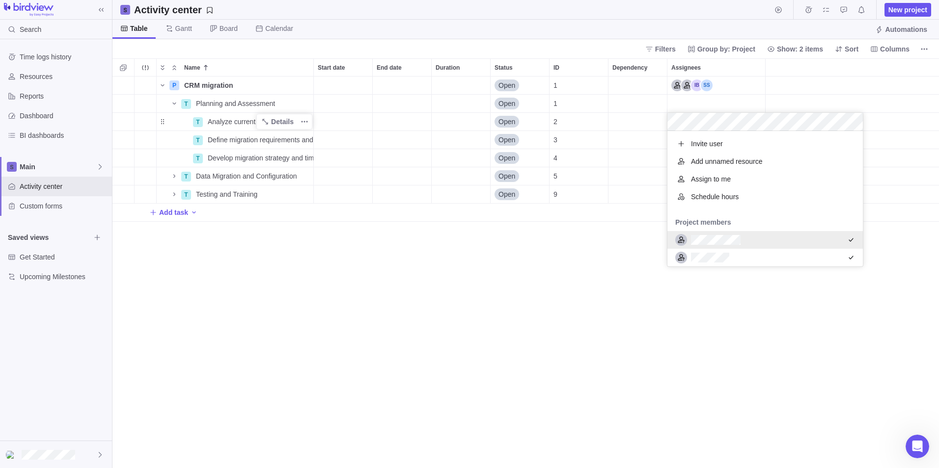
drag, startPoint x: 619, startPoint y: 331, endPoint x: 624, endPoint y: 327, distance: 6.3
click at [621, 331] on div "Name Start date End date Duration Status ID Dependency Assignees P CRM migratio…" at bounding box center [525, 263] width 826 height 410
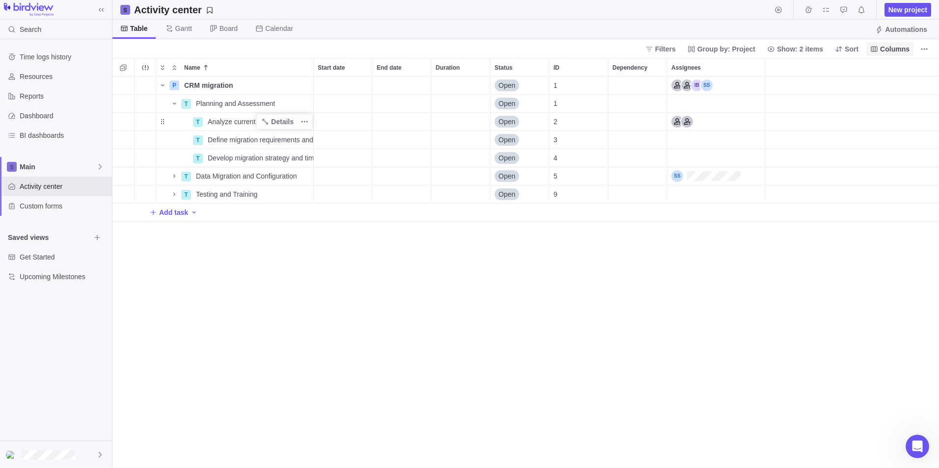
click at [623, 47] on span "Columns" at bounding box center [894, 49] width 29 height 10
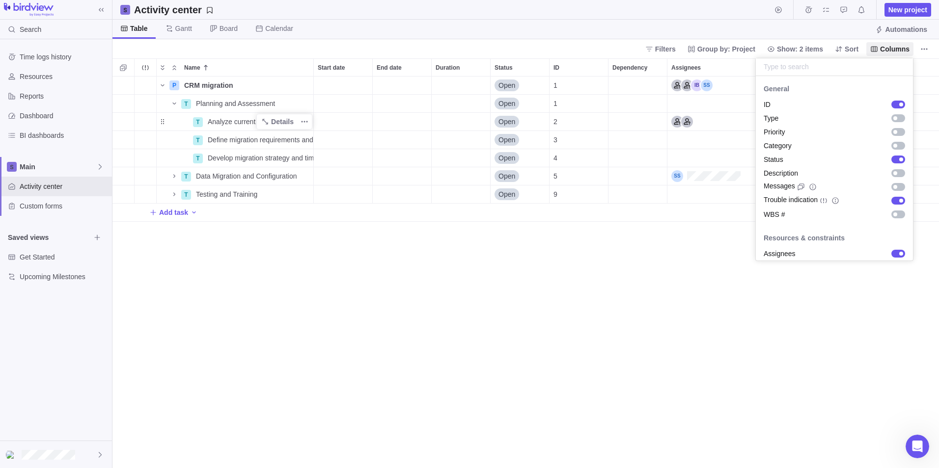
click at [623, 66] on input "text" at bounding box center [834, 67] width 157 height 18
click at [623, 189] on div "grid" at bounding box center [898, 187] width 14 height 8
click at [623, 303] on body "Search Time logs history Resources Reports Dashboard BI dashboards Main Activit…" at bounding box center [469, 234] width 939 height 468
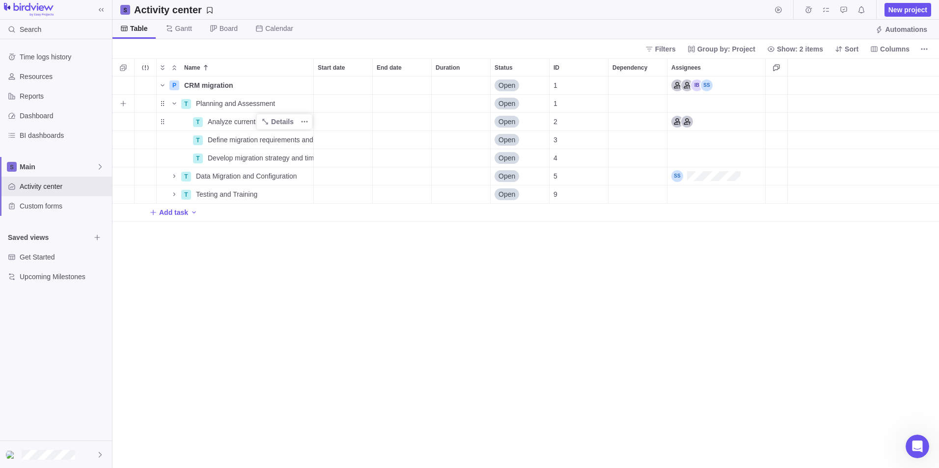
click at [623, 109] on div "Messages" at bounding box center [777, 104] width 22 height 18
click at [623, 130] on div "Messages" at bounding box center [777, 122] width 22 height 18
click at [623, 138] on div "Messages" at bounding box center [777, 140] width 22 height 18
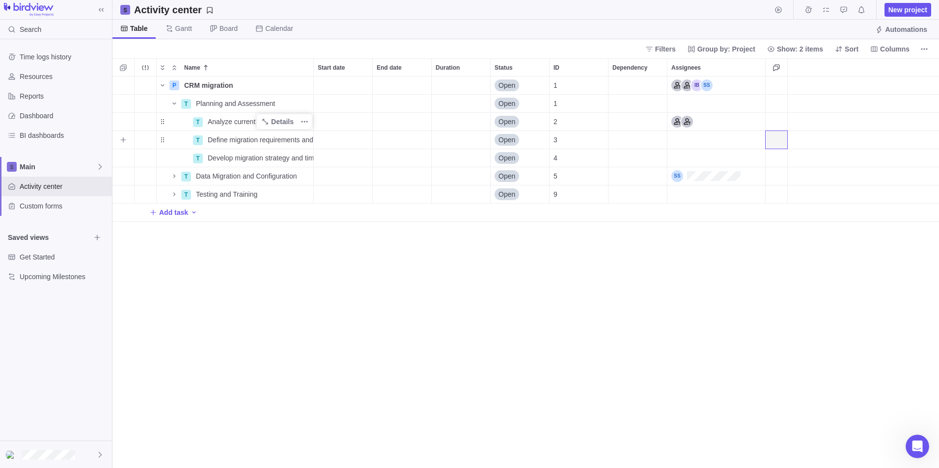
click at [623, 138] on div "Messages" at bounding box center [777, 140] width 22 height 18
click at [290, 103] on span "Details" at bounding box center [282, 104] width 23 height 10
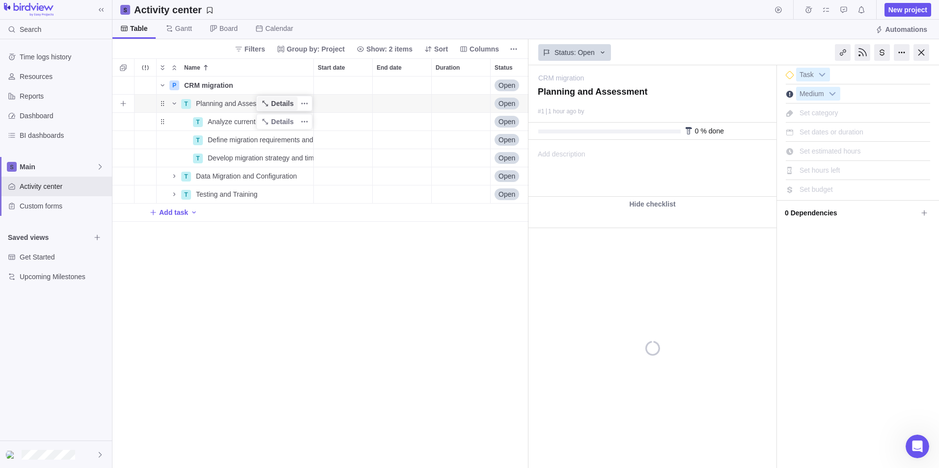
scroll to position [0, 259]
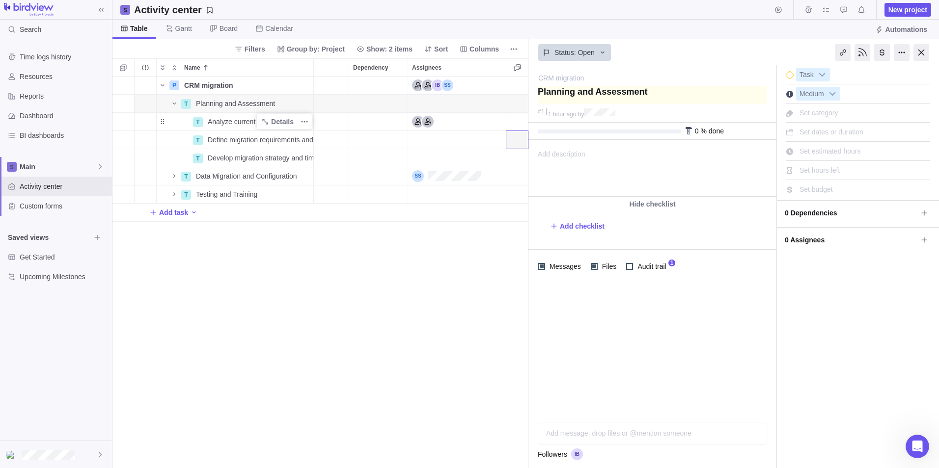
click at [623, 96] on textarea at bounding box center [652, 95] width 229 height 18
click at [570, 267] on span "Messages" at bounding box center [564, 267] width 38 height 14
click at [570, 433] on div "Add message, drop files or @mention someone AI" at bounding box center [652, 423] width 229 height 44
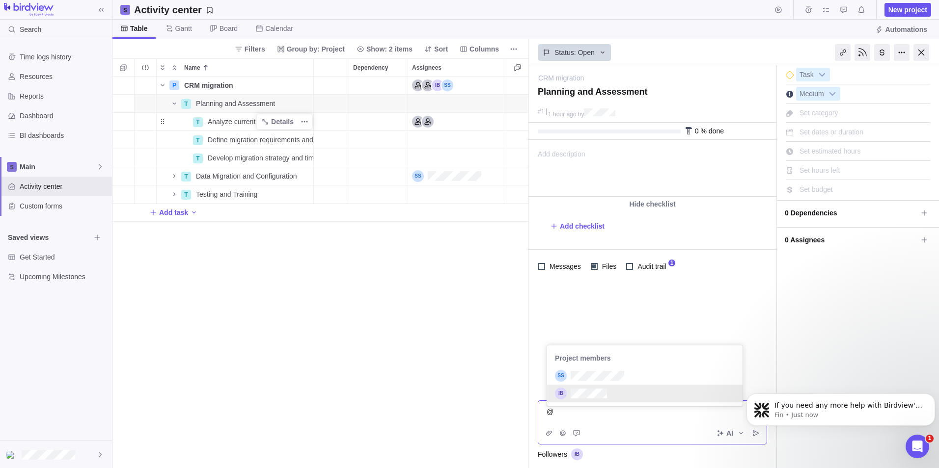
scroll to position [0, 0]
click at [591, 411] on div "test for checking realtime chat" at bounding box center [653, 411] width 212 height 12
click at [617, 411] on span "checking realtime chat" at bounding box center [625, 412] width 68 height 8
click at [620, 411] on span "checking realtime chat" at bounding box center [625, 412] width 68 height 8
click at [623, 432] on body "If you need any more help with Birdview's real-time communication features, I'm…" at bounding box center [840, 407] width 189 height 61
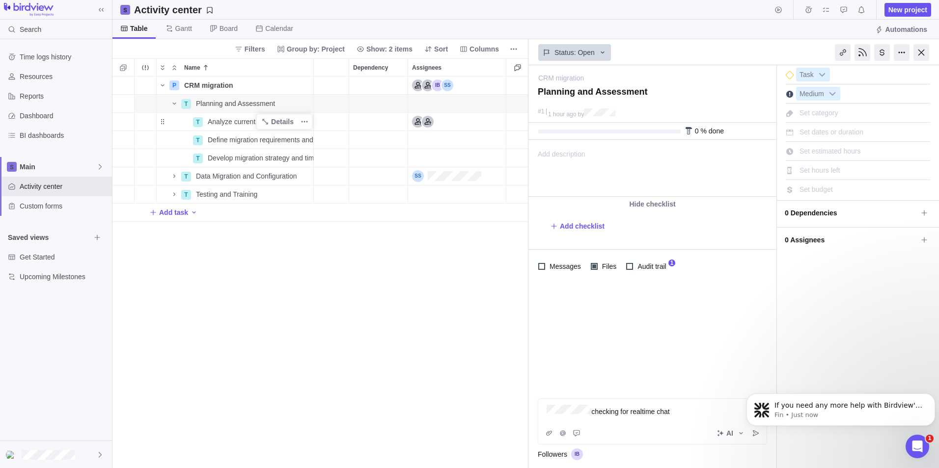
click at [623, 433] on body "If you need any more help with Birdview's real-time communication features, I'm…" at bounding box center [840, 407] width 189 height 61
click at [623, 410] on div "checking for realtime chat" at bounding box center [653, 411] width 212 height 12
click at [623, 431] on body "If you need any more help with Birdview's real-time communication features, I'm…" at bounding box center [840, 407] width 189 height 61
click at [623, 434] on body "If you need any more help with Birdview's real-time communication features, I'm…" at bounding box center [840, 407] width 189 height 61
click at [623, 403] on div "checking for realtime chat." at bounding box center [653, 401] width 212 height 12
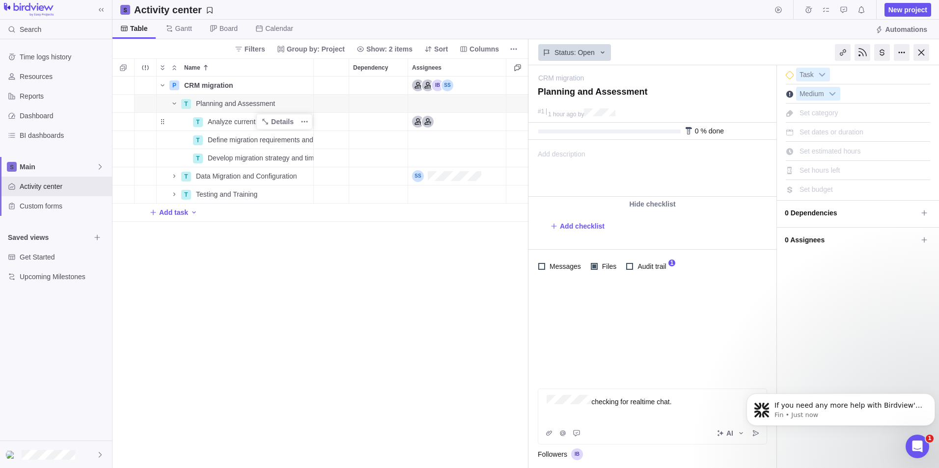
click at [623, 435] on body "If you need any more help with Birdview's real-time communication features, I'm…" at bounding box center [840, 407] width 189 height 61
click at [623, 432] on body "If you need any more help with Birdview's real-time communication features, I'm…" at bounding box center [840, 407] width 189 height 61
click at [623, 434] on body "If you need any more help with Birdview's real-time communication features, I'm…" at bounding box center [840, 407] width 189 height 61
click at [623, 398] on button "Dismiss notification" at bounding box center [932, 396] width 13 height 13
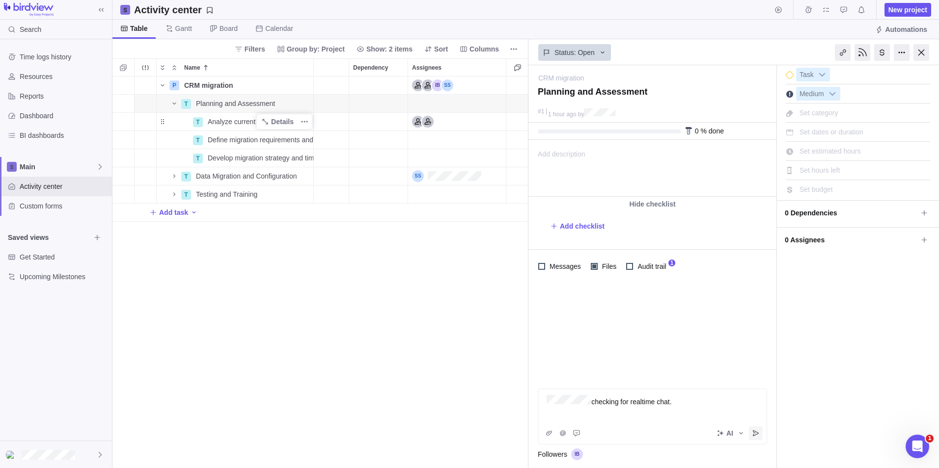
click at [623, 433] on icon "Post" at bounding box center [756, 434] width 6 height 6
click at [623, 52] on div at bounding box center [880, 52] width 118 height 25
click at [623, 52] on div at bounding box center [902, 52] width 16 height 17
click at [510, 47] on icon "More actions" at bounding box center [514, 49] width 8 height 8
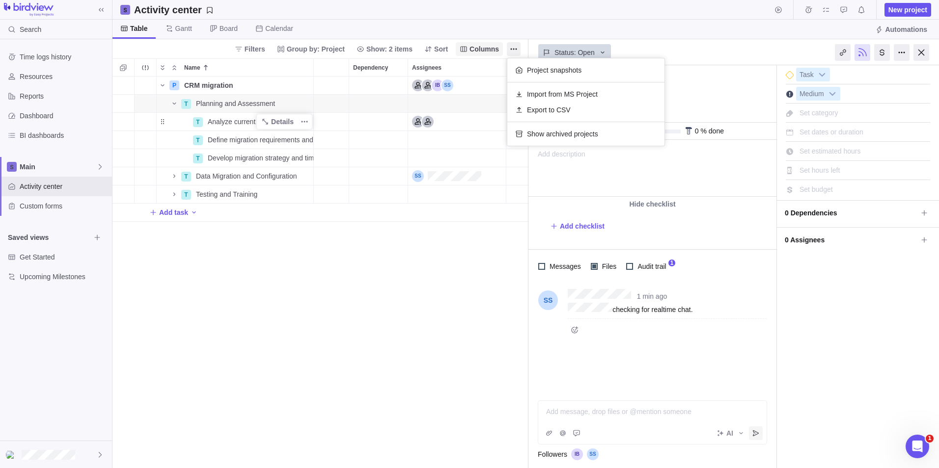
click at [487, 50] on body "Search Time logs history Resources Reports Dashboard BI dashboards Main Activit…" at bounding box center [469, 234] width 939 height 468
click at [481, 54] on span "Columns" at bounding box center [483, 49] width 29 height 10
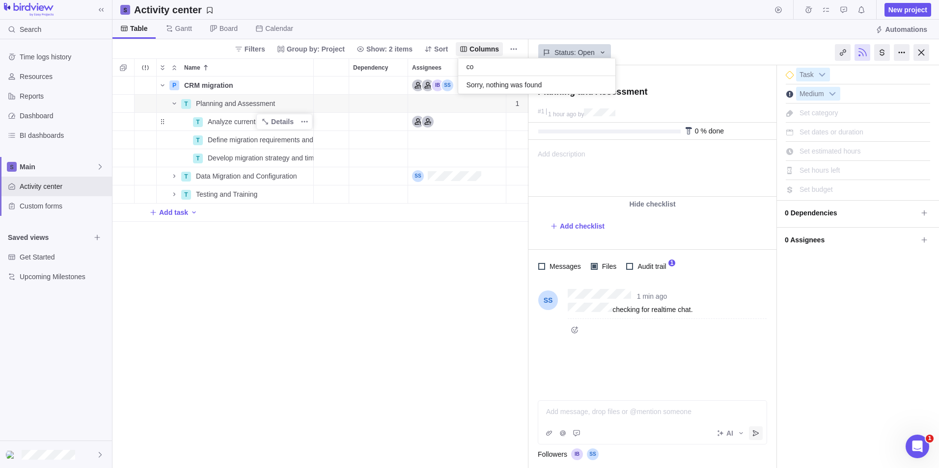
type input "c"
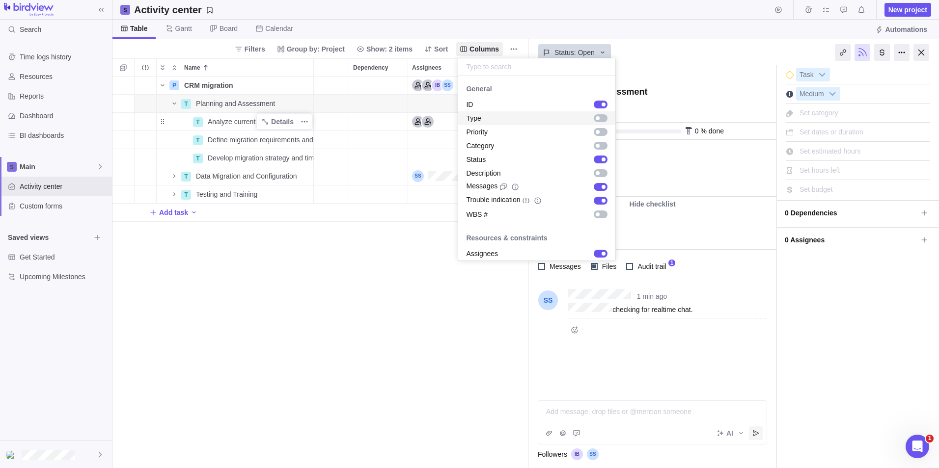
click at [376, 256] on body "Search Time logs history Resources Reports Dashboard BI dashboards Main Activit…" at bounding box center [469, 234] width 939 height 468
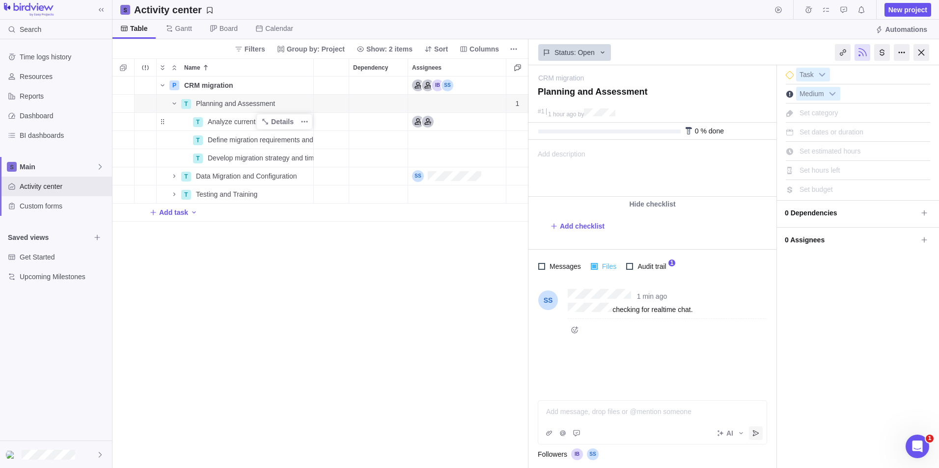
click at [598, 269] on span "Files" at bounding box center [608, 267] width 21 height 14
click at [604, 266] on span "Files" at bounding box center [608, 267] width 21 height 14
click at [549, 432] on icon "Attach file" at bounding box center [549, 434] width 8 height 8
click at [575, 383] on span "SharePoint" at bounding box center [579, 381] width 34 height 10
click at [547, 434] on icon "Attach file" at bounding box center [549, 434] width 8 height 8
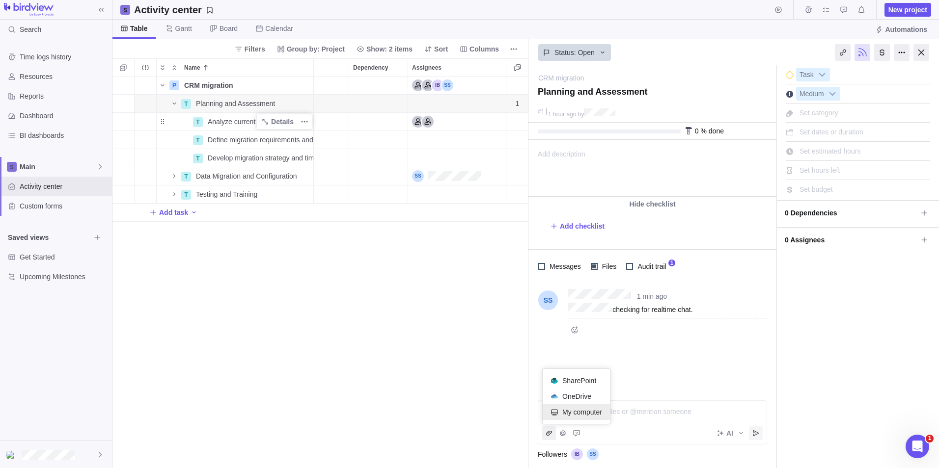
click at [578, 412] on span "My computer" at bounding box center [582, 413] width 40 height 10
click at [586, 396] on div at bounding box center [653, 394] width 212 height 10
click at [623, 432] on icon "Post" at bounding box center [756, 434] width 8 height 8
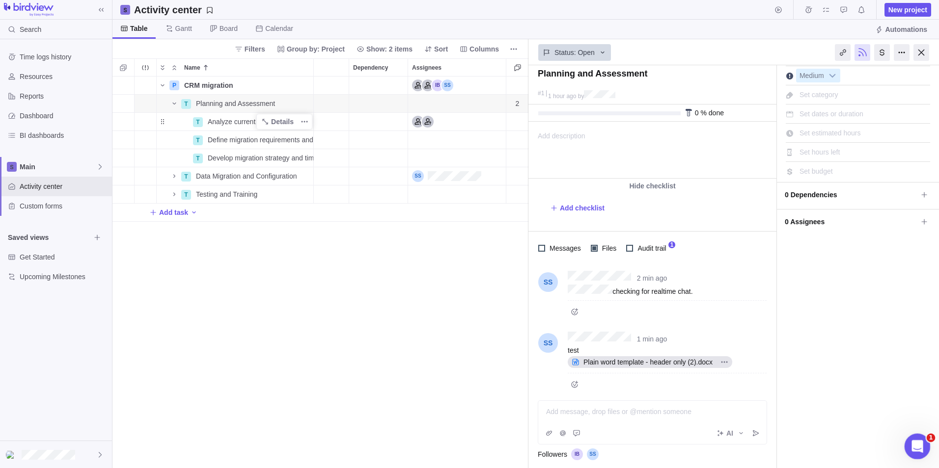
click at [623, 446] on icon "Open Intercom Messenger" at bounding box center [916, 446] width 16 height 16
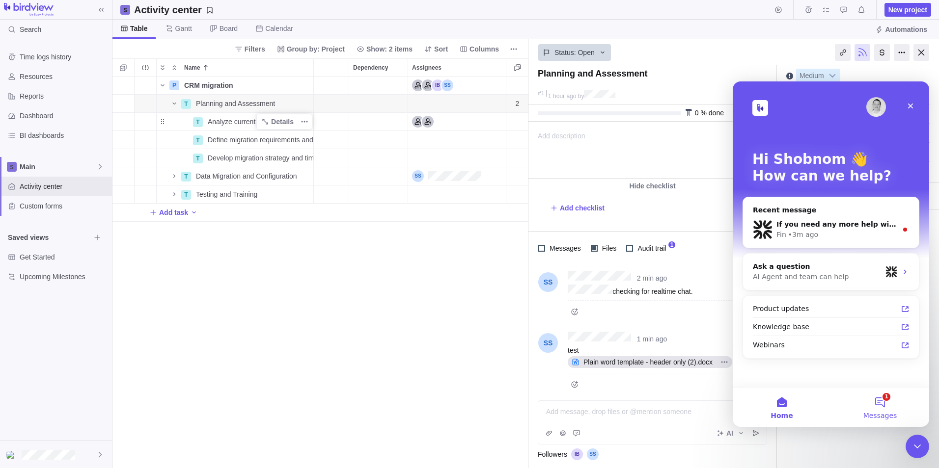
click at [623, 404] on button "1 Messages" at bounding box center [880, 407] width 98 height 39
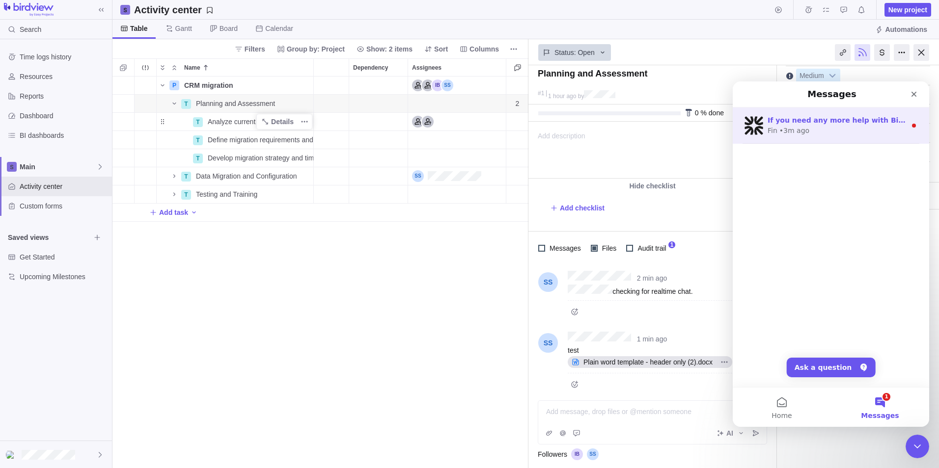
click at [623, 129] on div "Fin • 3m ago" at bounding box center [837, 131] width 138 height 10
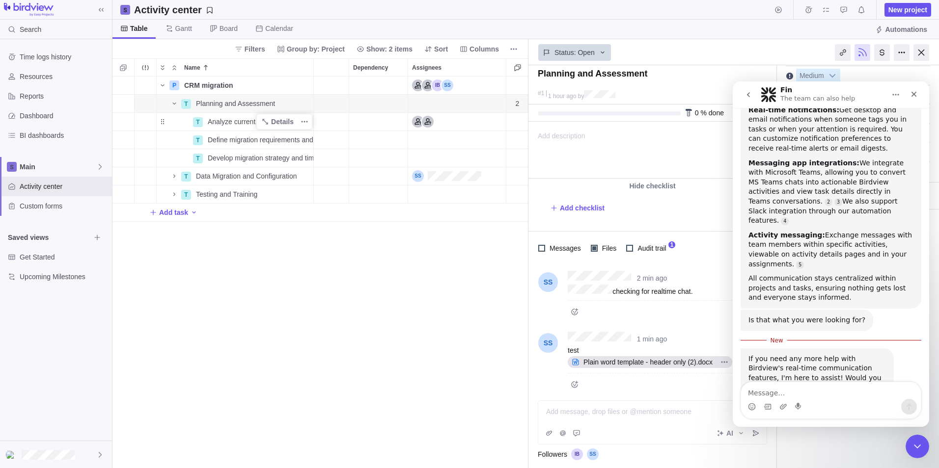
scroll to position [156, 0]
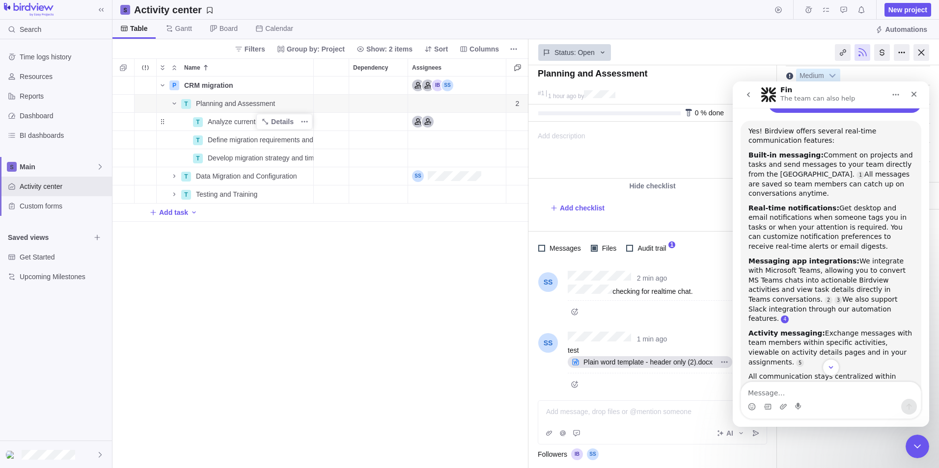
click at [623, 316] on link "Source reference 114893279:" at bounding box center [785, 320] width 8 height 8
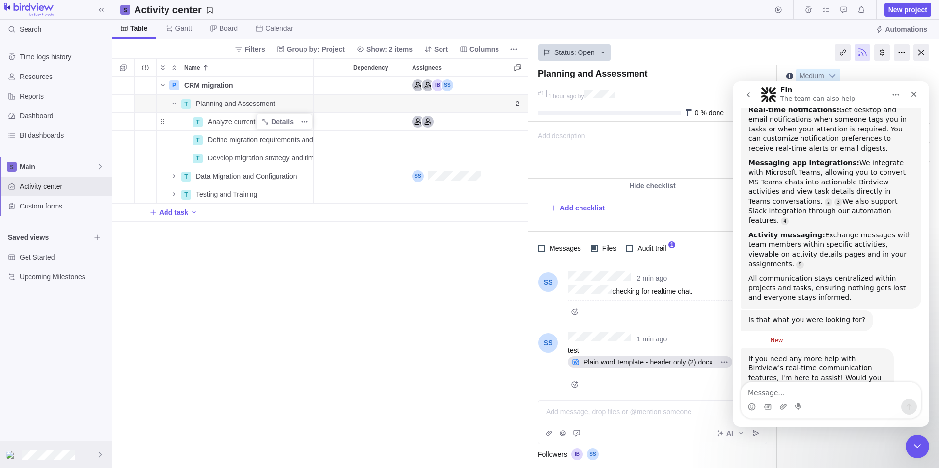
click at [91, 457] on div at bounding box center [56, 454] width 112 height 27
click at [62, 322] on span "Company settings" at bounding box center [56, 323] width 88 height 10
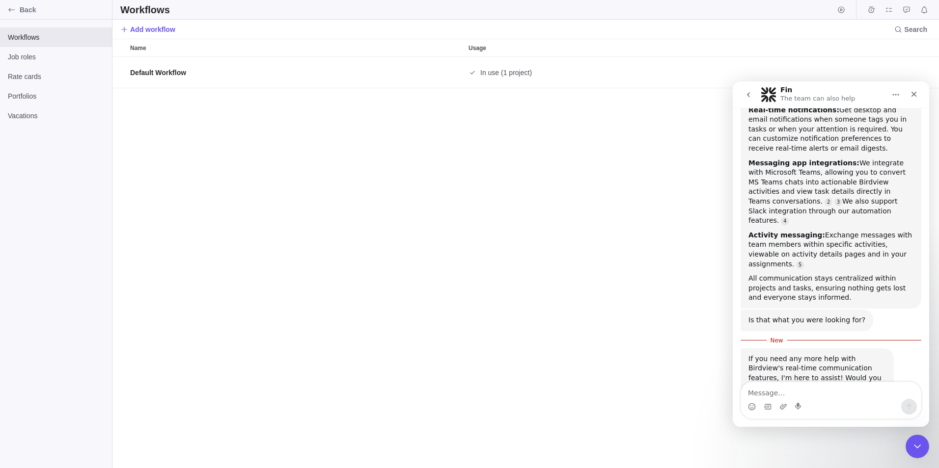
scroll to position [8, 8]
click at [623, 98] on div "Close" at bounding box center [914, 94] width 18 height 18
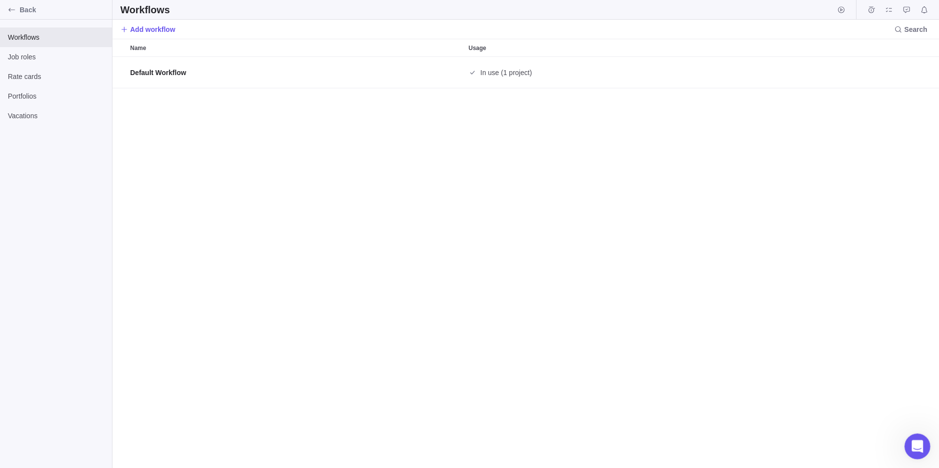
click at [623, 453] on div "Open Intercom Messenger" at bounding box center [916, 445] width 32 height 32
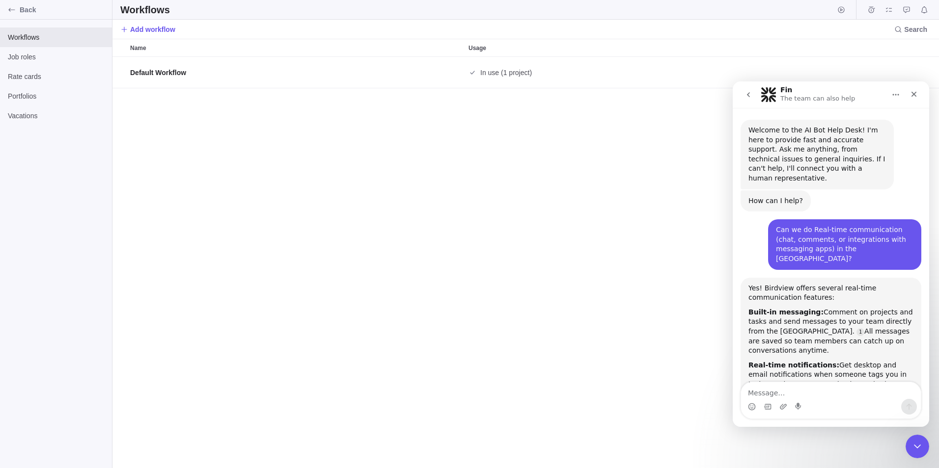
scroll to position [238, 0]
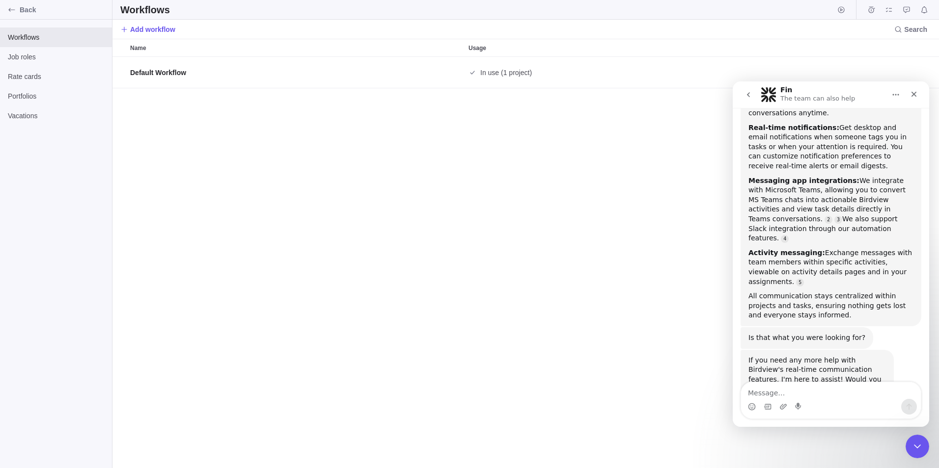
click at [623, 398] on textarea "Message…" at bounding box center [831, 391] width 180 height 17
type textarea "HOW TO INGRATE WITH TEAMS?"
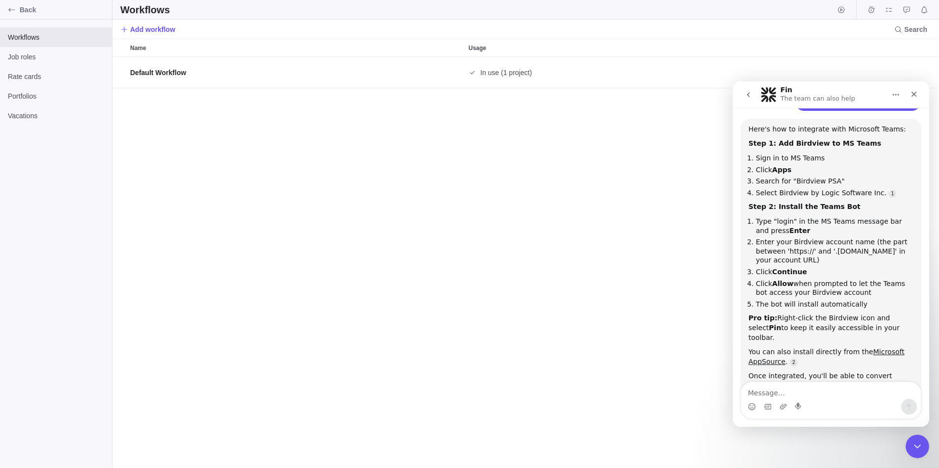
scroll to position [477, 0]
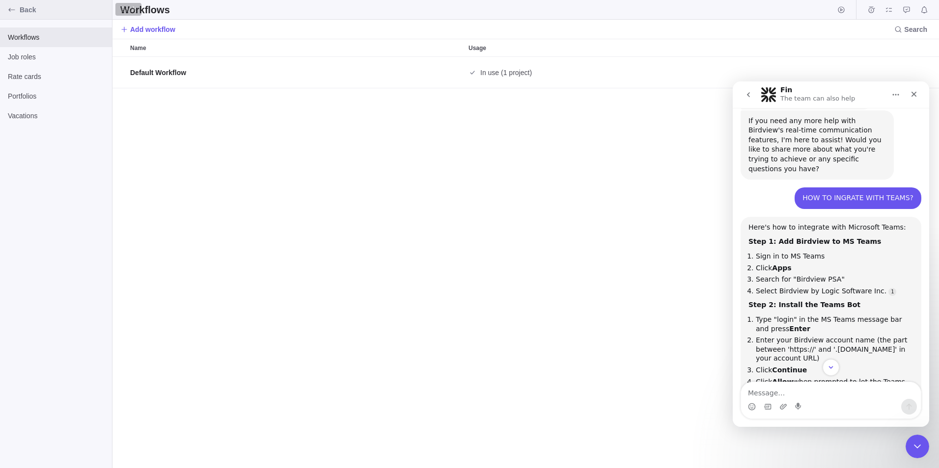
click at [9, 8] on icon "Back" at bounding box center [12, 10] width 8 height 8
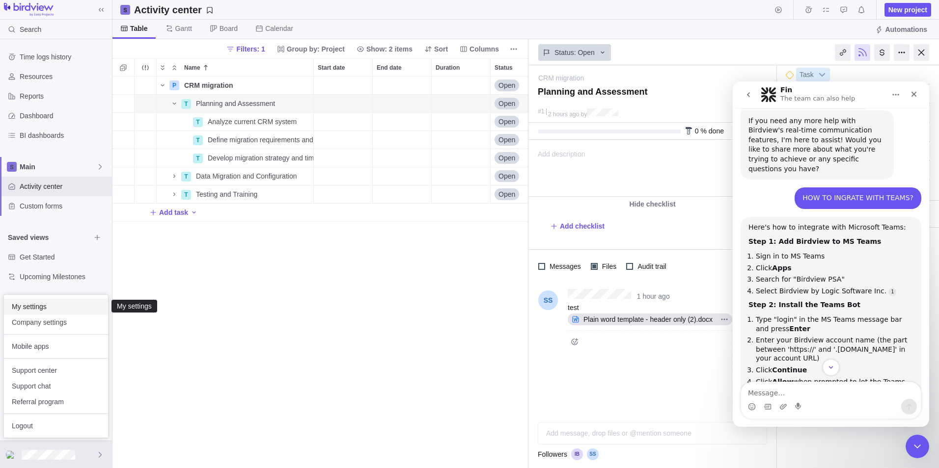
click at [40, 304] on span "My settings" at bounding box center [56, 307] width 88 height 10
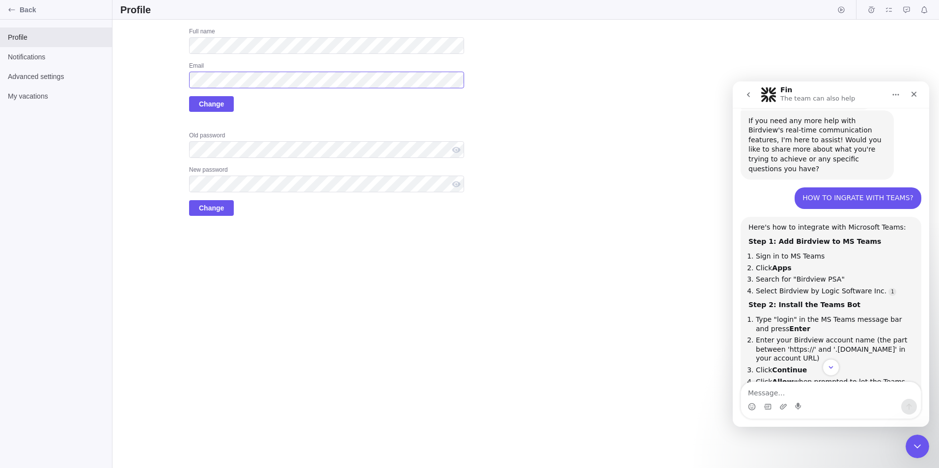
click at [179, 81] on div "Upload Full name Email Change Old password New password Change" at bounding box center [292, 122] width 344 height 189
click at [36, 59] on span "Notifications" at bounding box center [56, 57] width 96 height 10
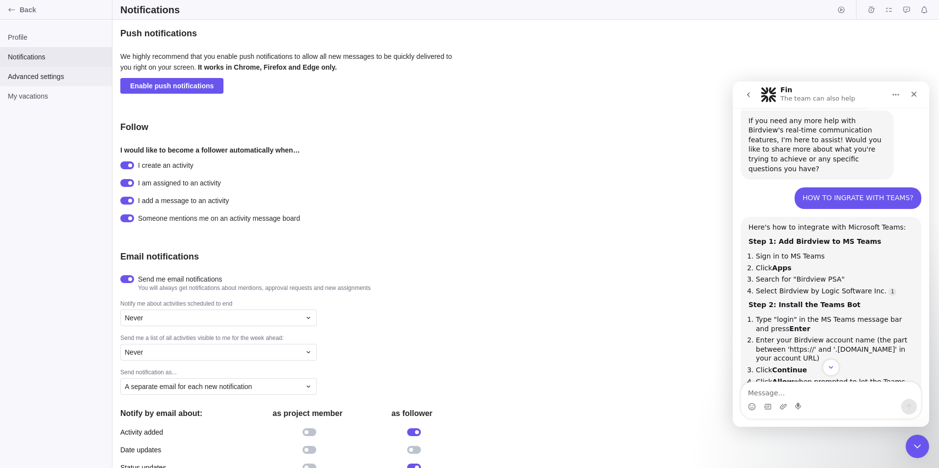
click at [31, 81] on span "Advanced settings" at bounding box center [56, 77] width 96 height 10
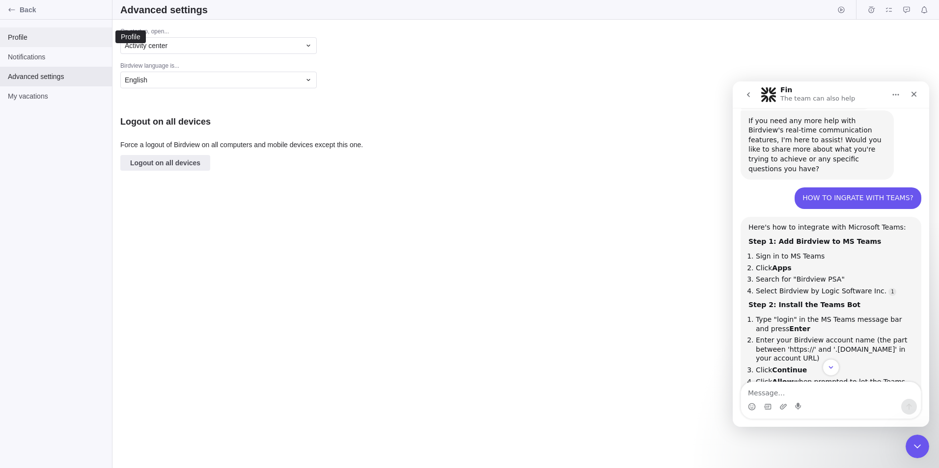
click at [23, 36] on span "Profile" at bounding box center [56, 37] width 96 height 10
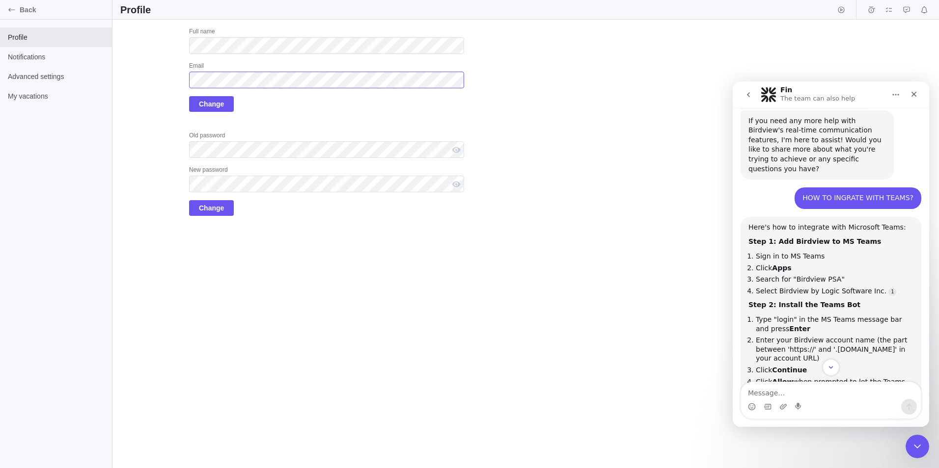
click at [163, 79] on div "Upload Full name Email Change Old password New password Change" at bounding box center [292, 122] width 344 height 189
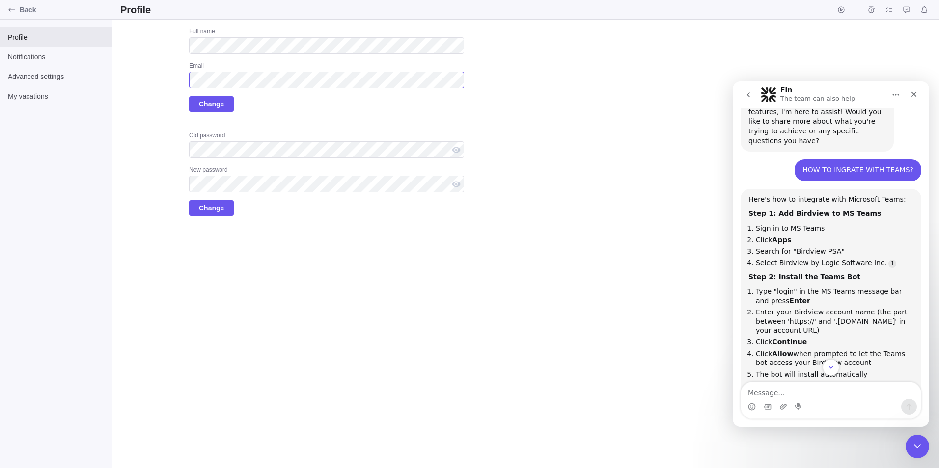
scroll to position [653, 0]
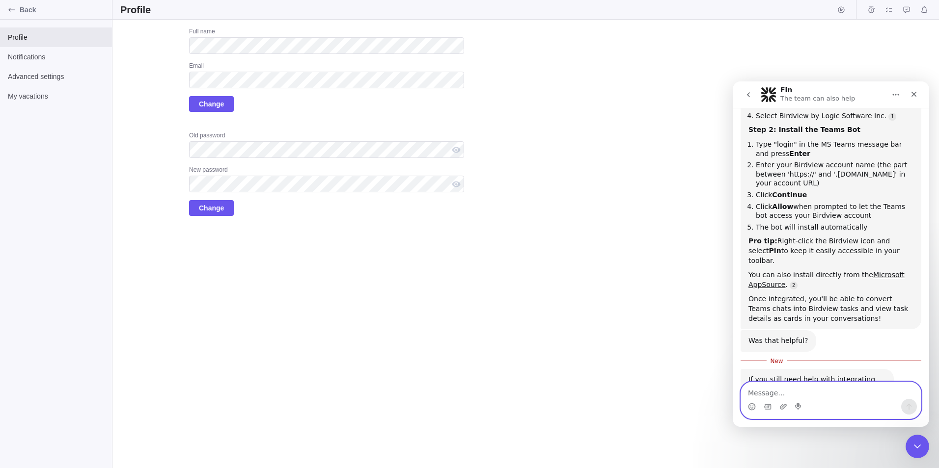
click at [623, 386] on textarea "Message…" at bounding box center [831, 391] width 180 height 17
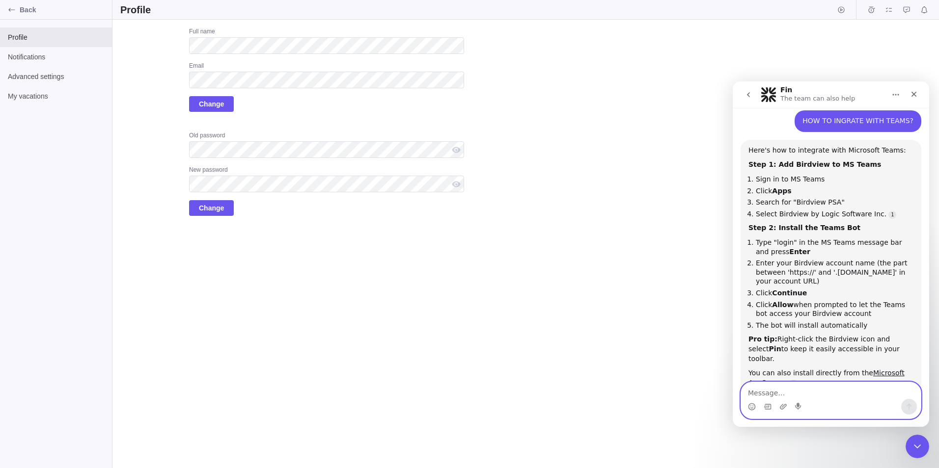
scroll to position [505, 0]
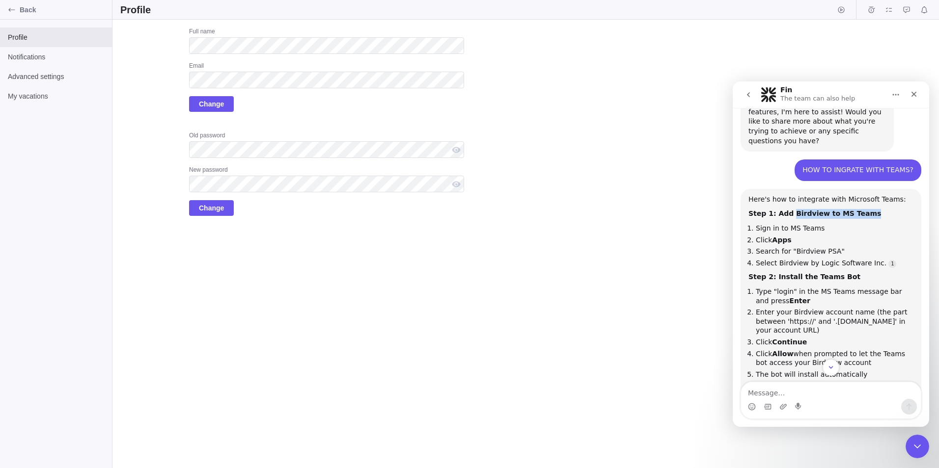
drag, startPoint x: 859, startPoint y: 157, endPoint x: 785, endPoint y: 158, distance: 74.6
click at [623, 209] on div "Step 1: Add Birdview to MS Teams" at bounding box center [830, 214] width 165 height 10
copy b "Birdview to MS Teams"
click at [623, 396] on textarea "Message…" at bounding box center [831, 391] width 180 height 17
paste textarea "Birdview to MS Teams"
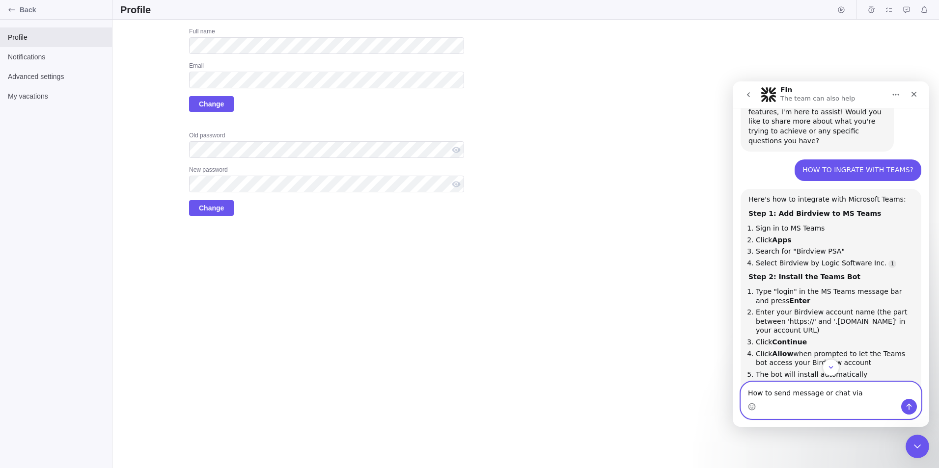
type textarea "How to send message or chat via Birdview to MS Teams"
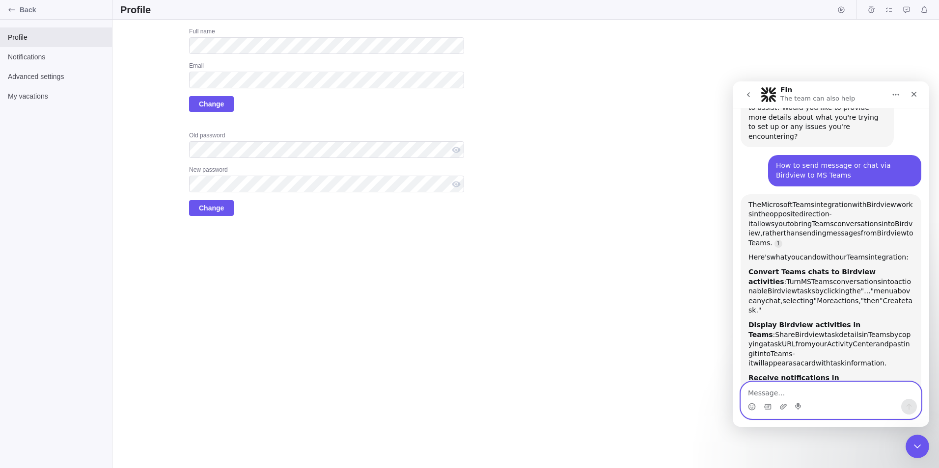
scroll to position [940, 0]
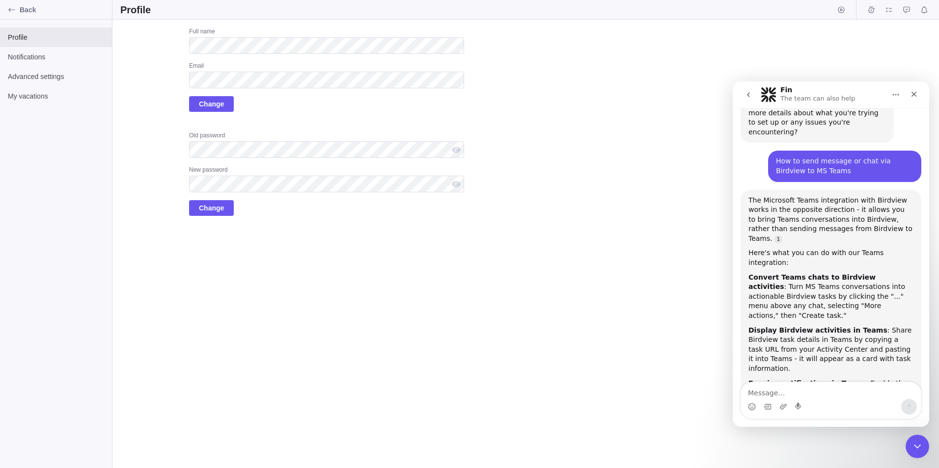
click at [623, 49] on div "Upload Full name Email Change Old password New password Change" at bounding box center [525, 244] width 826 height 449
click at [623, 41] on div "Upload Full name Email Change Old password New password Change" at bounding box center [525, 244] width 826 height 449
click at [15, 9] on icon "Back" at bounding box center [12, 10] width 8 height 8
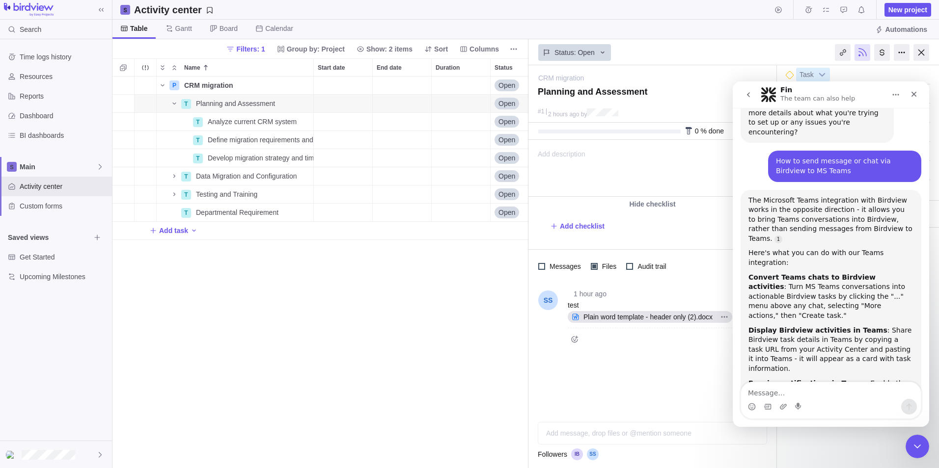
scroll to position [385, 409]
click at [623, 95] on icon "Close" at bounding box center [914, 94] width 8 height 8
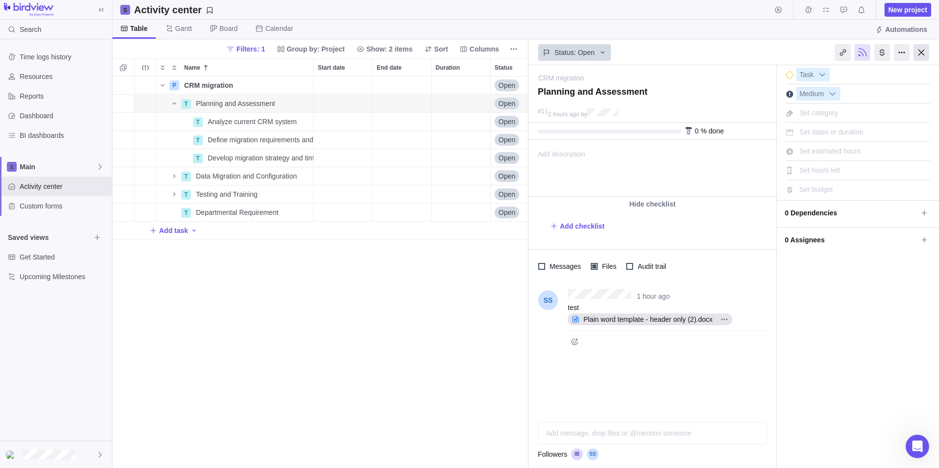
click at [623, 50] on div at bounding box center [921, 52] width 16 height 17
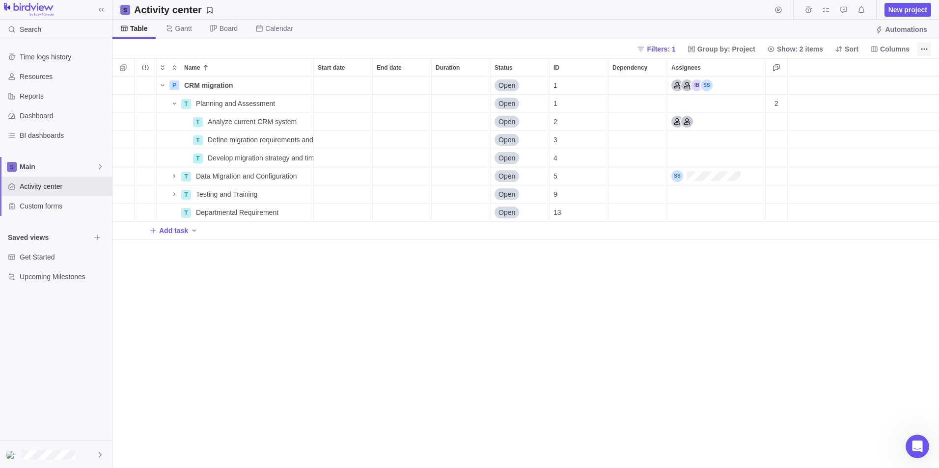
click at [623, 48] on icon "More actions" at bounding box center [924, 49] width 8 height 8
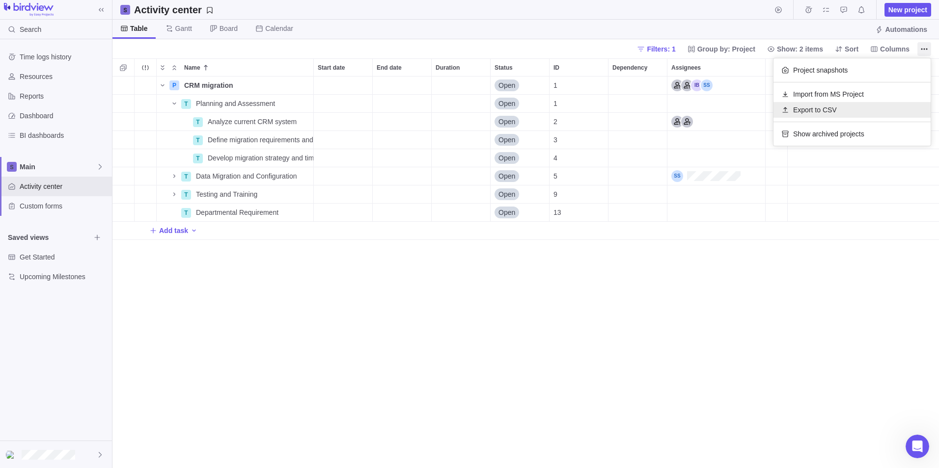
click at [623, 109] on span "Export to CSV" at bounding box center [815, 110] width 44 height 10
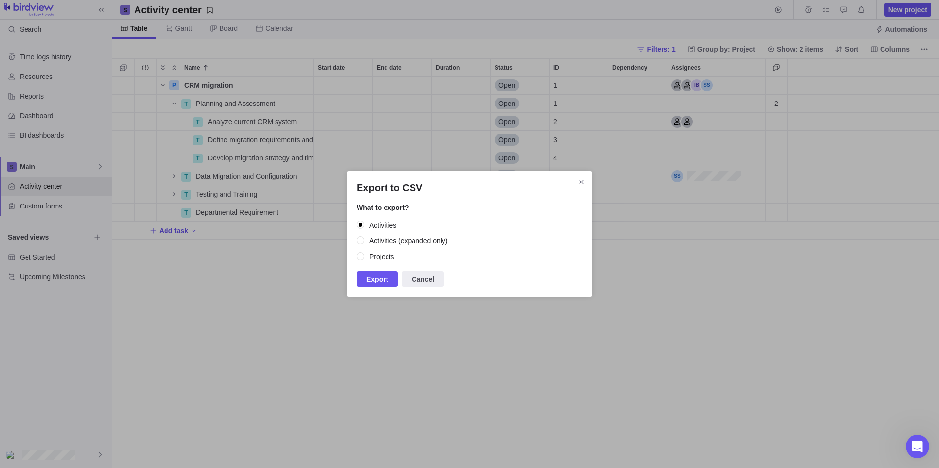
click at [365, 257] on label "Projects" at bounding box center [470, 257] width 226 height 14
click at [365, 257] on input "Projects" at bounding box center [361, 256] width 9 height 9
radio input "true"
click at [373, 279] on span "Export" at bounding box center [377, 280] width 22 height 12
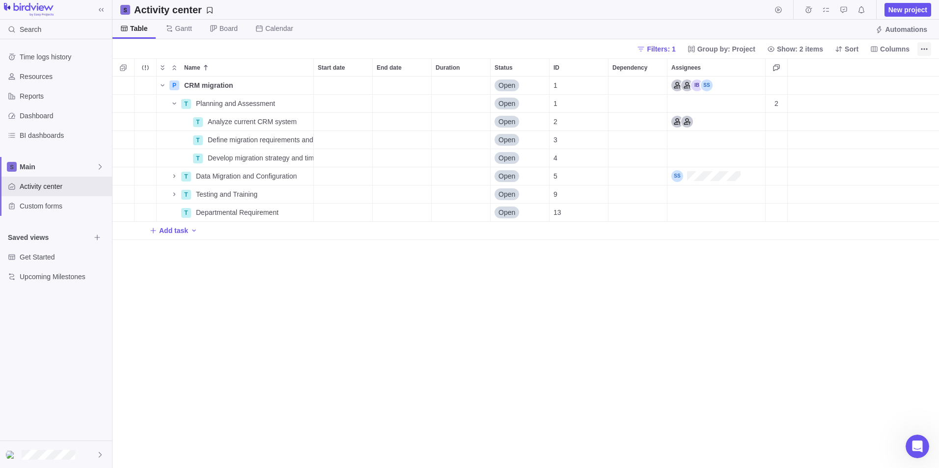
click at [623, 50] on icon "More actions" at bounding box center [924, 49] width 8 height 8
click at [623, 96] on span "Import from MS Project" at bounding box center [828, 94] width 71 height 10
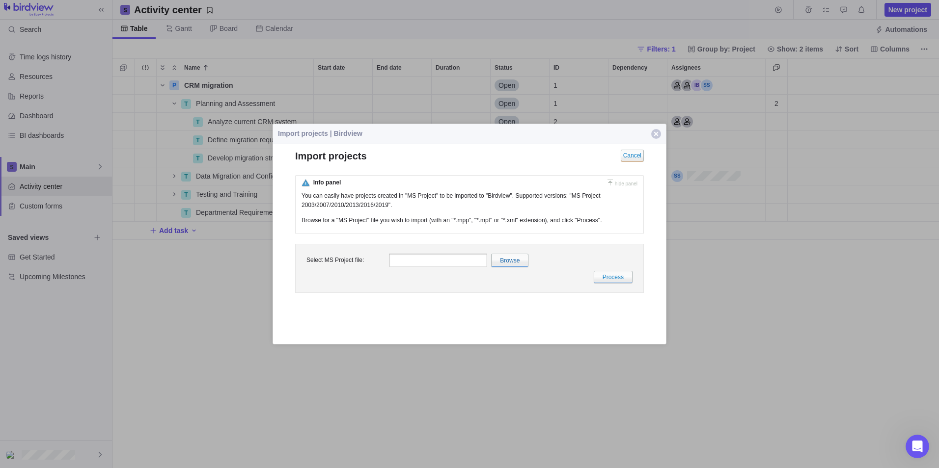
scroll to position [0, 0]
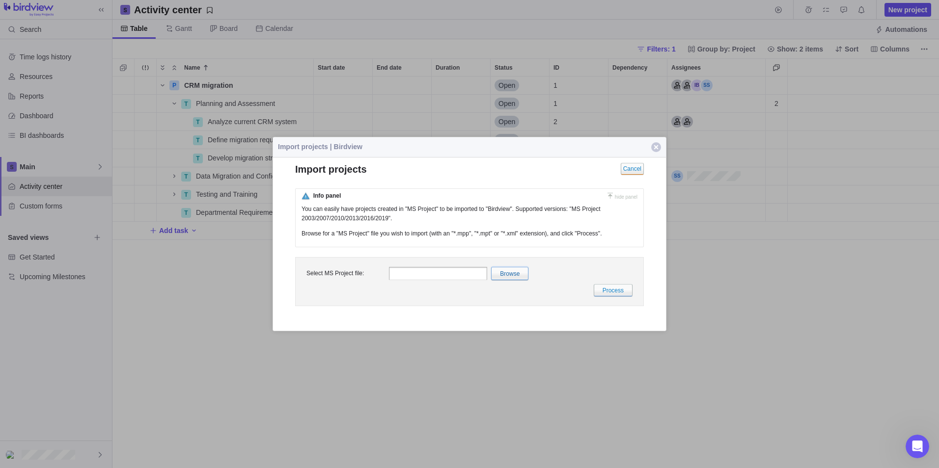
click at [506, 273] on input "file" at bounding box center [295, 273] width 465 height 12
click at [623, 148] on span "button" at bounding box center [656, 147] width 10 height 10
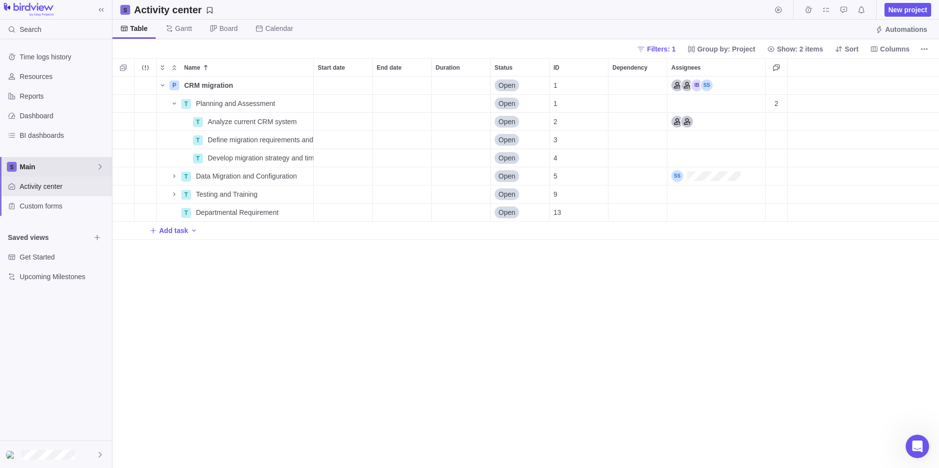
click at [31, 168] on span "Main" at bounding box center [58, 167] width 77 height 10
click at [28, 206] on span "Standards Project" at bounding box center [56, 208] width 60 height 10
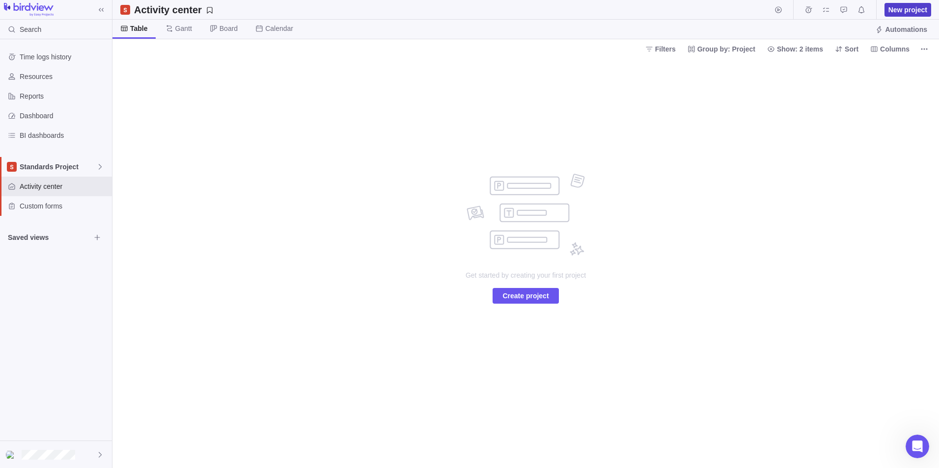
click at [623, 6] on span "New project" at bounding box center [907, 10] width 39 height 10
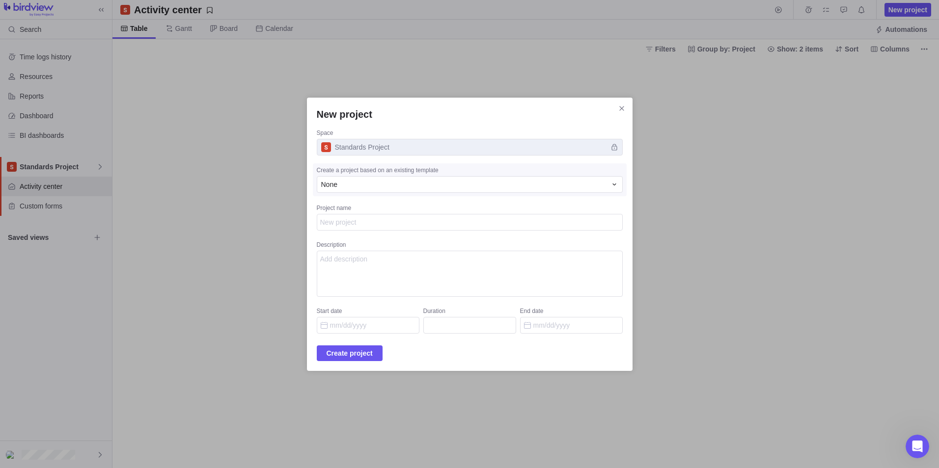
click at [354, 218] on textarea "Project name" at bounding box center [470, 222] width 306 height 17
type textarea "x"
type textarea "D"
type textarea "x"
type textarea "Dt"
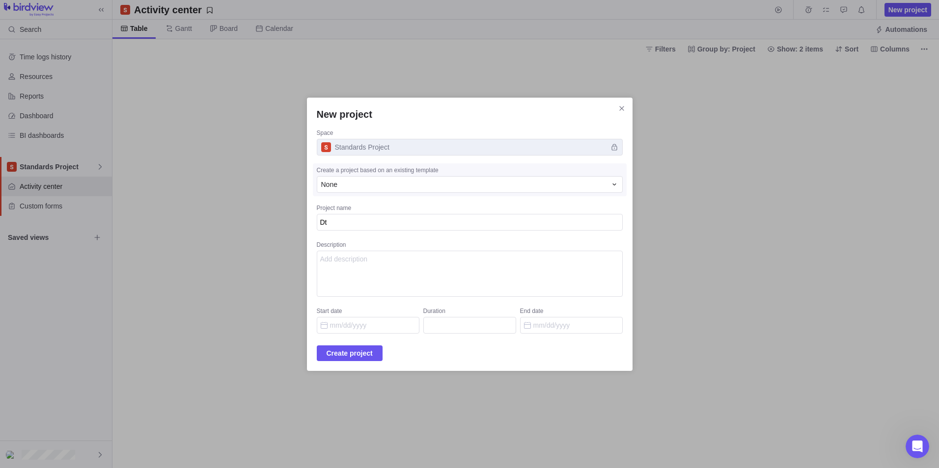
type textarea "x"
type textarea "Dta"
type textarea "x"
type textarea "Dt"
type textarea "x"
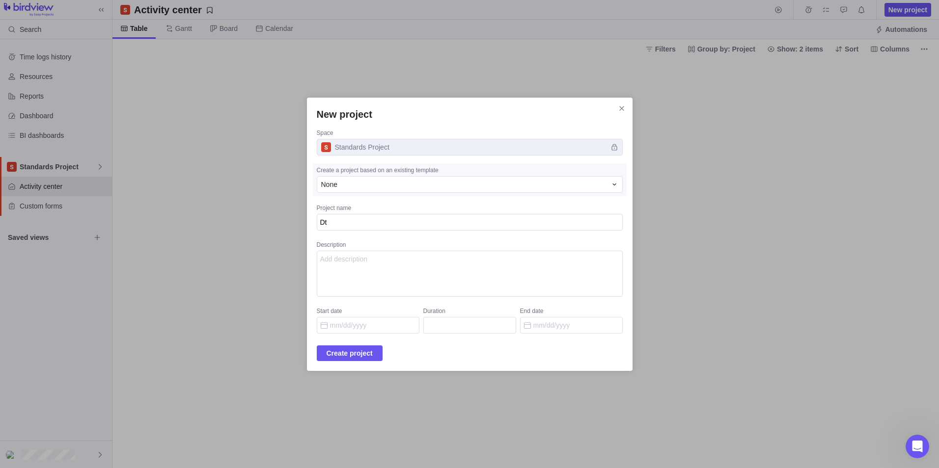
type textarea "D"
type textarea "x"
type textarea "Da"
type textarea "x"
type textarea "Dat"
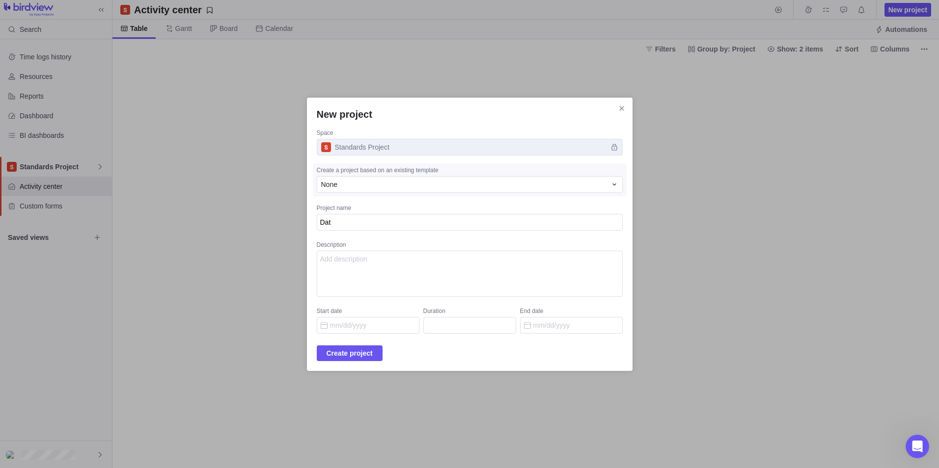
type textarea "x"
type textarea "Data"
type textarea "x"
type textarea "Data"
type textarea "x"
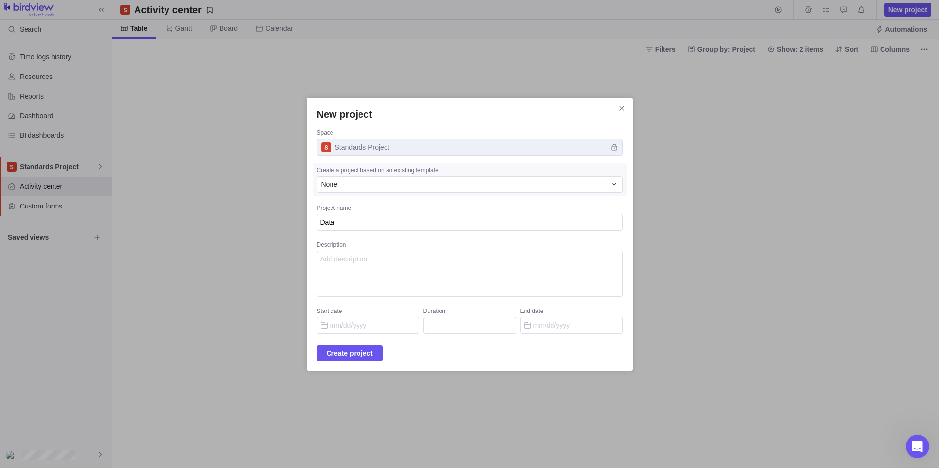
type textarea "Data J"
type textarea "x"
type textarea "Data"
type textarea "x"
type textarea "Data H"
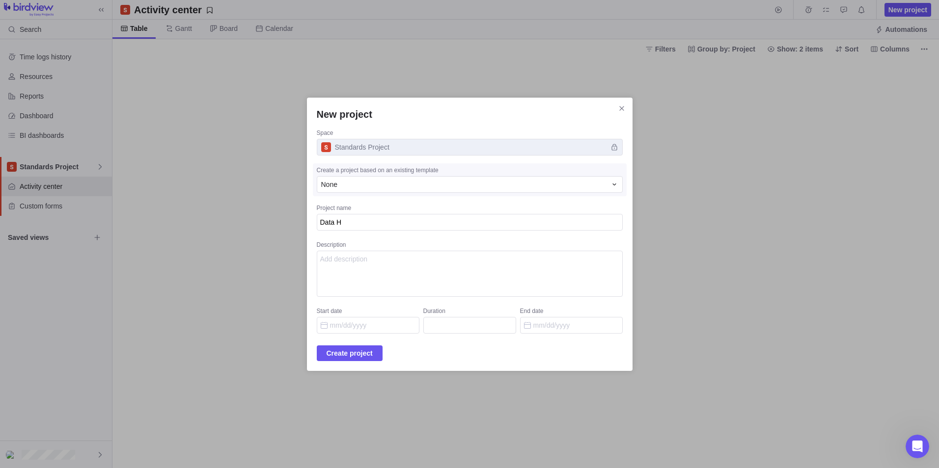
type textarea "x"
type textarea "Data Ha"
type textarea "x"
type textarea "Data H"
type textarea "x"
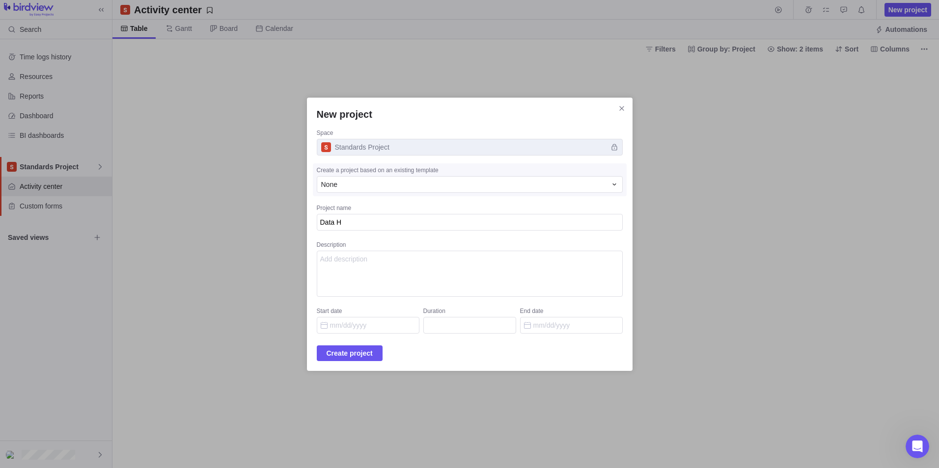
type textarea "Data"
type textarea "x"
type textarea "Data"
type textarea "x"
type textarea "Dat"
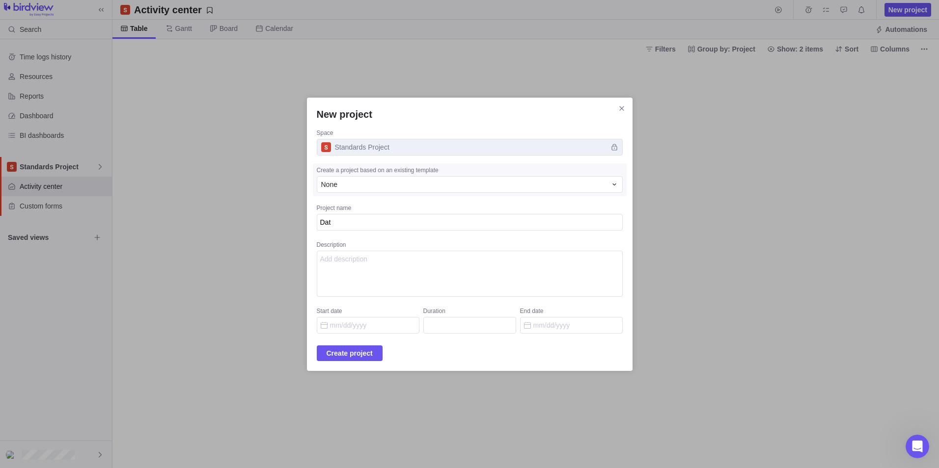
type textarea "x"
type textarea "Da"
type textarea "x"
type textarea "D"
type textarea "x"
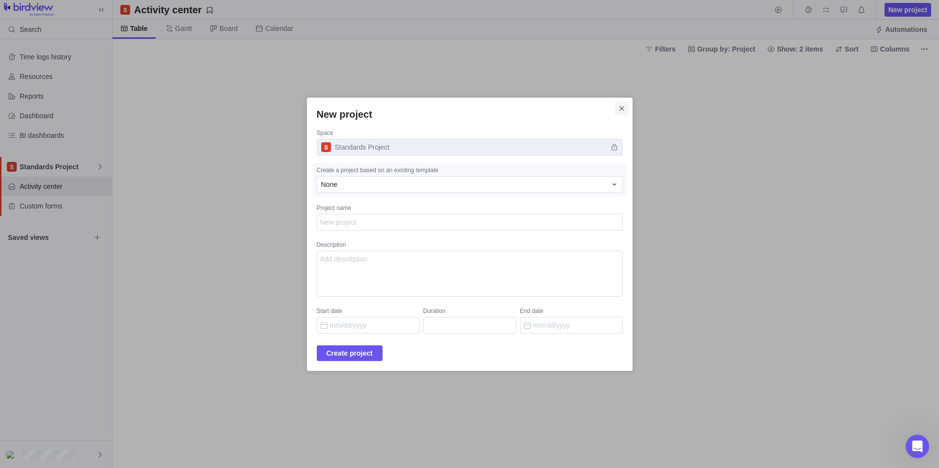
click at [615, 106] on span "Close" at bounding box center [622, 109] width 14 height 14
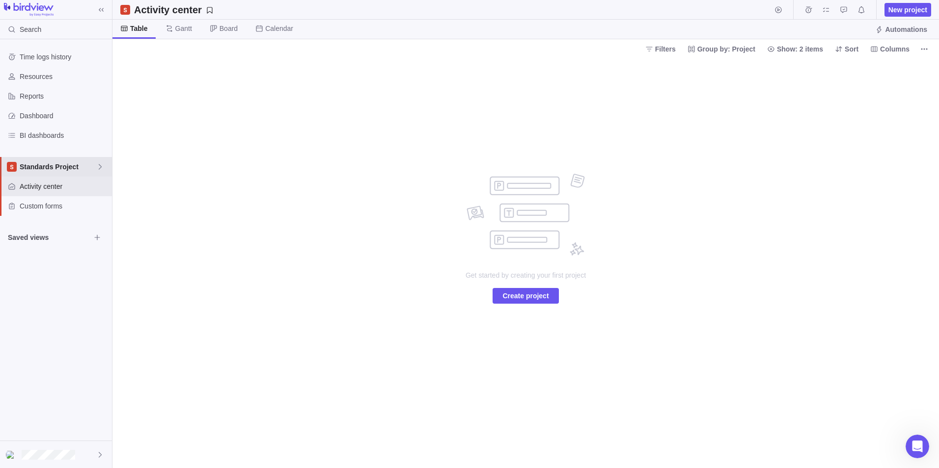
click at [32, 163] on span "Standards Project" at bounding box center [58, 167] width 77 height 10
click at [37, 184] on div "Main" at bounding box center [55, 190] width 103 height 18
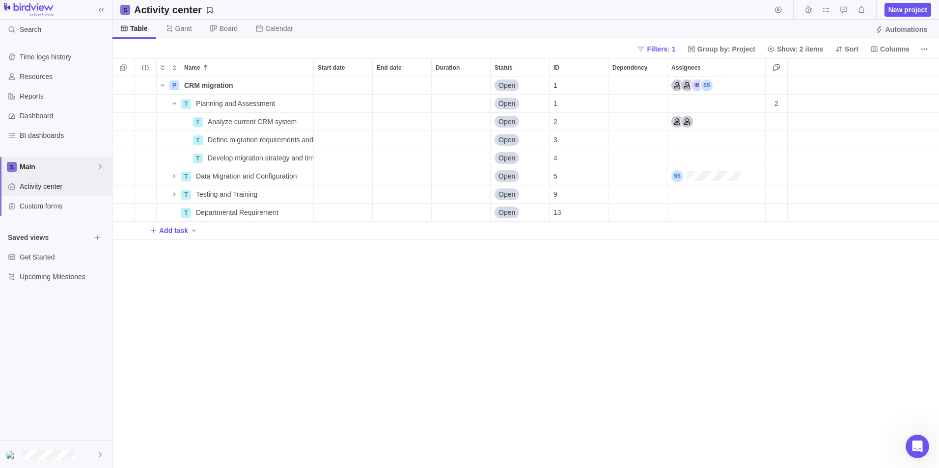
scroll to position [385, 819]
click at [623, 10] on span "New project" at bounding box center [907, 10] width 39 height 10
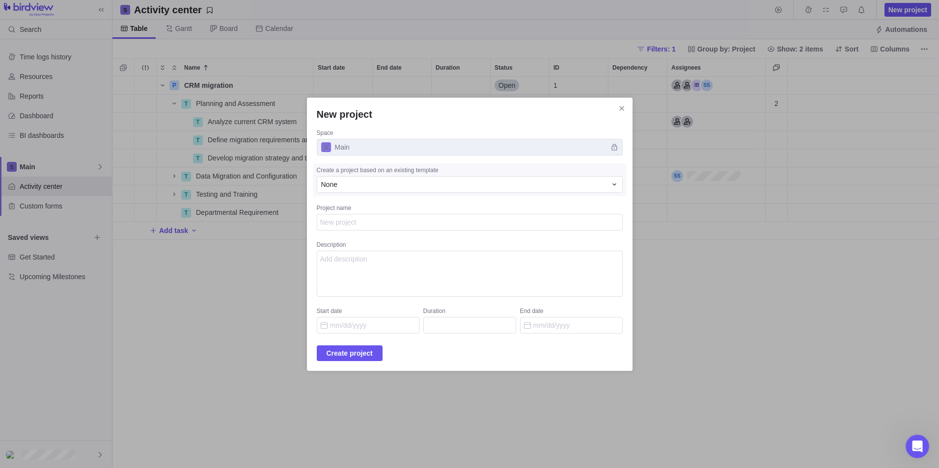
click at [354, 218] on textarea "Project name" at bounding box center [470, 222] width 306 height 17
type textarea "x"
type textarea "D"
type textarea "x"
type textarea "Da"
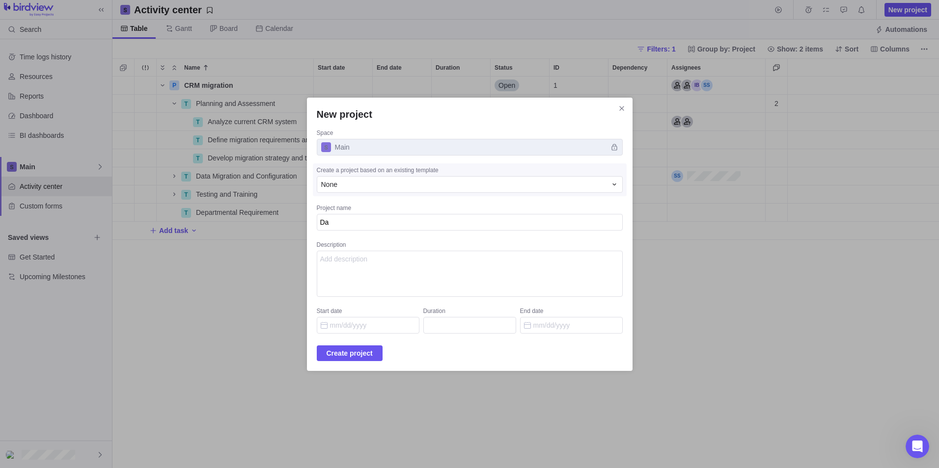
type textarea "x"
type textarea "Dat"
type textarea "x"
type textarea "Data"
type textarea "x"
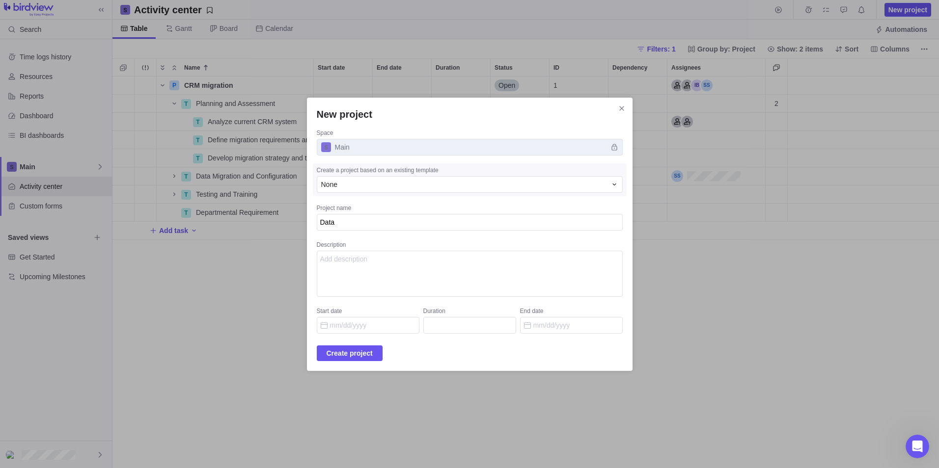
type textarea "Data"
type textarea "x"
type textarea "Data H"
type textarea "x"
click at [345, 330] on input "Start date" at bounding box center [368, 325] width 103 height 17
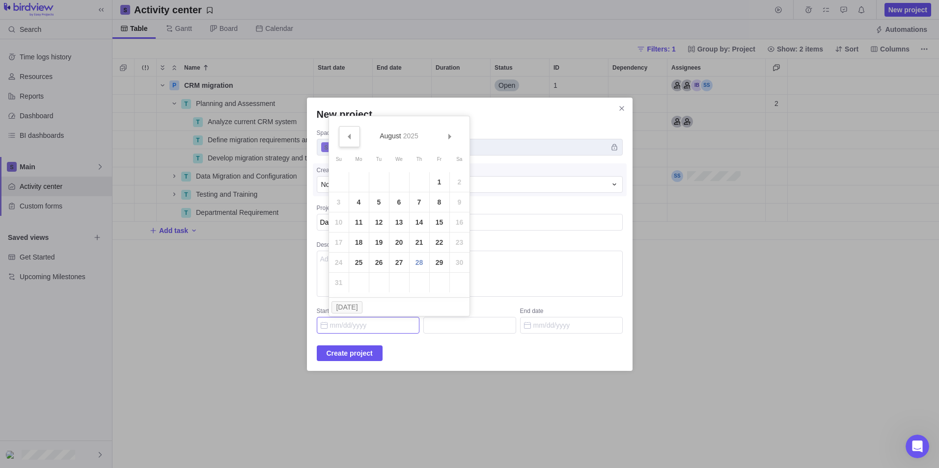
click at [348, 136] on span "Prev" at bounding box center [348, 136] width 5 height 5
click at [422, 180] on link "1" at bounding box center [420, 182] width 20 height 20
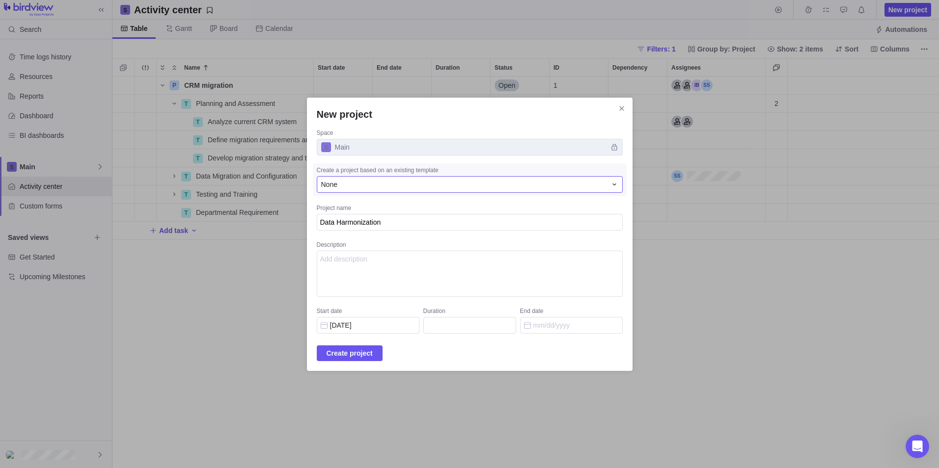
click at [436, 180] on div "None" at bounding box center [463, 185] width 285 height 10
click at [373, 352] on span "Create project" at bounding box center [350, 354] width 46 height 12
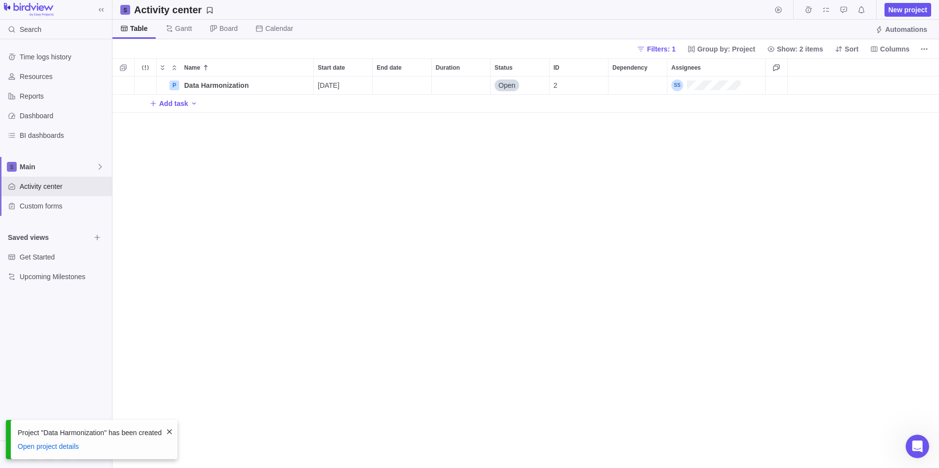
scroll to position [385, 819]
click at [623, 47] on div "Filters: 1 Group by: Project Show: 2 items Sort Columns" at bounding box center [782, 49] width 298 height 14
click at [623, 47] on span "Columns" at bounding box center [894, 49] width 29 height 10
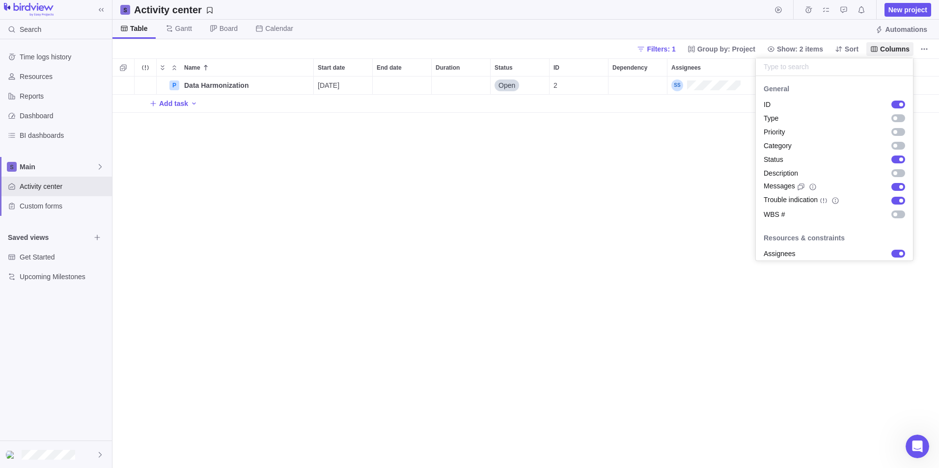
click at [623, 49] on body "Search Time logs history Resources Reports Dashboard BI dashboards Main Activit…" at bounding box center [469, 234] width 939 height 468
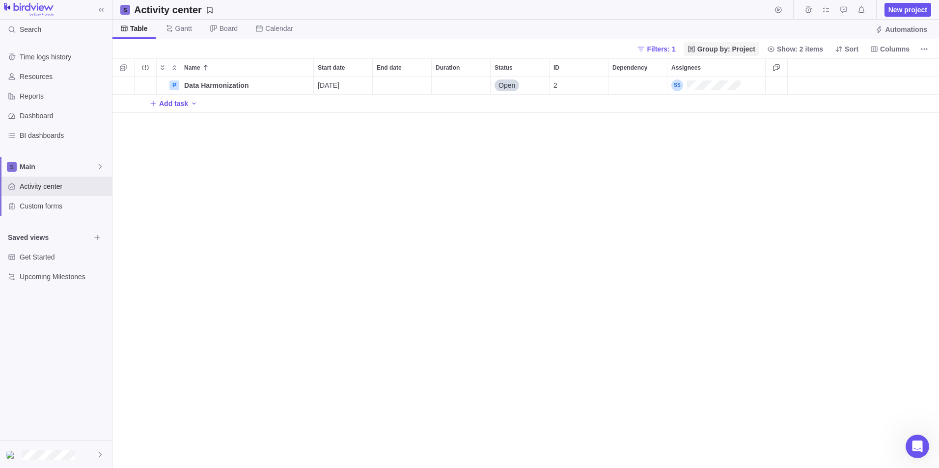
click at [623, 49] on span "Group by: Project" at bounding box center [726, 49] width 58 height 10
click at [623, 50] on body "Search Time logs history Resources Reports Dashboard BI dashboards Main Activit…" at bounding box center [469, 234] width 939 height 468
click at [623, 49] on icon at bounding box center [641, 49] width 8 height 8
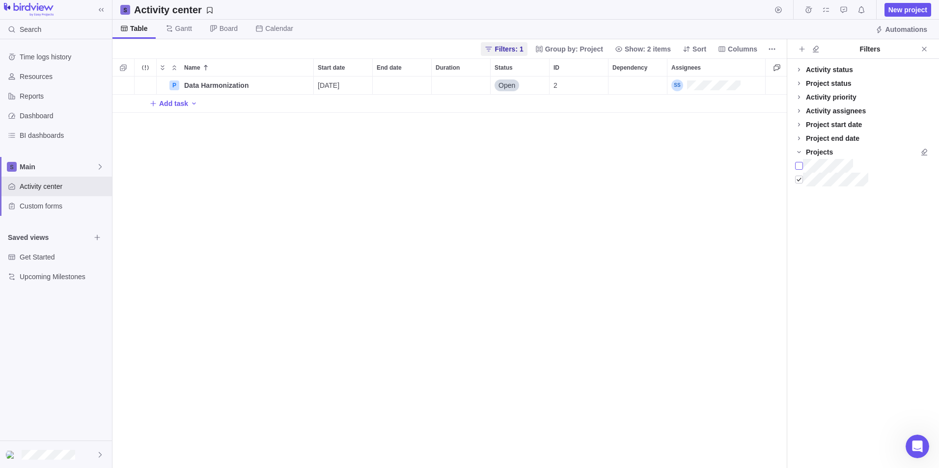
click at [623, 165] on div at bounding box center [799, 166] width 8 height 14
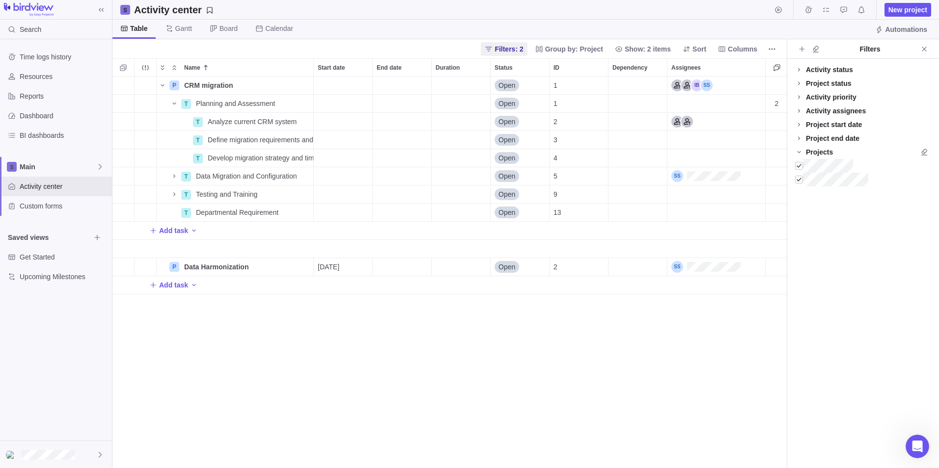
click at [265, 307] on div "P CRM migration Details Open 1 T Planning and Assessment Details Open 1 2 T Ana…" at bounding box center [449, 273] width 674 height 392
click at [191, 269] on span "Data Harmonization" at bounding box center [216, 267] width 64 height 10
click at [191, 301] on div "P CRM migration Details Open 1 T Planning and Assessment Details Open 1 2 T Ana…" at bounding box center [449, 273] width 674 height 392
click at [204, 269] on span "Data Harmonization" at bounding box center [216, 267] width 64 height 10
click at [204, 269] on input "Data Harmonization" at bounding box center [247, 267] width 134 height 19
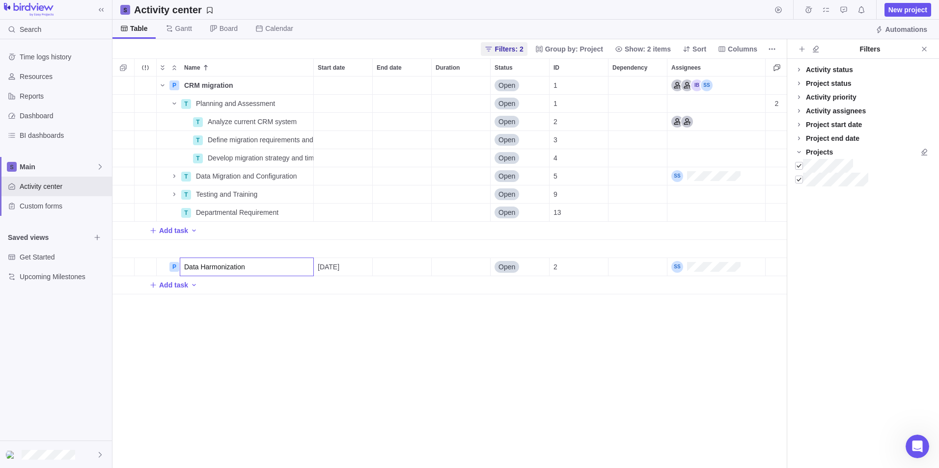
click at [28, 187] on body "Search Time logs history Resources Reports Dashboard BI dashboards Main Activit…" at bounding box center [469, 234] width 939 height 468
click at [30, 186] on span "Activity center" at bounding box center [64, 187] width 88 height 10
click at [209, 268] on span "Data Harmonization" at bounding box center [216, 267] width 64 height 10
click at [289, 292] on div "P CRM migration Details Open 1 T Planning and Assessment Details Open 1 2 T Ana…" at bounding box center [449, 273] width 674 height 392
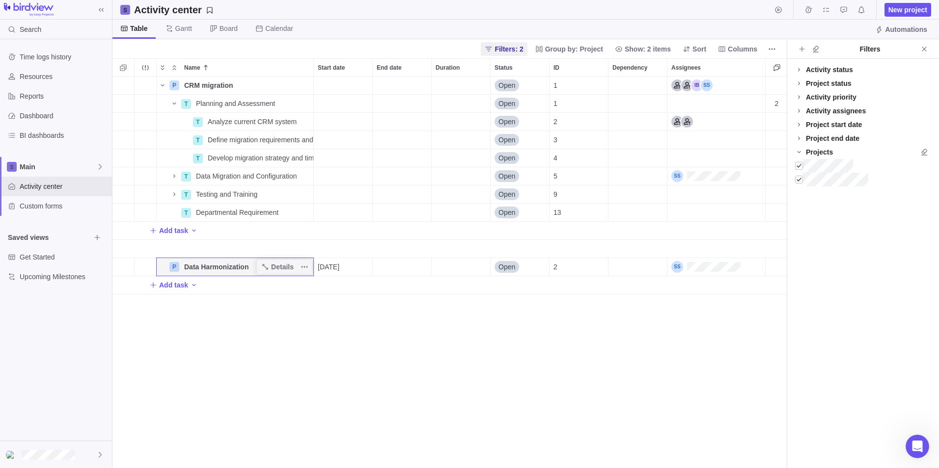
click at [609, 362] on div "P CRM migration Details Open 1 T Planning and Assessment Details Open 1 2 T Ana…" at bounding box center [449, 273] width 674 height 392
click at [161, 284] on span "Add task" at bounding box center [173, 285] width 29 height 10
click at [623, 47] on body "Search Time logs history Resources Reports Dashboard BI dashboards Main Activit…" at bounding box center [469, 234] width 939 height 468
click at [623, 49] on icon "Close" at bounding box center [924, 49] width 4 height 4
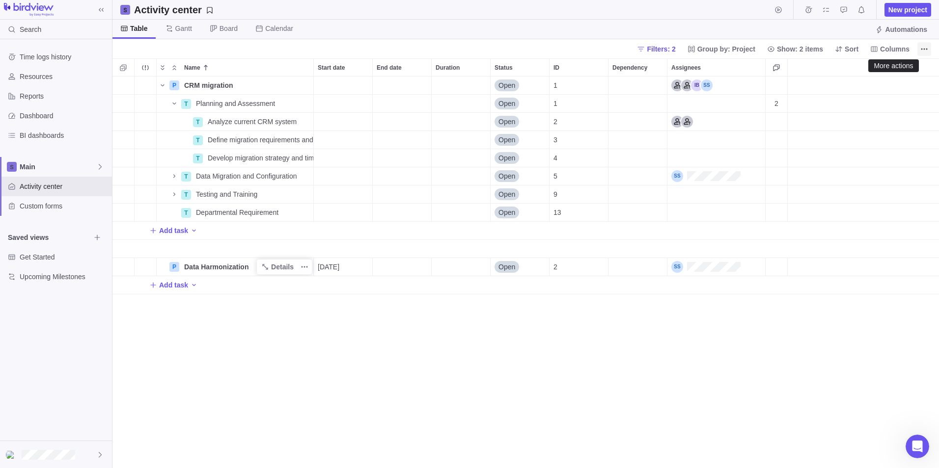
click at [623, 48] on icon "More actions" at bounding box center [924, 49] width 8 height 8
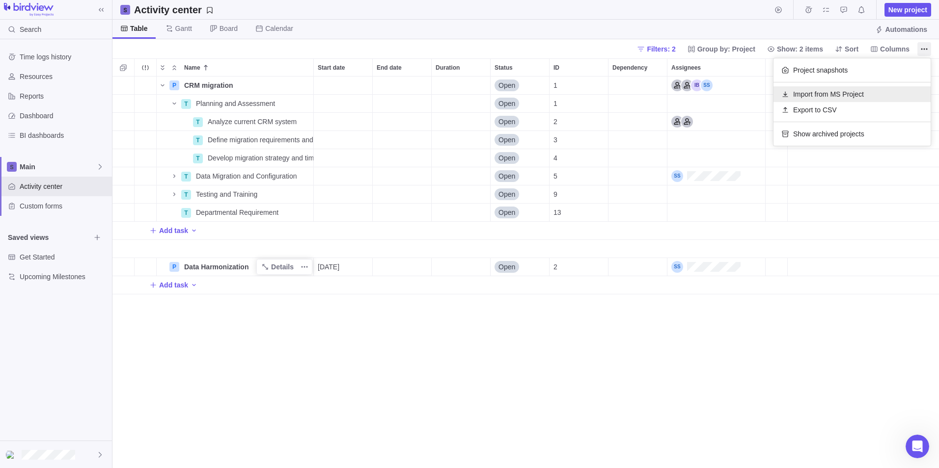
click at [623, 92] on span "Import from MS Project" at bounding box center [828, 94] width 71 height 10
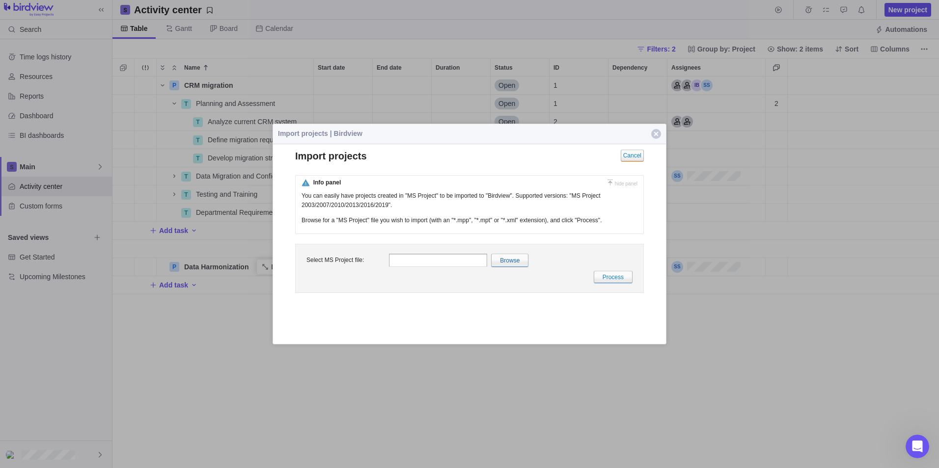
scroll to position [0, 0]
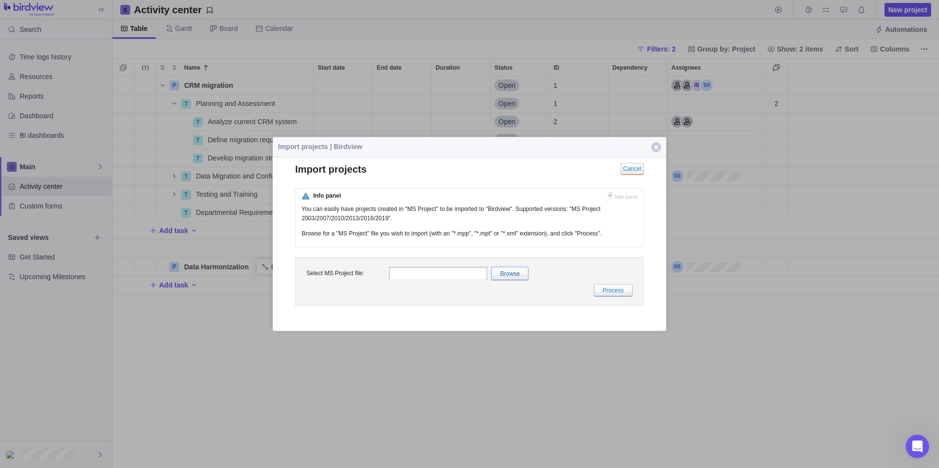
click at [496, 274] on input "file" at bounding box center [295, 273] width 465 height 12
click at [520, 275] on input "file" at bounding box center [295, 273] width 465 height 12
click at [510, 275] on input "file" at bounding box center [295, 273] width 465 height 12
click at [603, 292] on link "Process" at bounding box center [613, 290] width 39 height 12
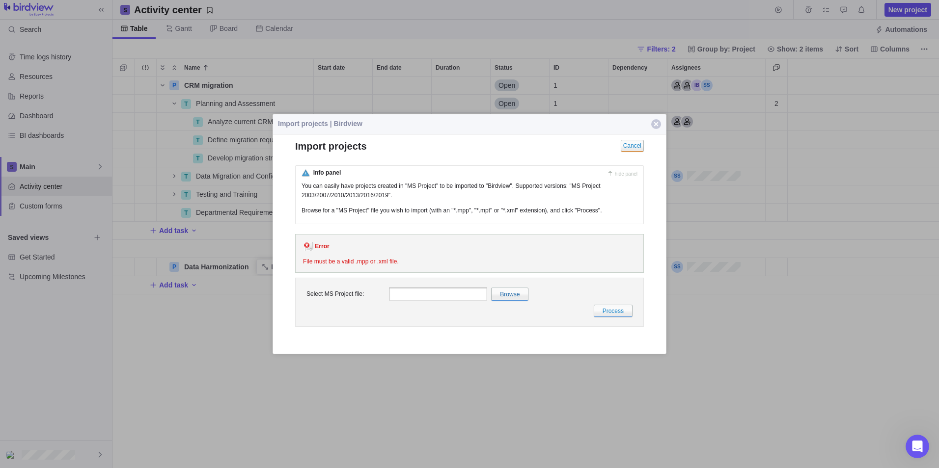
click at [622, 171] on span "hide panel" at bounding box center [626, 173] width 23 height 5
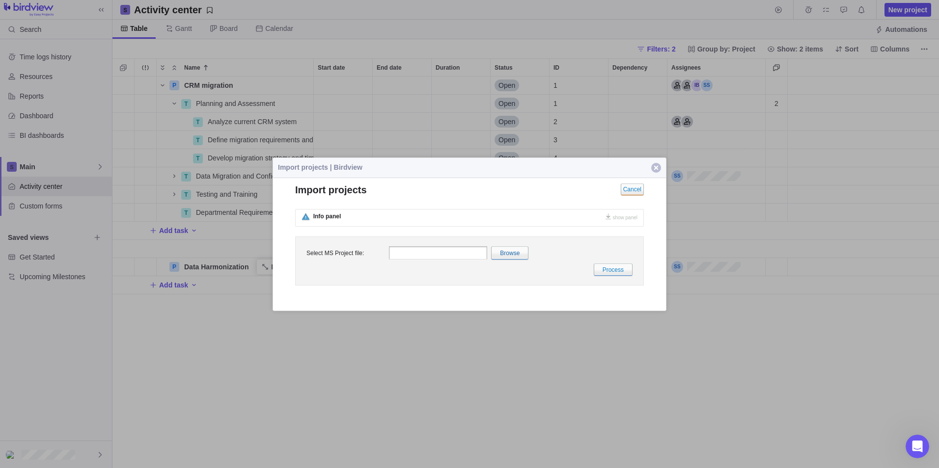
click at [623, 168] on span "button" at bounding box center [656, 168] width 10 height 10
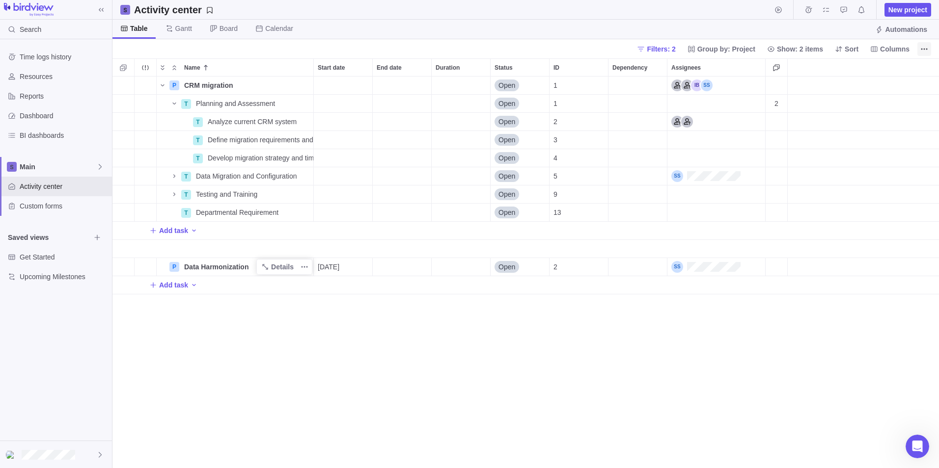
click at [623, 48] on icon "More actions" at bounding box center [924, 49] width 8 height 8
click at [623, 95] on span "Import from MS Project" at bounding box center [828, 94] width 71 height 10
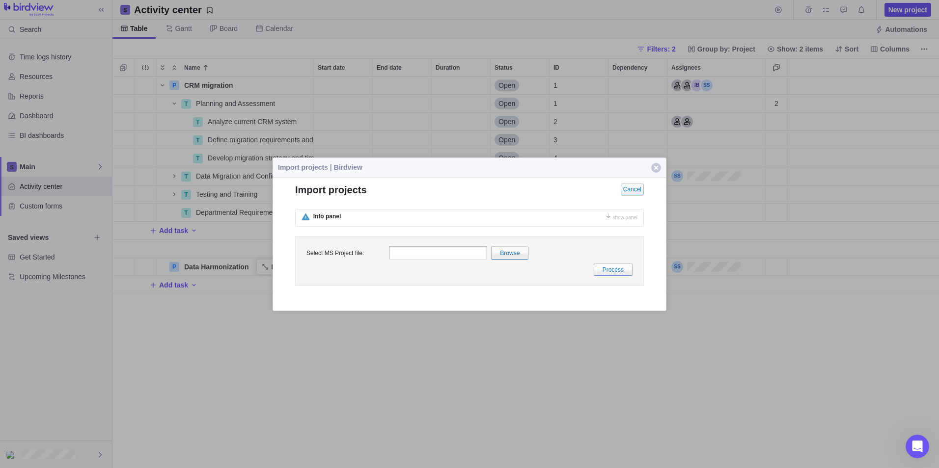
click at [619, 218] on span "show panel" at bounding box center [624, 217] width 25 height 5
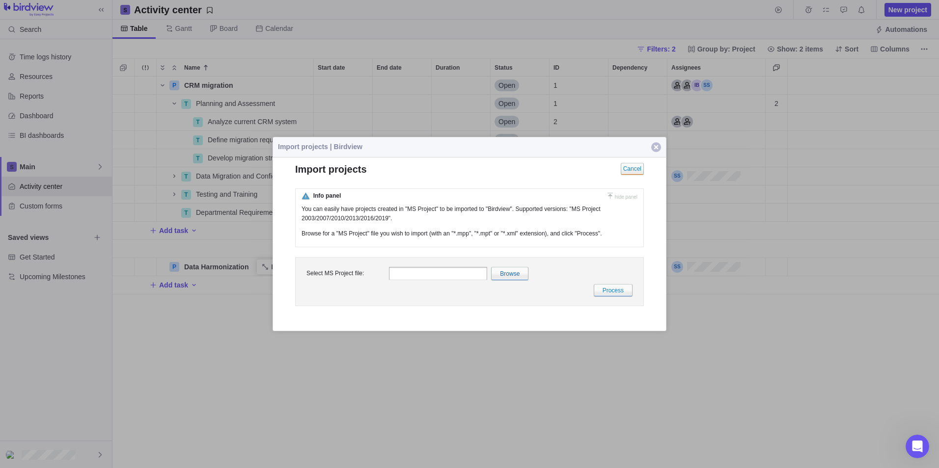
click at [623, 149] on span "button" at bounding box center [656, 147] width 10 height 10
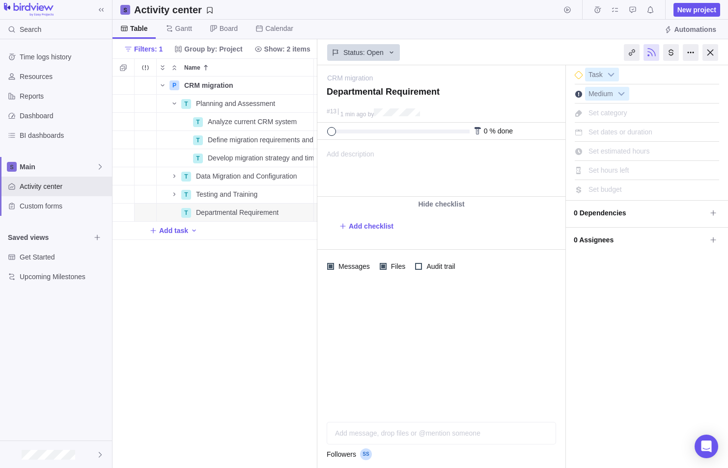
scroll to position [385, 197]
click at [708, 55] on div at bounding box center [710, 52] width 16 height 17
